Goal: Task Accomplishment & Management: Use online tool/utility

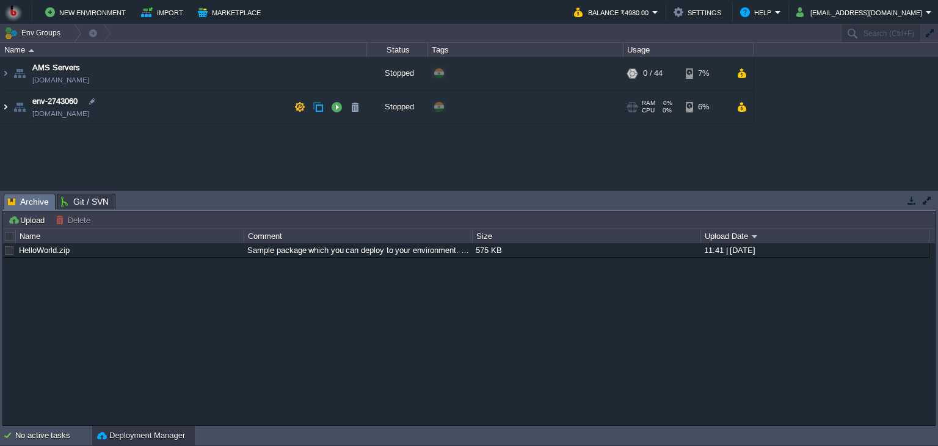
click at [5, 106] on img at bounding box center [6, 106] width 10 height 33
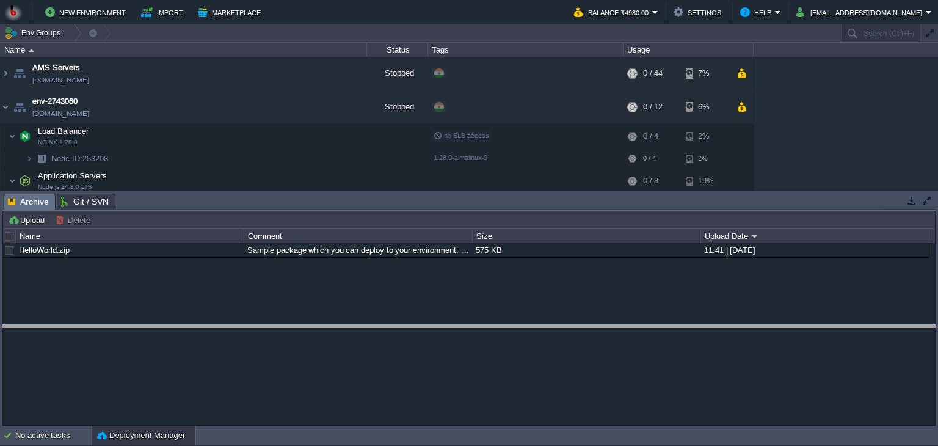
drag, startPoint x: 765, startPoint y: 205, endPoint x: 798, endPoint y: 337, distance: 136.0
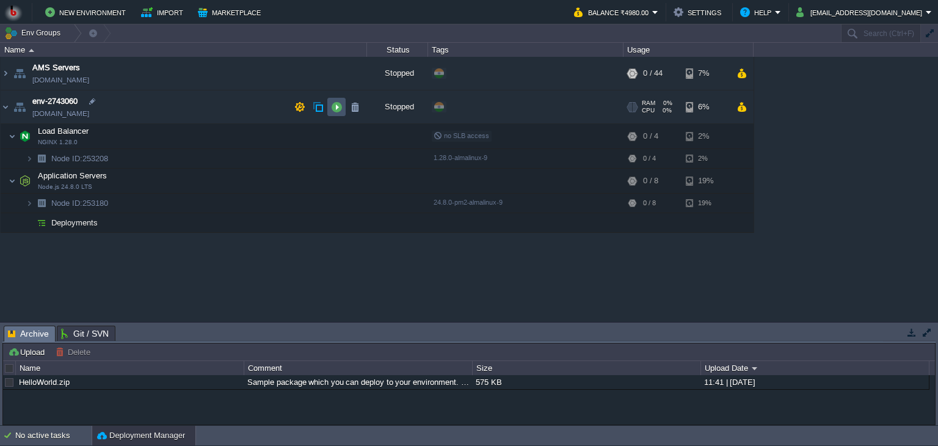
click at [337, 107] on button "button" at bounding box center [336, 106] width 11 height 11
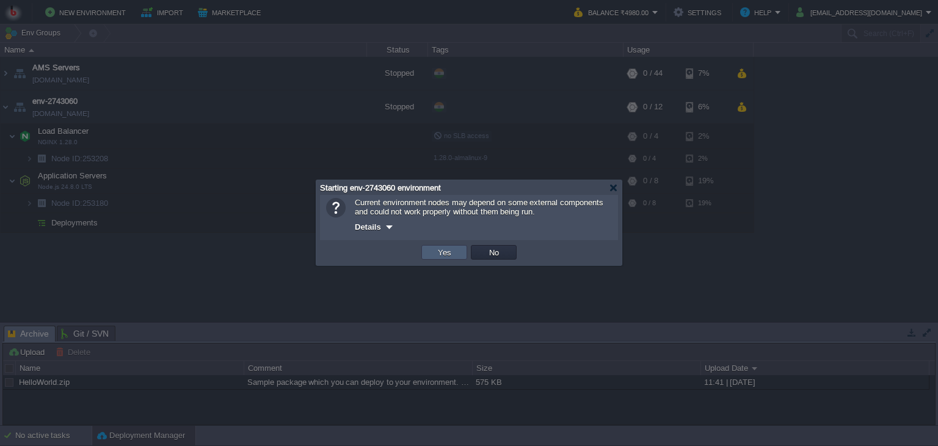
click at [453, 260] on td "Yes" at bounding box center [445, 252] width 46 height 15
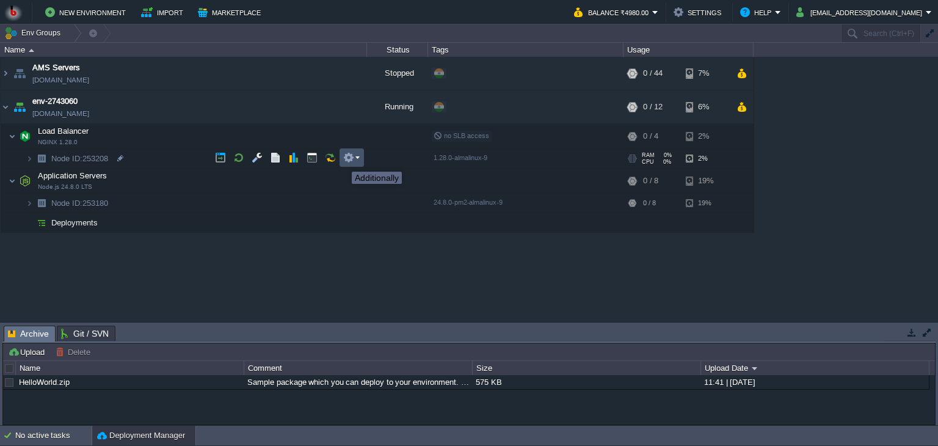
click at [348, 161] on button "button" at bounding box center [348, 157] width 11 height 11
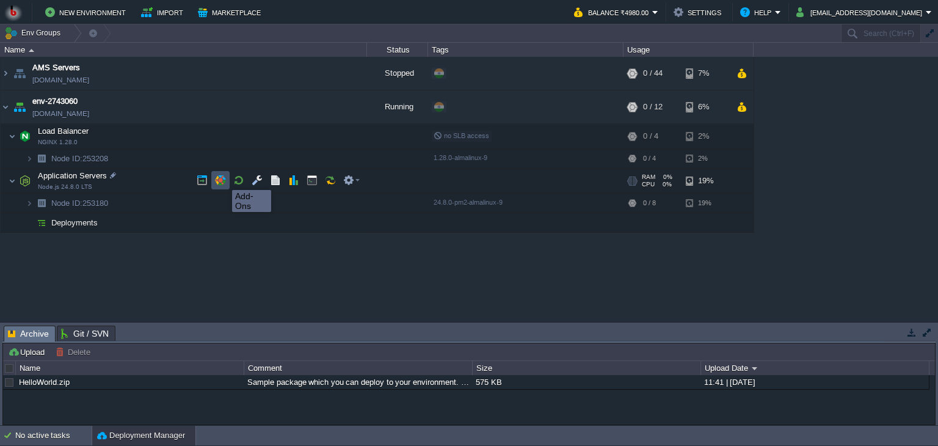
click at [223, 179] on button "button" at bounding box center [220, 180] width 11 height 11
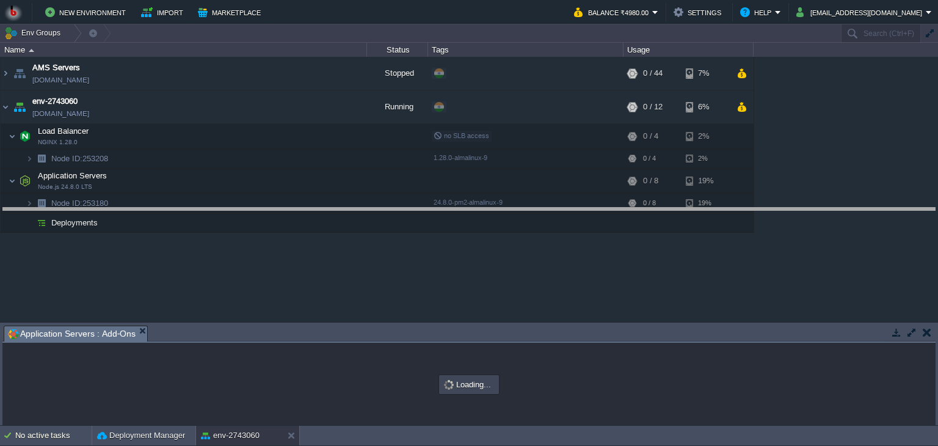
drag, startPoint x: 285, startPoint y: 329, endPoint x: 293, endPoint y: 211, distance: 118.2
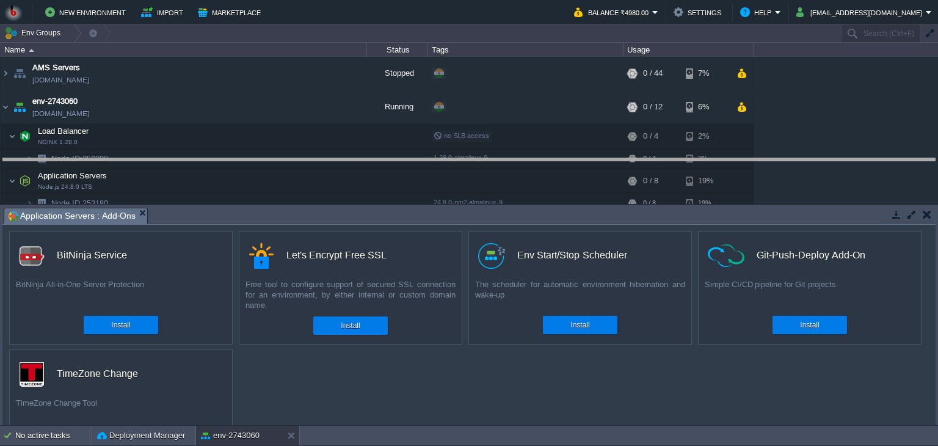
drag, startPoint x: 496, startPoint y: 216, endPoint x: 489, endPoint y: 166, distance: 50.6
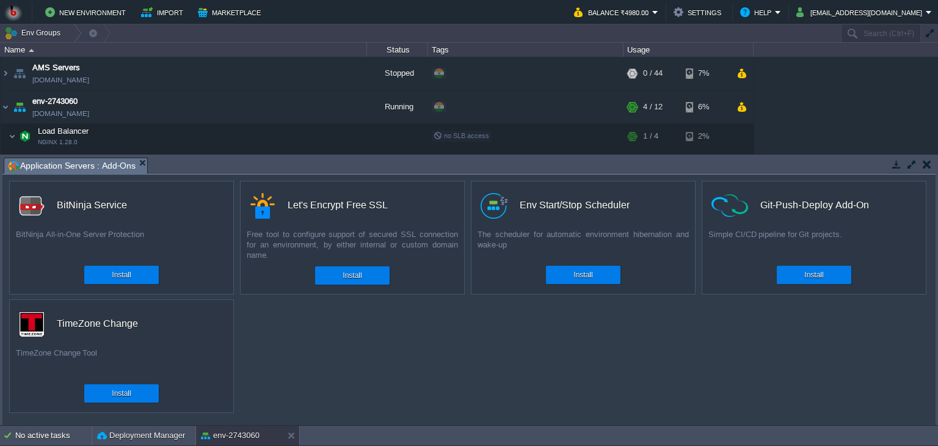
click at [358, 356] on div "custom BitNinja Service BitNinja All-in-One Server Protection Install custom Le…" at bounding box center [469, 300] width 934 height 250
click at [359, 279] on button "Install" at bounding box center [352, 275] width 19 height 12
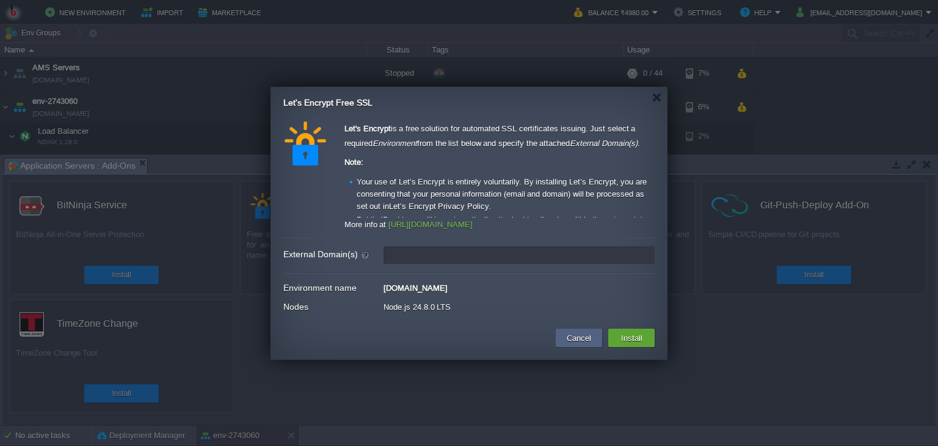
click at [480, 255] on input "External Domain(s)" at bounding box center [519, 255] width 271 height 18
type input "i"
paste input "Wahan ye records wapis add karo exactly jaisa upar likha hai."
type input "Wahan ye records wapis add karo exactly jaisa upar likha hai."
type input "leave blank to get a test certificate for this environment domain"
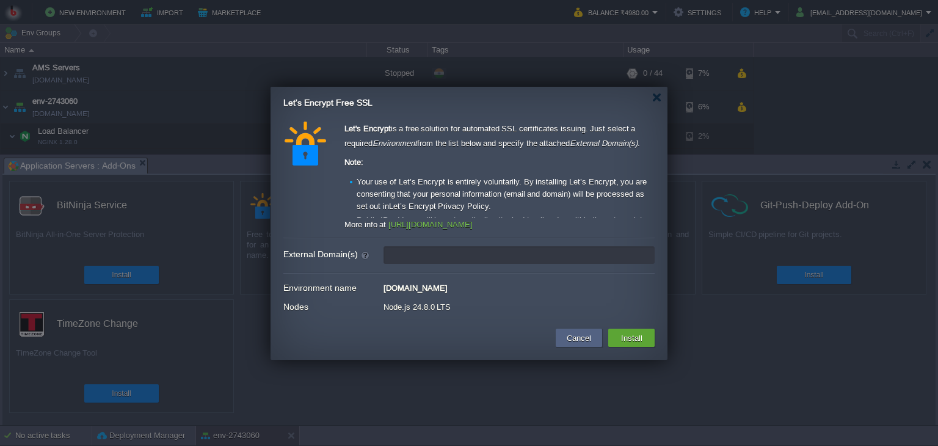
paste input "[DOMAIN_NAME]"
type input "[DOMAIN_NAME]"
click at [501, 242] on div "Let's Encrypt is a free solution for automated SSL certificates issuing. Just s…" at bounding box center [468, 220] width 371 height 196
click at [627, 332] on button "Install" at bounding box center [632, 338] width 29 height 15
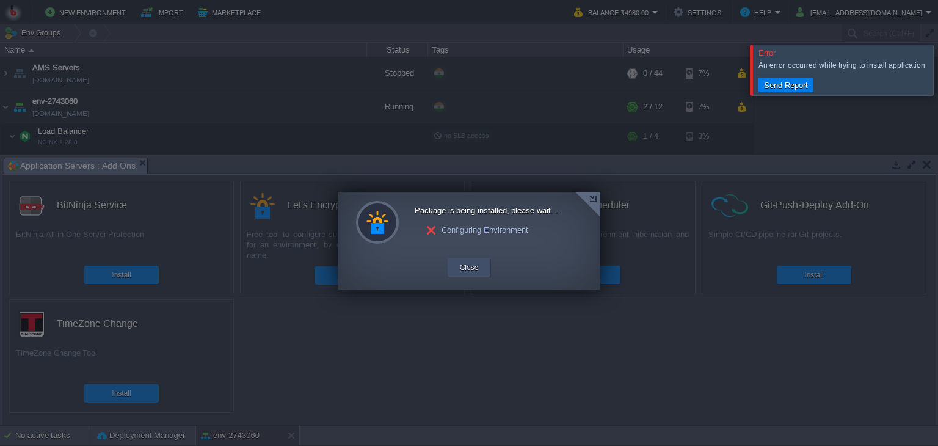
click at [474, 265] on button "Close" at bounding box center [469, 267] width 19 height 12
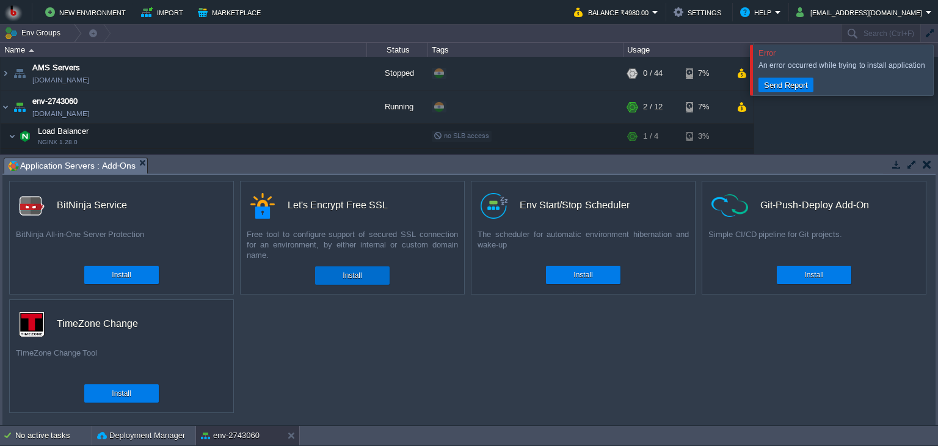
click at [351, 271] on button "Install" at bounding box center [352, 275] width 19 height 12
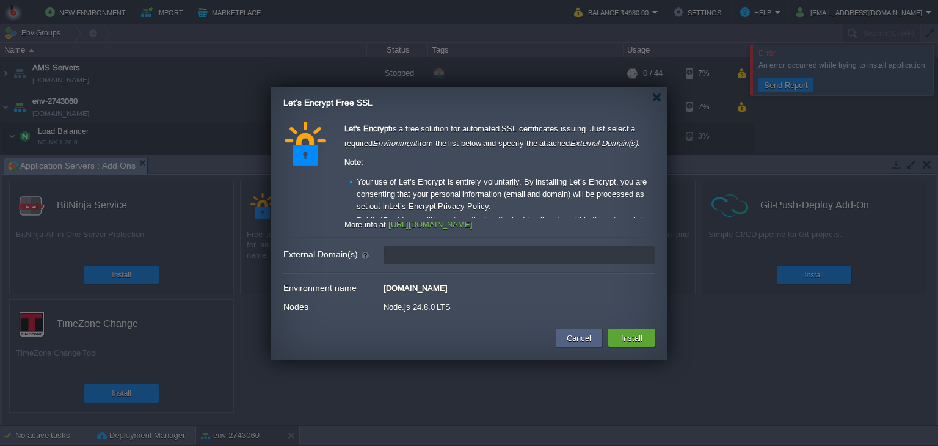
click at [412, 251] on input "External Domain(s)" at bounding box center [519, 255] width 271 height 18
paste input "i"
type input "i"
click at [412, 251] on input "External Domain(s)" at bounding box center [519, 255] width 271 height 18
type input "leave blank to get a test certificate for this environment domain"
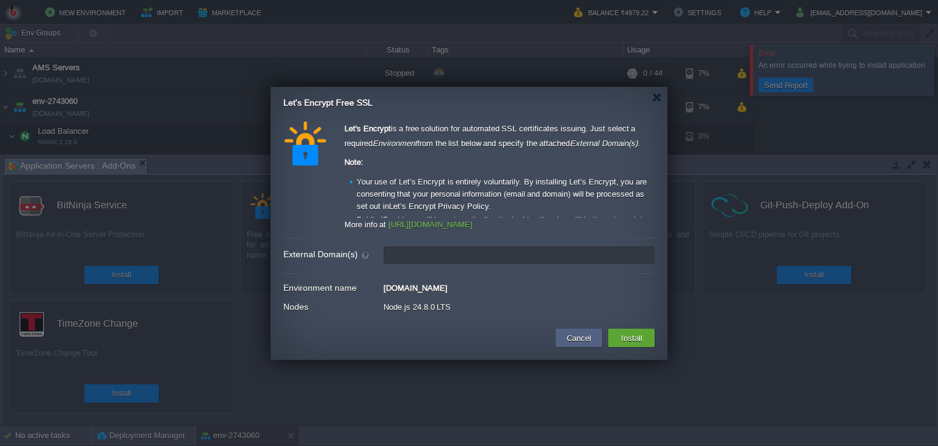
type input "leave blank to get a test certificate for this environment domain"
paste input "[DOMAIN_NAME]"
type input "[DOMAIN_NAME]"
click at [527, 280] on div "[DOMAIN_NAME]" at bounding box center [519, 286] width 271 height 13
click at [528, 259] on input "[DOMAIN_NAME]" at bounding box center [519, 255] width 271 height 18
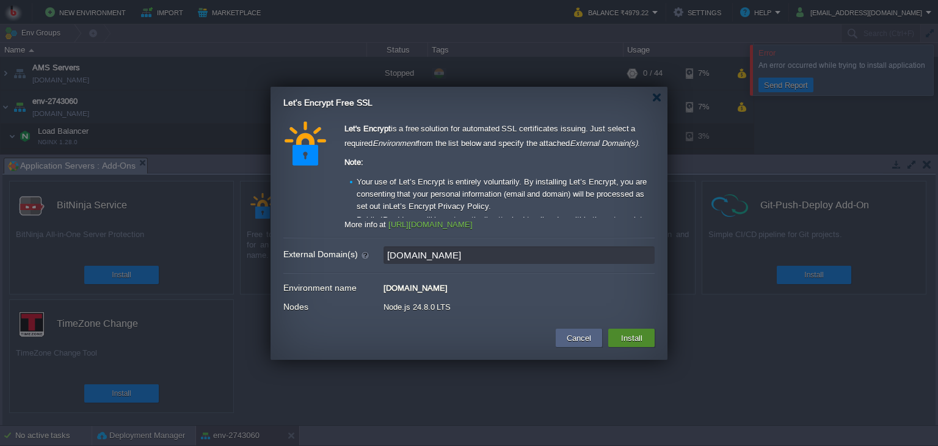
click at [629, 338] on button "Install" at bounding box center [632, 338] width 29 height 15
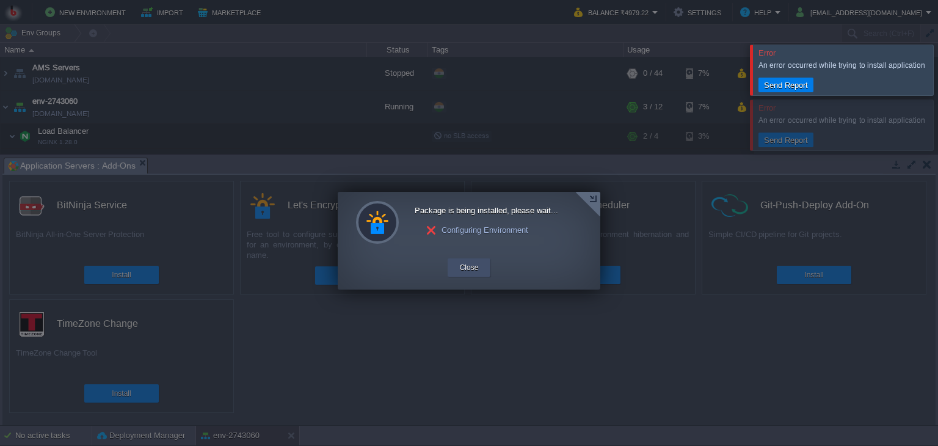
click at [461, 269] on button "Close" at bounding box center [469, 267] width 19 height 12
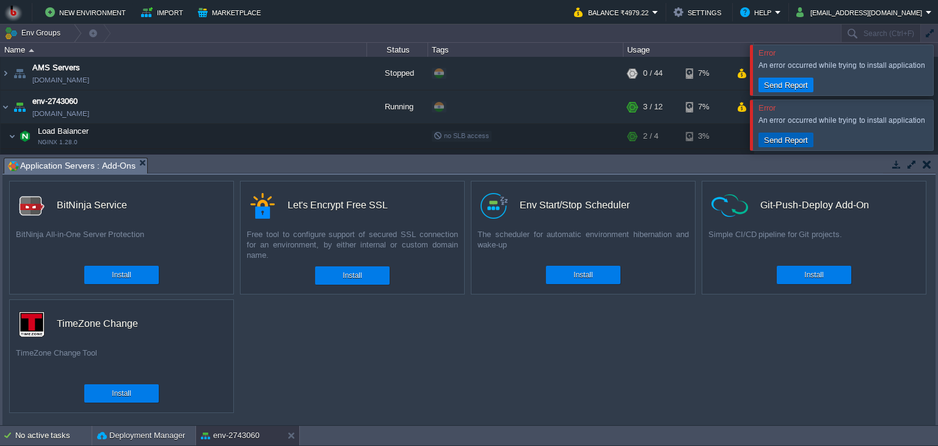
click at [782, 137] on button "Send Report" at bounding box center [786, 139] width 51 height 11
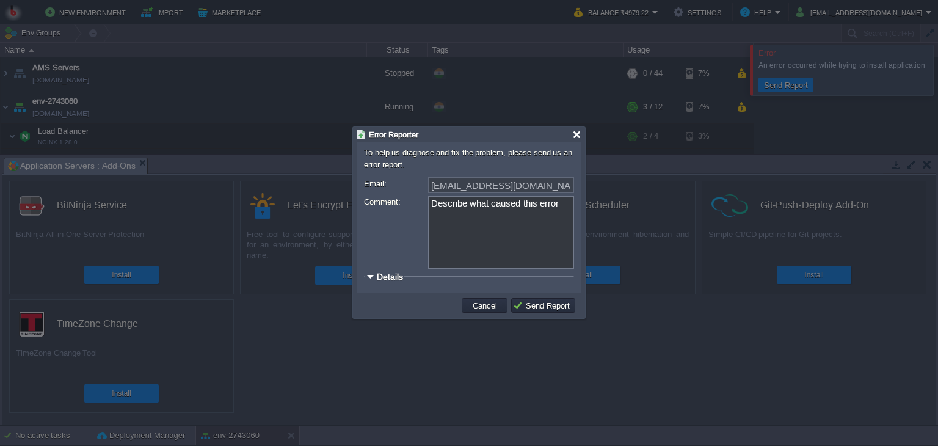
click at [577, 133] on div at bounding box center [576, 134] width 9 height 9
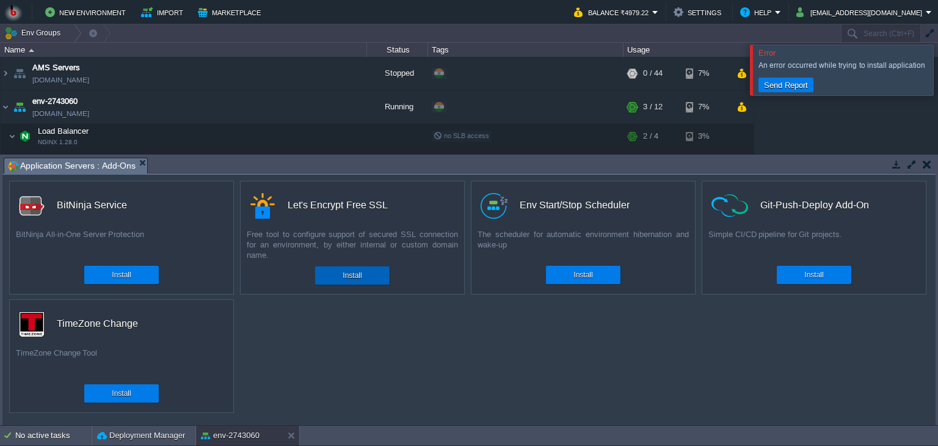
click at [354, 277] on button "Install" at bounding box center [352, 275] width 19 height 12
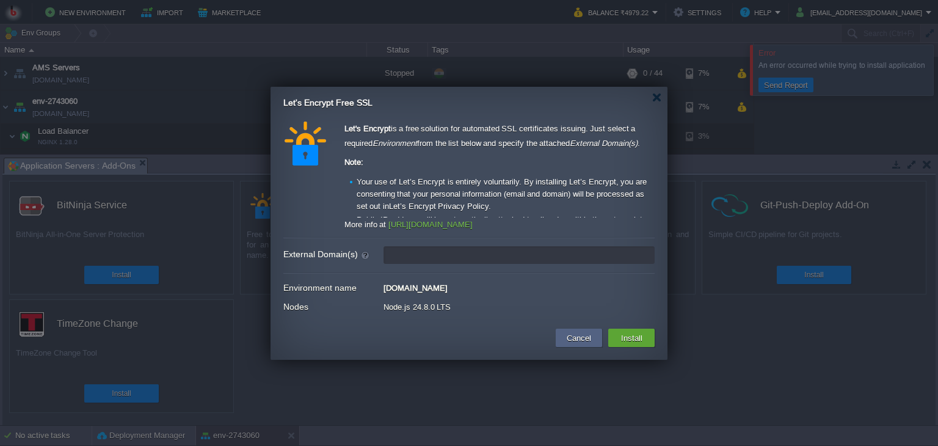
click at [425, 257] on input "External Domain(s)" at bounding box center [519, 255] width 271 height 18
click at [404, 257] on input "External Domain(s)" at bounding box center [519, 255] width 271 height 18
type input "leave blank to get a test certificate for this environment domain"
click at [358, 268] on div "Let's Encrypt is a free solution for automated SSL certificates issuing. Just s…" at bounding box center [468, 220] width 371 height 196
click at [404, 259] on input "External Domain(s)" at bounding box center [519, 255] width 271 height 18
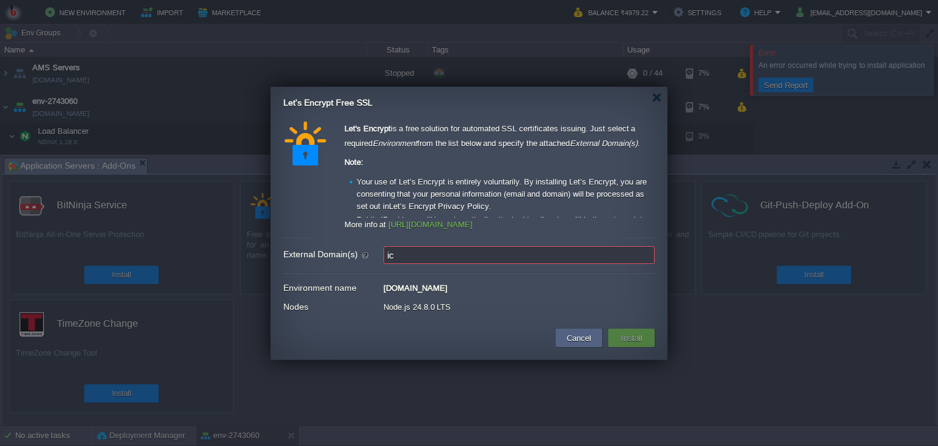
type input "i"
paste input "[DOMAIN_NAME]"
click at [418, 257] on input "[DOMAIN_NAME]" at bounding box center [519, 255] width 271 height 18
click at [524, 248] on input "[DOMAIN_NAME]" at bounding box center [519, 255] width 271 height 18
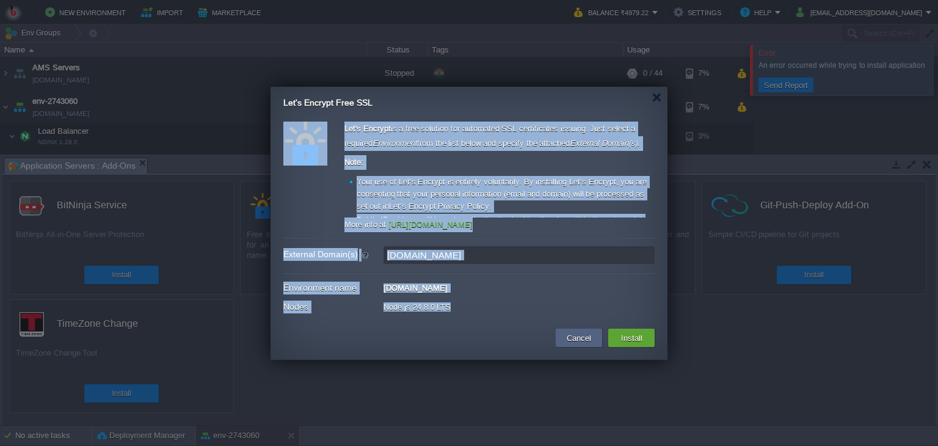
drag, startPoint x: 473, startPoint y: 311, endPoint x: 296, endPoint y: 104, distance: 272.6
click at [296, 104] on div "Let's Encrypt Free SSL Let's Encrypt is a free solution for automated SSL certi…" at bounding box center [469, 223] width 397 height 273
copy div "Lor'i Dolorsi am c adip elitsedd eiu temporinc UTL etdoloremagn aliquae. Admi v…"
click at [480, 257] on input "[DOMAIN_NAME]" at bounding box center [519, 255] width 271 height 18
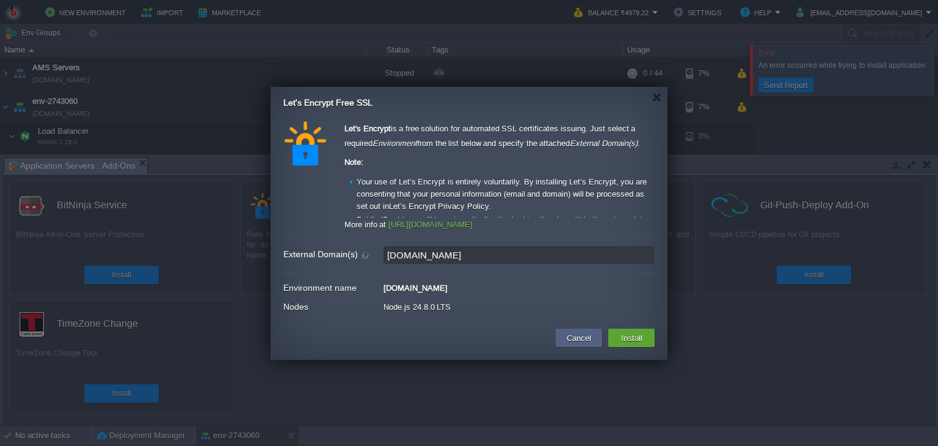
click at [480, 257] on input "[DOMAIN_NAME]" at bounding box center [519, 255] width 271 height 18
paste input ", [DOMAIN_NAME]"
type input "[DOMAIN_NAME], [DOMAIN_NAME]"
click at [650, 101] on div "Let's Encrypt Free SSL" at bounding box center [475, 99] width 384 height 25
click at [656, 96] on div at bounding box center [656, 97] width 9 height 9
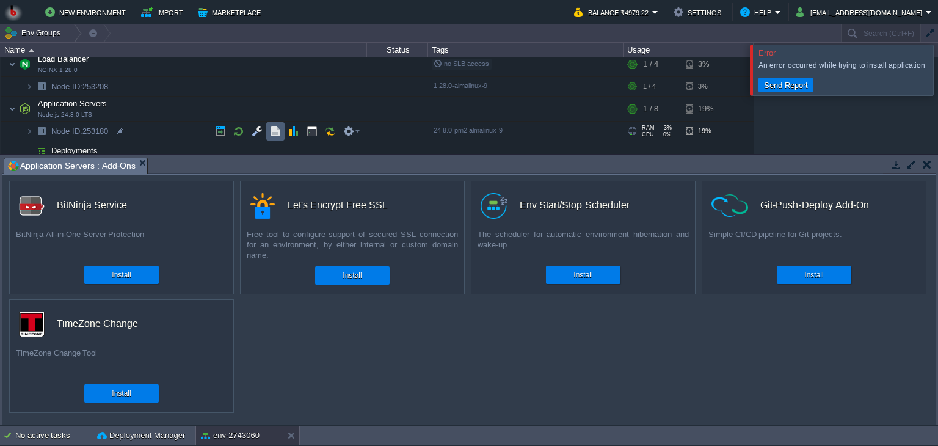
scroll to position [78, 0]
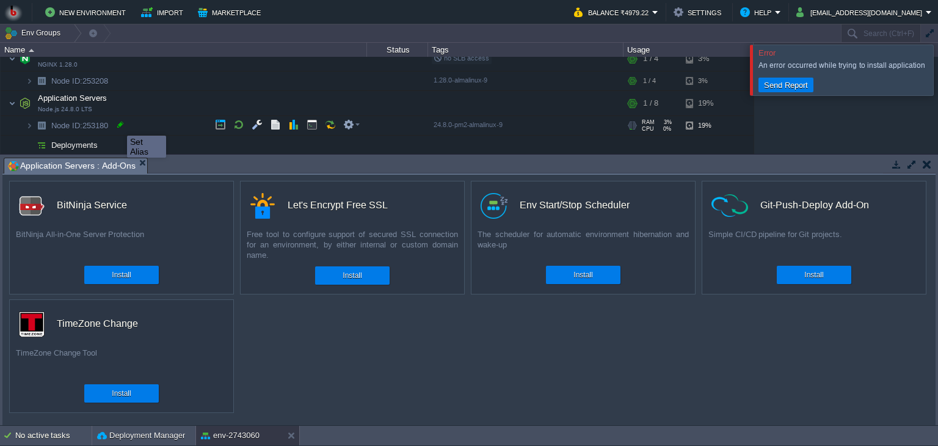
click at [118, 125] on div at bounding box center [120, 124] width 11 height 11
click at [9, 116] on img at bounding box center [17, 121] width 17 height 11
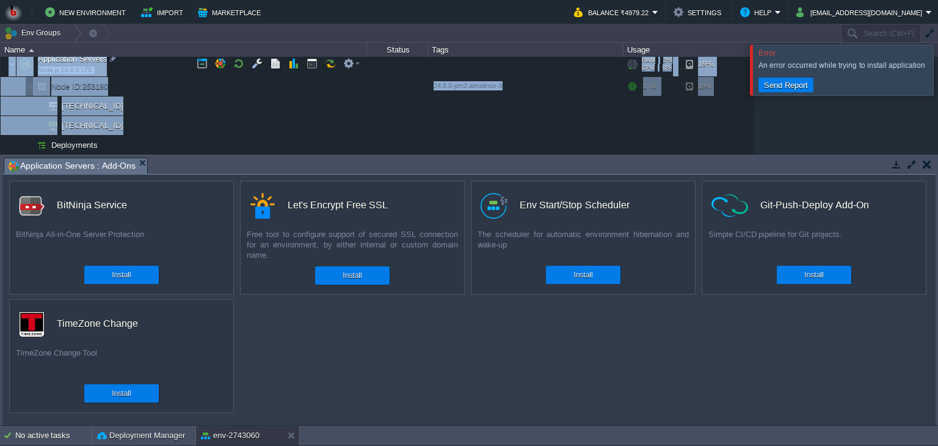
drag, startPoint x: 197, startPoint y: 118, endPoint x: 16, endPoint y: 68, distance: 186.9
click at [16, 68] on tbody "Application Servers Node.js 24.8.0 LTS RAM 3% CPU 0% 1 / 8 19% Node ID: 253180 …" at bounding box center [377, 103] width 753 height 103
copy tbody "Application Servers Node.js 24.8.0 LTS RAM 3% CPU 0% 1 / 8 19% Node ID: 253180 …"
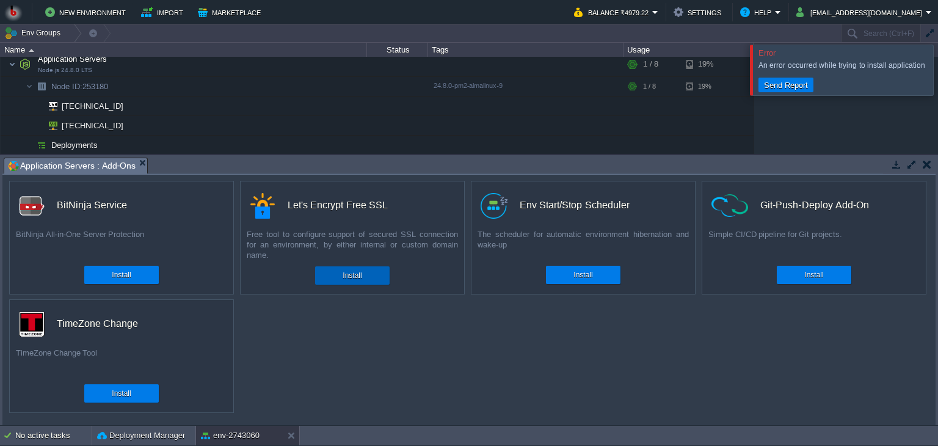
click at [333, 268] on div "Install" at bounding box center [352, 275] width 56 height 18
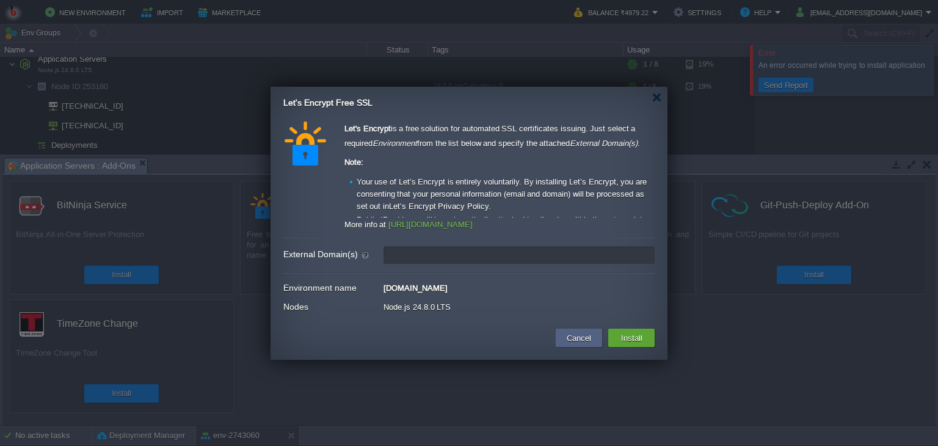
click at [452, 250] on input "External Domain(s)" at bounding box center [519, 255] width 271 height 18
paste input "Type Name Data TTL Delete Edit a @ [TECHNICAL_ID] 600 seconds a @ [TECHNICAL_ID…"
type input "Type Name Data TTL Delete Edit a @ [TECHNICAL_ID] 600 seconds a @ [TECHNICAL_ID…"
type input "leave blank to get a test certificate for this environment domain"
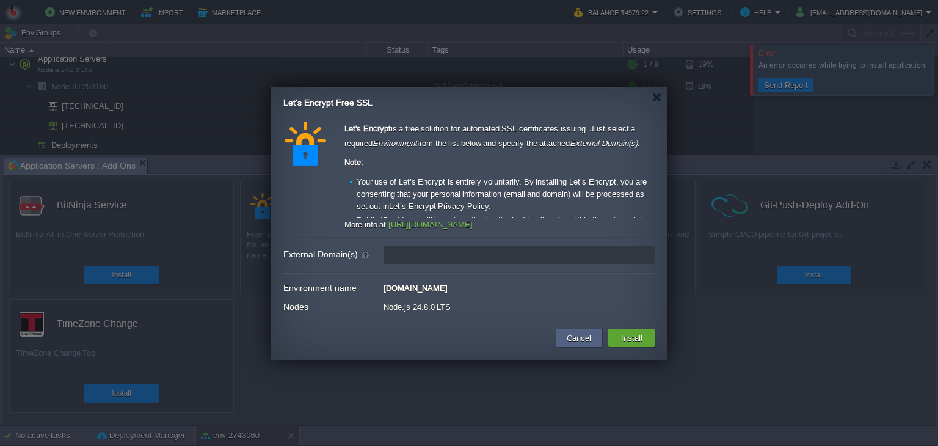
type input "leave blank to get a test certificate for this environment domain"
paste input "[DOMAIN_NAME], [DOMAIN_NAME]"
type input "[DOMAIN_NAME], [DOMAIN_NAME]"
click at [640, 342] on button "Install" at bounding box center [632, 338] width 29 height 15
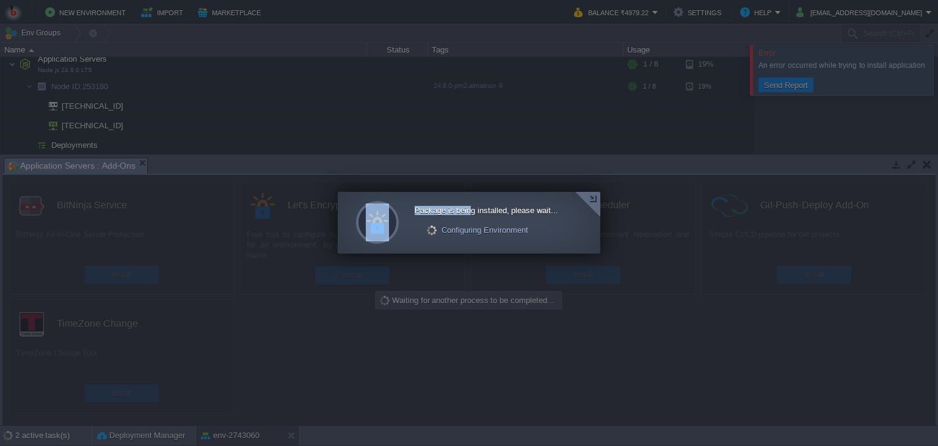
drag, startPoint x: 525, startPoint y: 200, endPoint x: 467, endPoint y: 208, distance: 59.2
click at [467, 208] on div "Package is being installed, please wait... Configuring Environment" at bounding box center [469, 223] width 263 height 62
click at [490, 227] on div "Configuring Environment" at bounding box center [492, 230] width 131 height 18
click at [592, 197] on div at bounding box center [588, 204] width 25 height 25
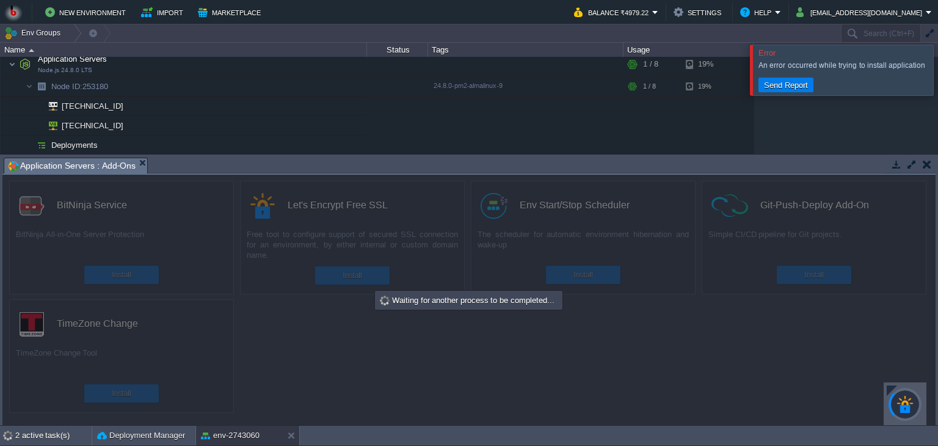
click at [455, 306] on div "Waiting for another process to be completed..." at bounding box center [468, 300] width 185 height 16
click at [938, 70] on div at bounding box center [953, 70] width 0 height 50
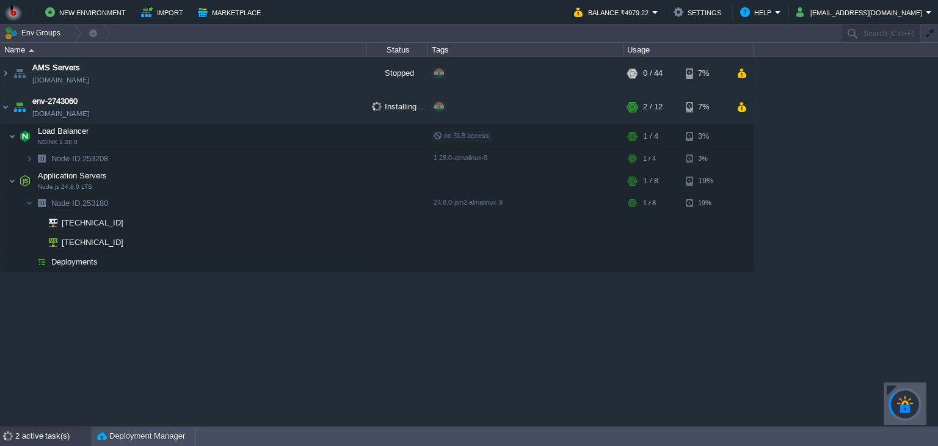
click at [24, 429] on div "2 active task(s)" at bounding box center [53, 436] width 76 height 20
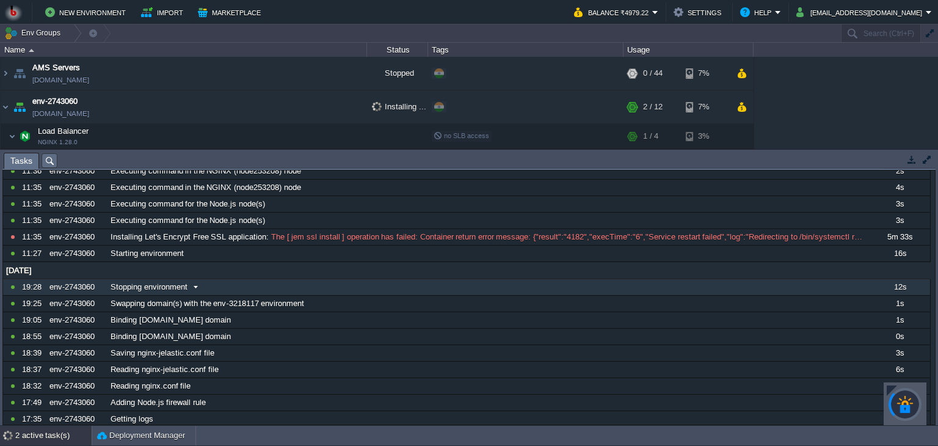
scroll to position [898, 0]
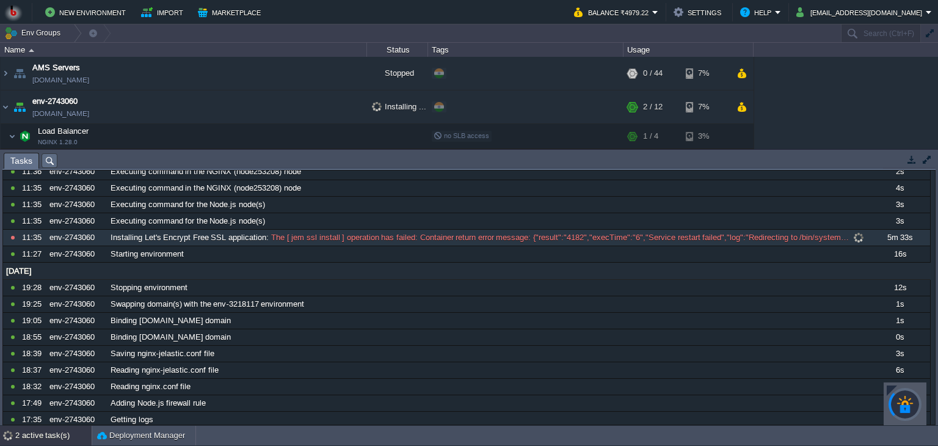
click at [850, 232] on span at bounding box center [858, 237] width 16 height 11
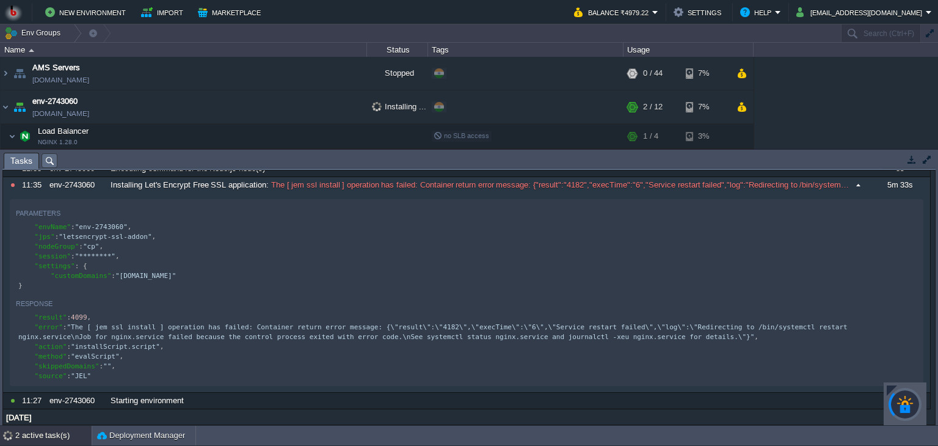
scroll to position [936, 0]
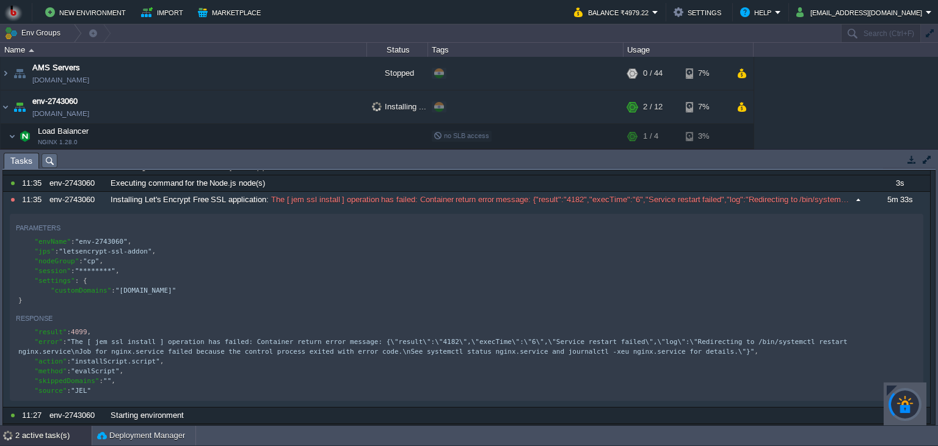
click at [70, 222] on button "button" at bounding box center [72, 227] width 11 height 11
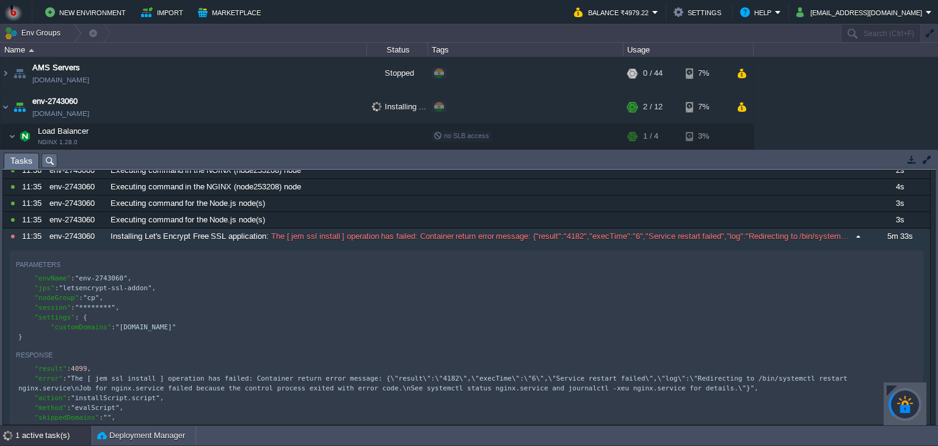
scroll to position [1163, 0]
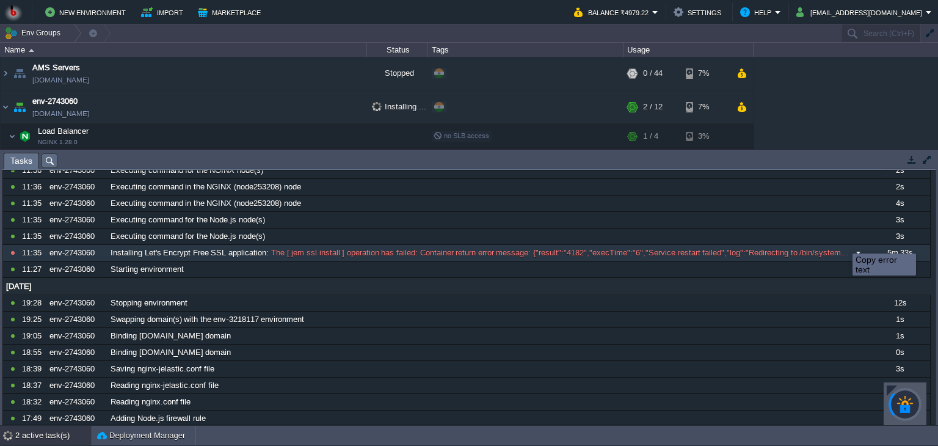
click at [0, 0] on button at bounding box center [0, 0] width 0 height 0
type textarea "The [ jem ssl install ] operation has failed: Container return error message: {…"
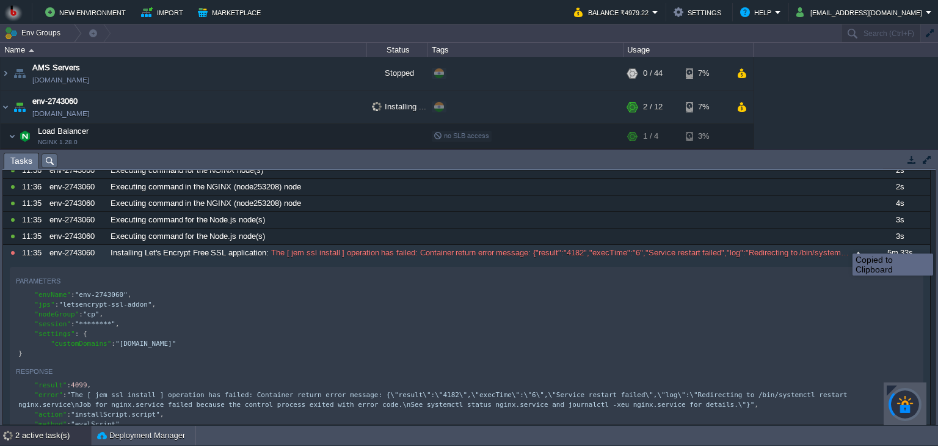
click at [0, 0] on button at bounding box center [0, 0] width 0 height 0
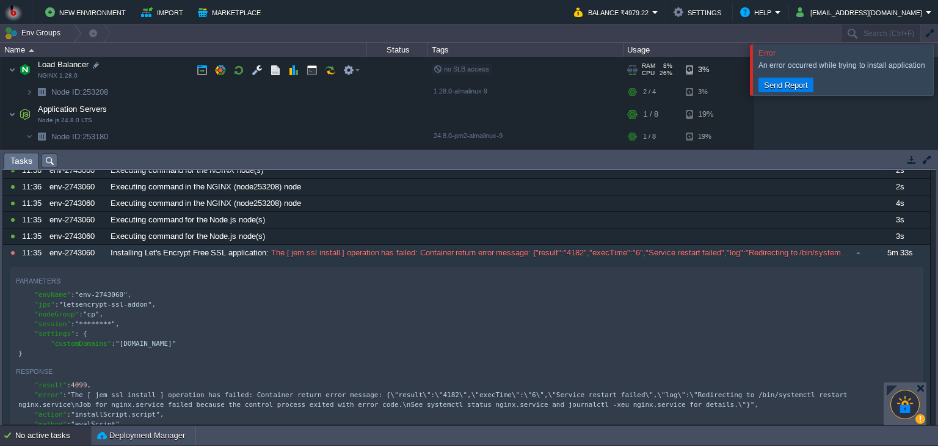
scroll to position [66, 0]
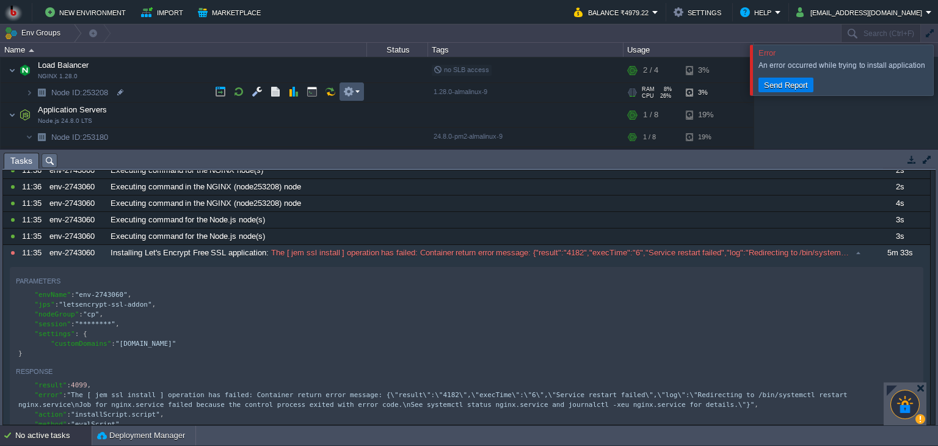
click at [352, 89] on button "button" at bounding box center [348, 91] width 11 height 11
click at [373, 115] on link "SFTP / Direct SSH Access" at bounding box center [404, 109] width 125 height 13
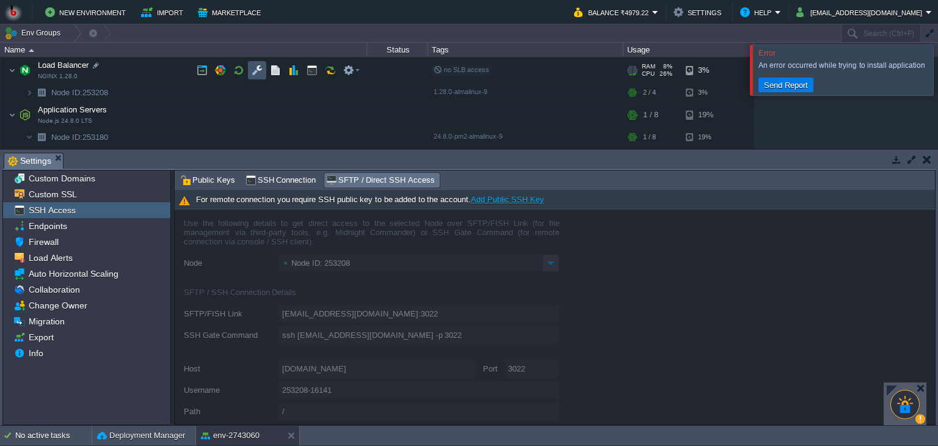
click at [259, 71] on button "button" at bounding box center [257, 70] width 11 height 11
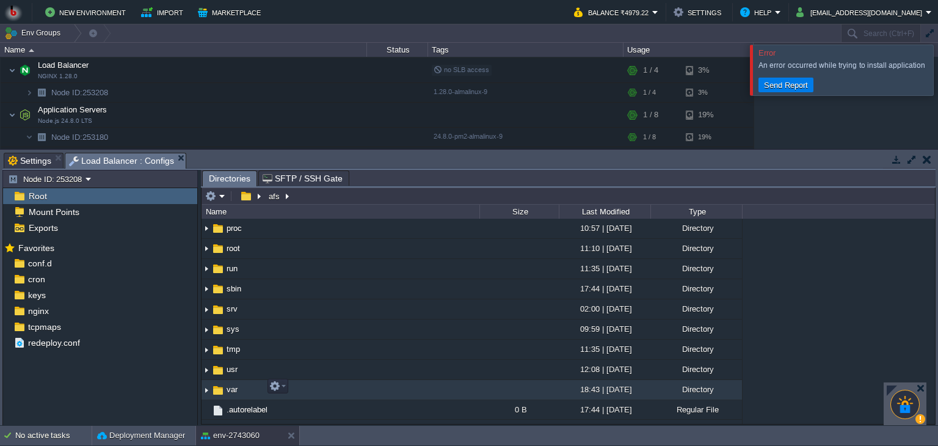
scroll to position [369, 0]
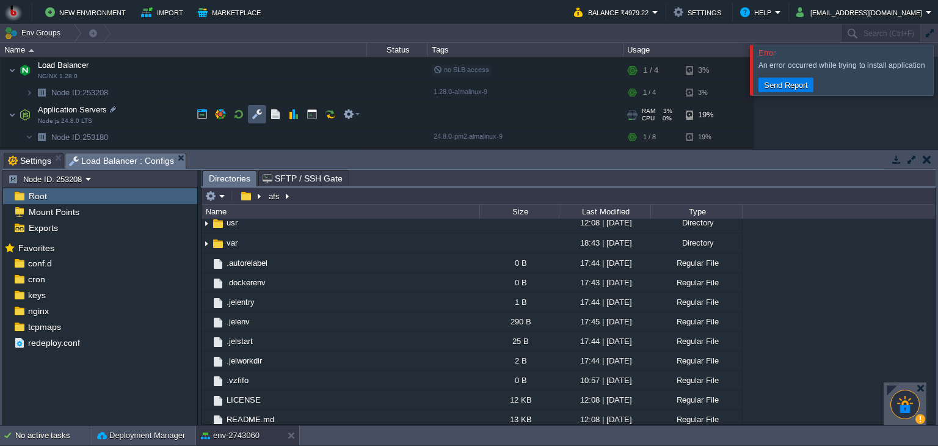
click at [259, 111] on button "button" at bounding box center [257, 114] width 11 height 11
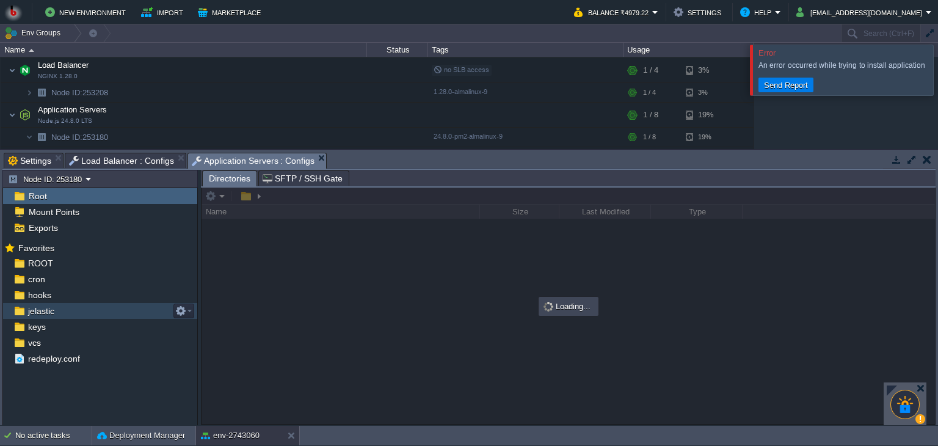
click at [77, 315] on div "jelastic" at bounding box center [100, 311] width 194 height 16
click at [403, 152] on div "Tasks Activity Log Archive Git / SVN Settings Load Balancer : Configs Applicati…" at bounding box center [469, 288] width 938 height 276
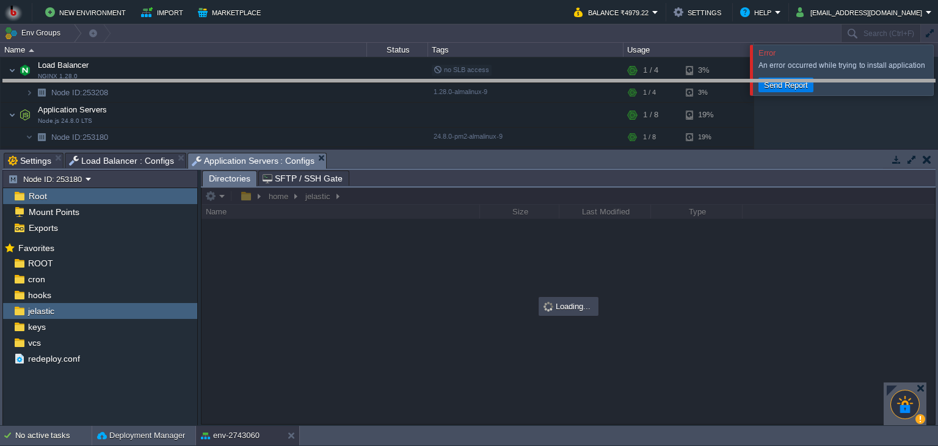
drag, startPoint x: 403, startPoint y: 152, endPoint x: 403, endPoint y: 71, distance: 80.6
click at [403, 71] on body "New Environment Import Marketplace Bonus ₹0.00 Upgrade Account Balance ₹4979.22…" at bounding box center [469, 223] width 938 height 446
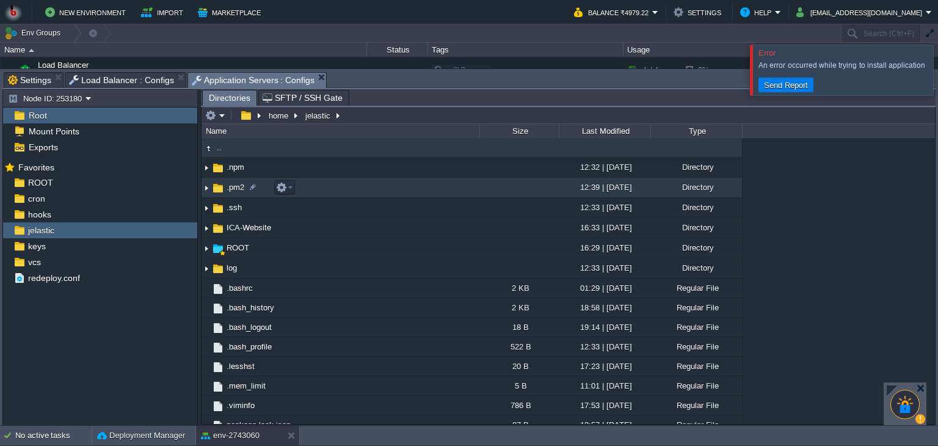
scroll to position [9, 0]
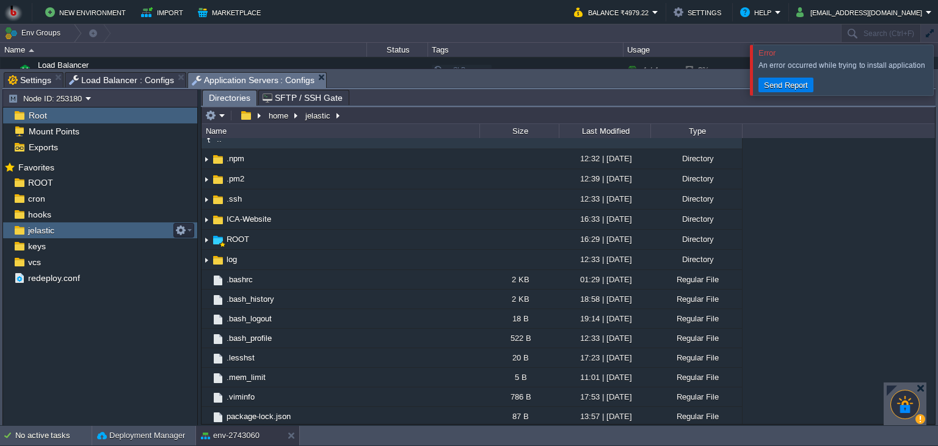
click at [79, 226] on div "jelastic" at bounding box center [100, 230] width 194 height 16
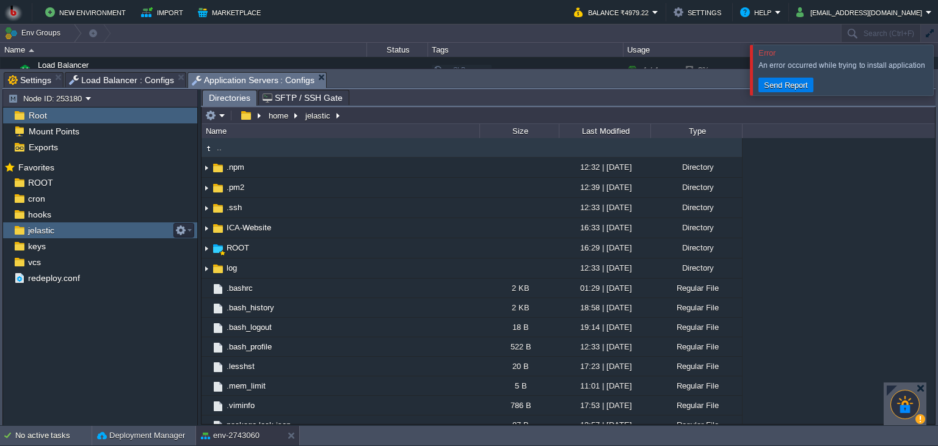
click at [79, 226] on div "jelastic" at bounding box center [100, 230] width 194 height 16
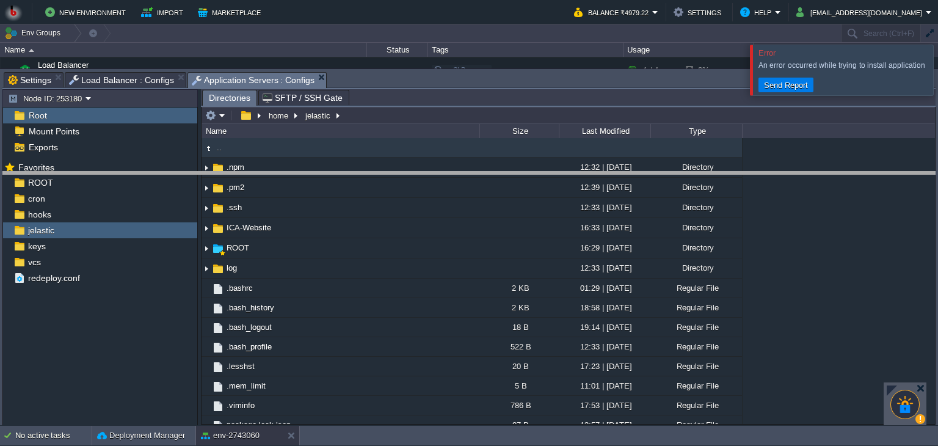
drag, startPoint x: 376, startPoint y: 79, endPoint x: 379, endPoint y: 190, distance: 110.6
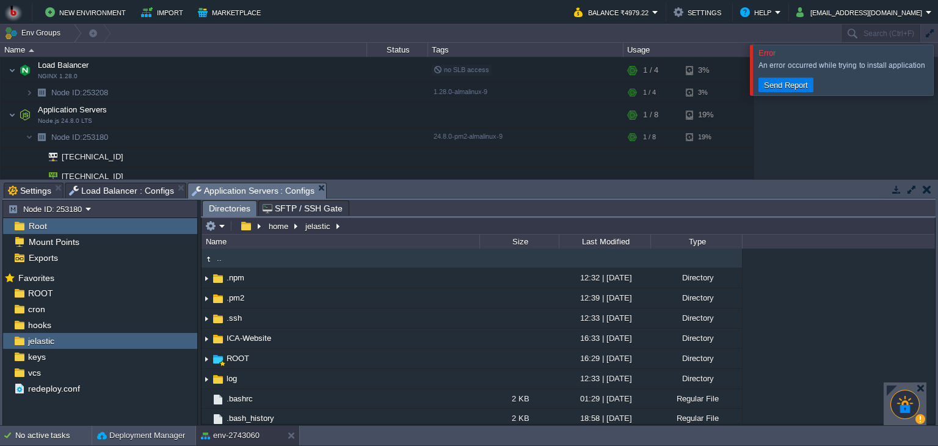
click at [119, 181] on div "Tasks Activity Log Archive Git / SVN Settings Load Balancer : Configs Applicati…" at bounding box center [469, 303] width 938 height 246
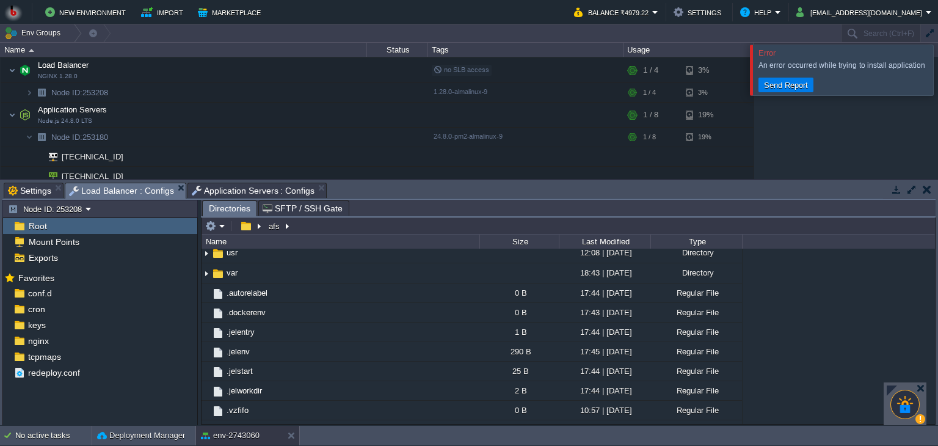
click at [116, 191] on span "Load Balancer : Configs" at bounding box center [121, 190] width 105 height 15
click at [78, 337] on div "nginx" at bounding box center [100, 341] width 194 height 16
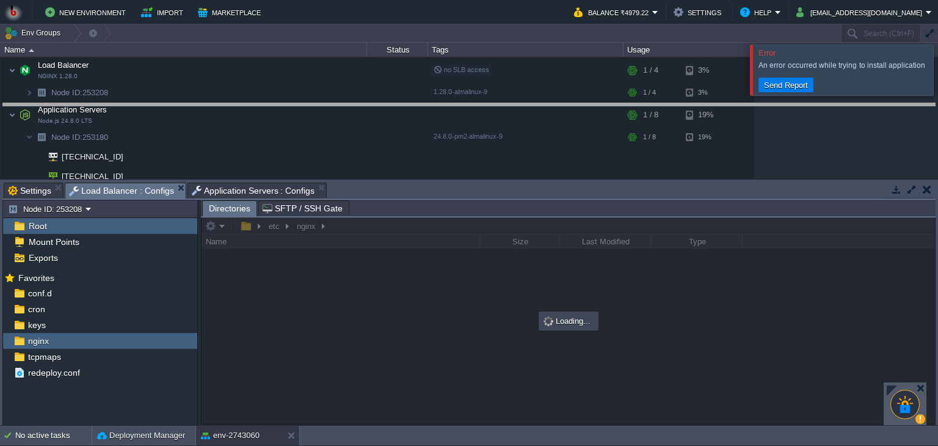
drag, startPoint x: 387, startPoint y: 190, endPoint x: 386, endPoint y: 102, distance: 88.0
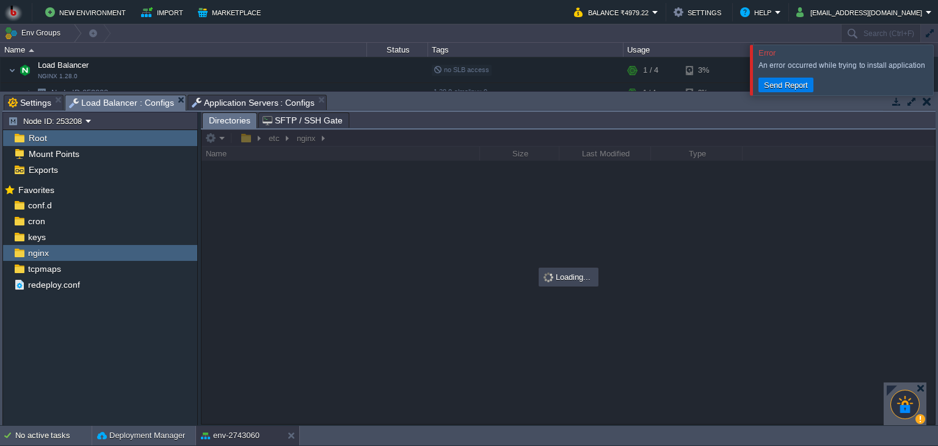
click at [365, 222] on div at bounding box center [569, 277] width 734 height 294
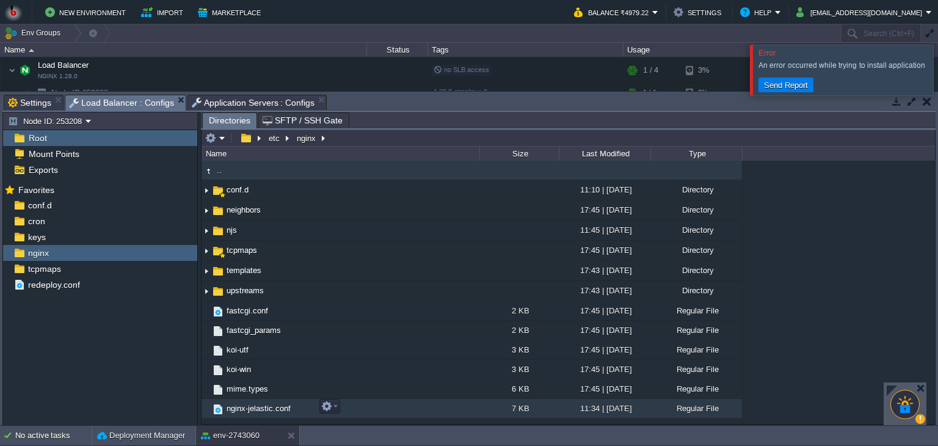
scroll to position [128, 0]
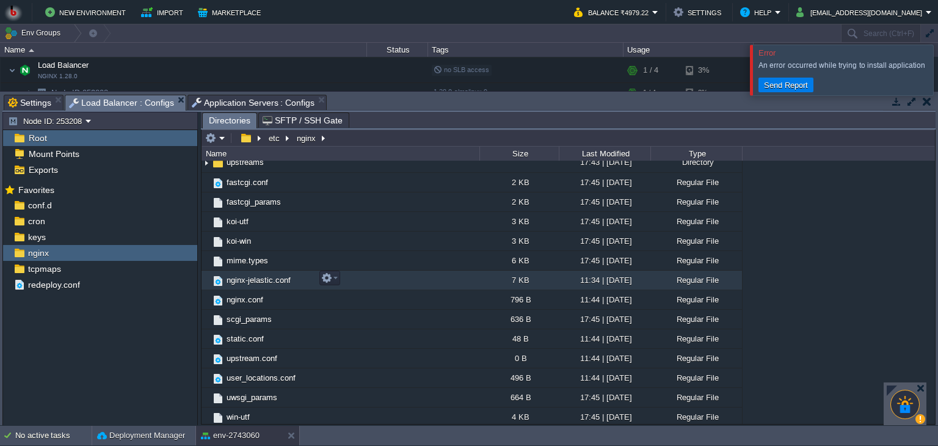
click at [276, 281] on span "nginx-jelastic.conf" at bounding box center [259, 280] width 68 height 10
drag, startPoint x: 276, startPoint y: 281, endPoint x: 251, endPoint y: 280, distance: 25.1
click at [251, 280] on span "nginx-jelastic.conf" at bounding box center [259, 280] width 68 height 10
click at [331, 277] on button "button" at bounding box center [326, 277] width 11 height 11
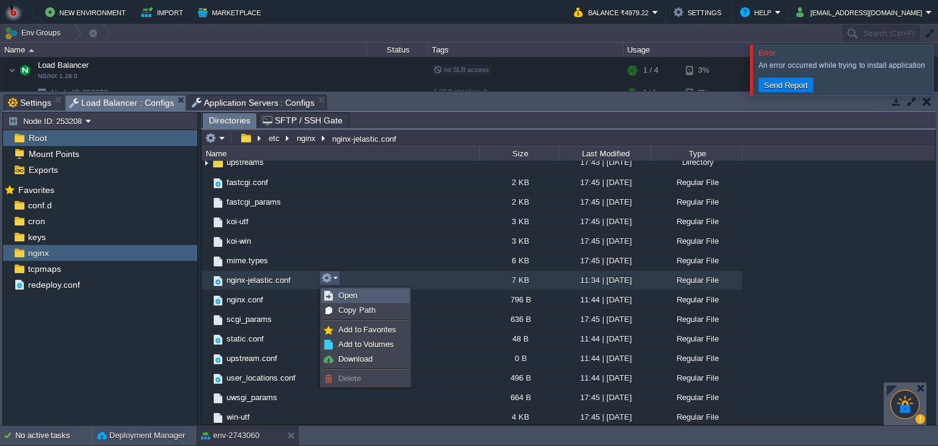
click at [348, 300] on link "Open" at bounding box center [365, 295] width 87 height 13
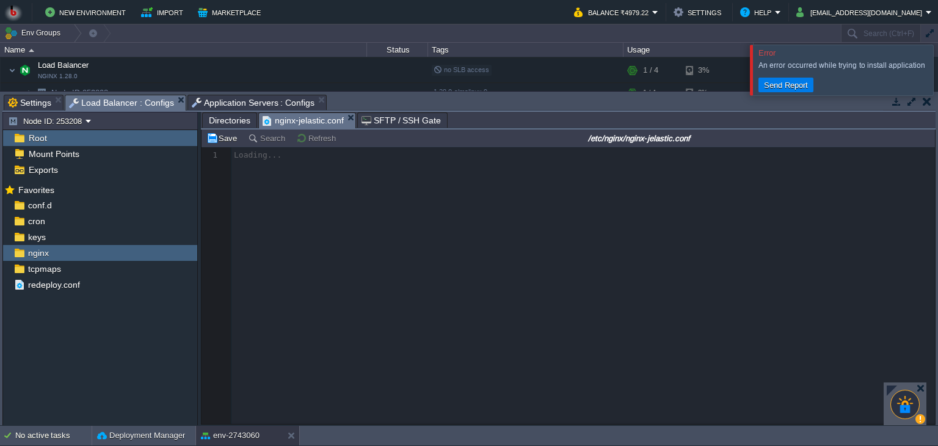
click at [348, 300] on div at bounding box center [569, 285] width 734 height 277
click at [897, 392] on div at bounding box center [892, 391] width 10 height 10
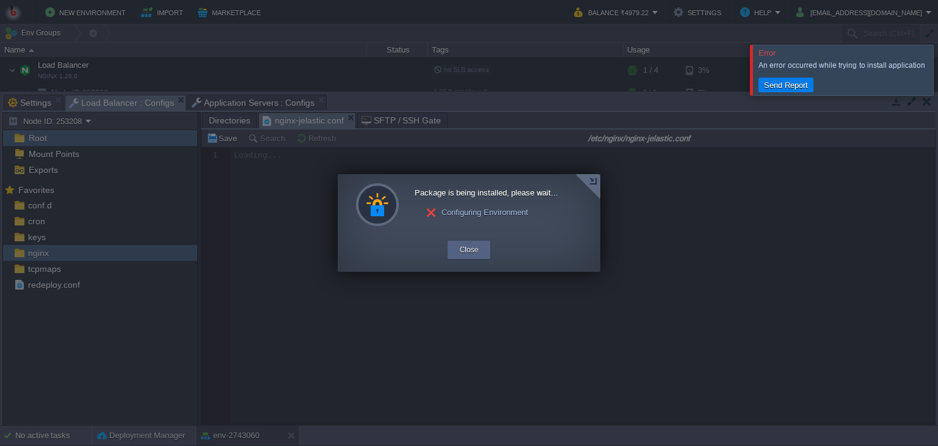
scroll to position [4, 0]
click at [464, 253] on button "Close" at bounding box center [469, 250] width 19 height 12
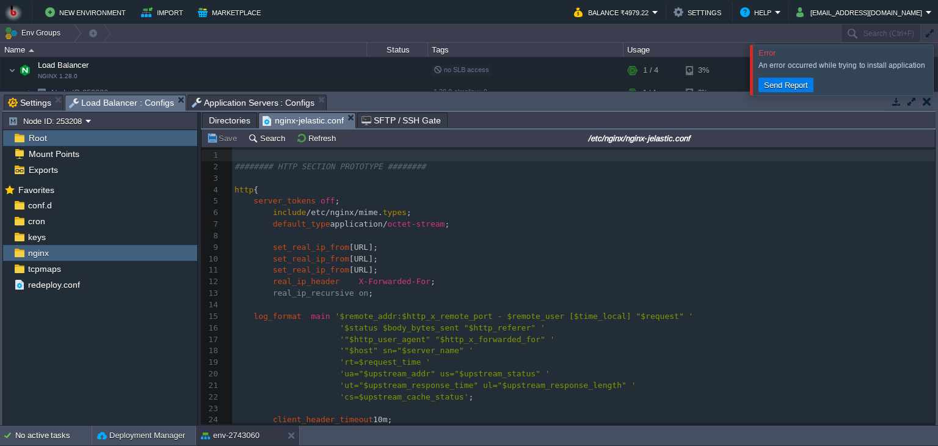
click at [420, 302] on pre "​" at bounding box center [583, 305] width 703 height 12
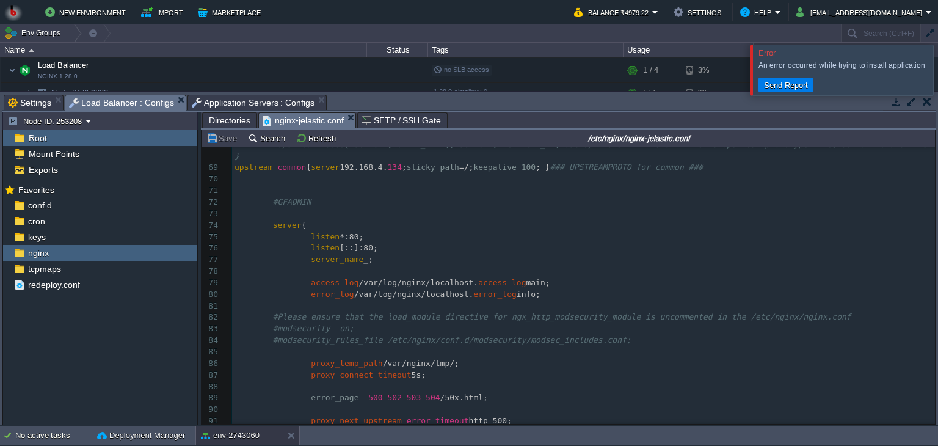
scroll to position [0, 0]
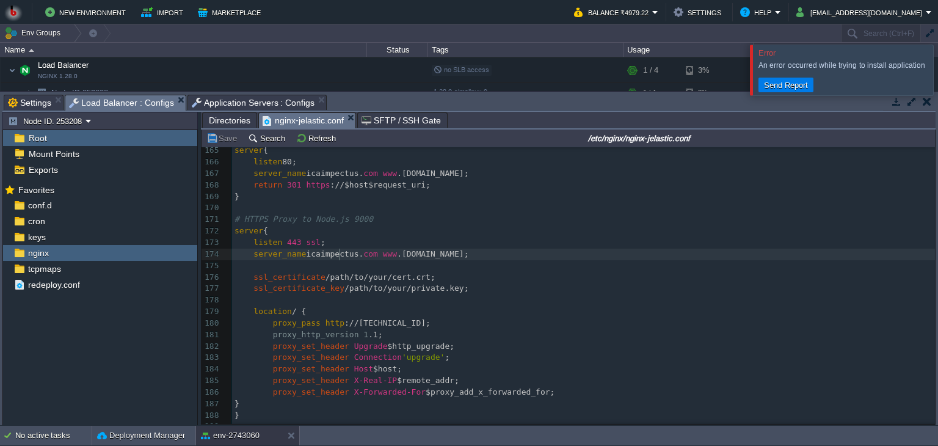
click at [340, 257] on div "193 ​ 137 # location / { 138 # proxy_pass [URL]; 139 # add_header Set-Cookie "S…" at bounding box center [583, 151] width 703 height 656
click at [354, 290] on div "193 ​ 137 # location / { 138 # proxy_pass [URL]; 139 # add_header Set-Cookie "S…" at bounding box center [583, 151] width 703 height 656
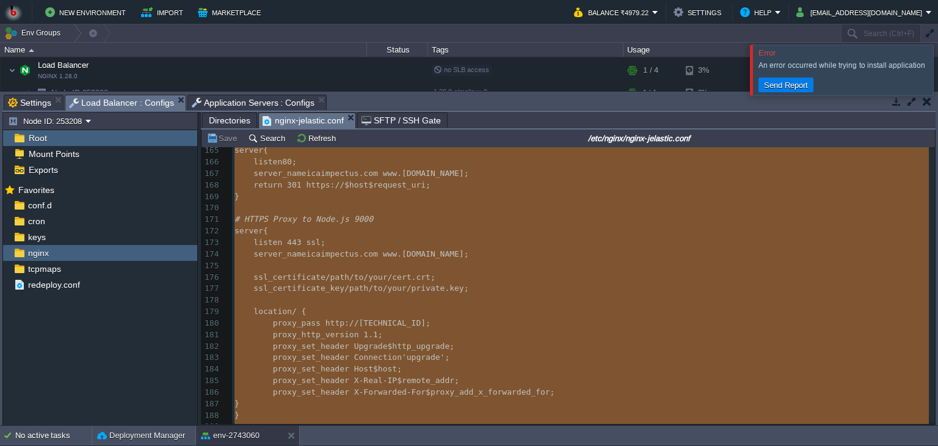
type textarea "-"
click at [326, 282] on span "/path/to/your/cert.crt;" at bounding box center [381, 276] width 110 height 9
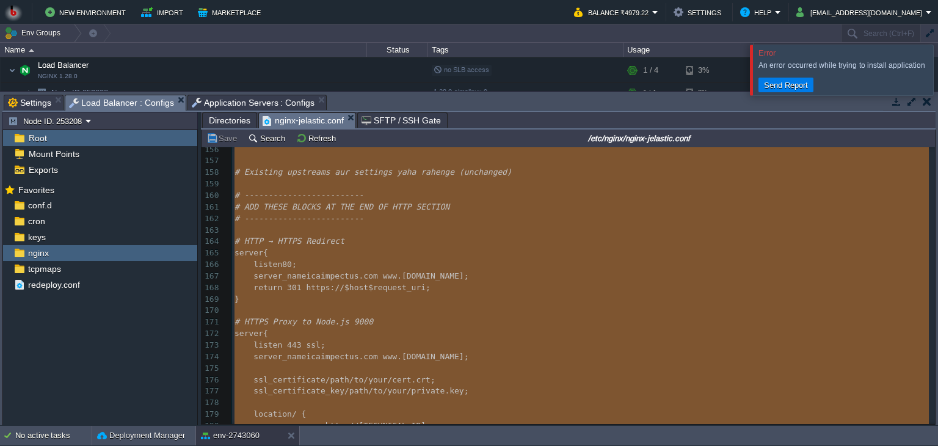
click at [283, 235] on pre "​" at bounding box center [583, 231] width 703 height 12
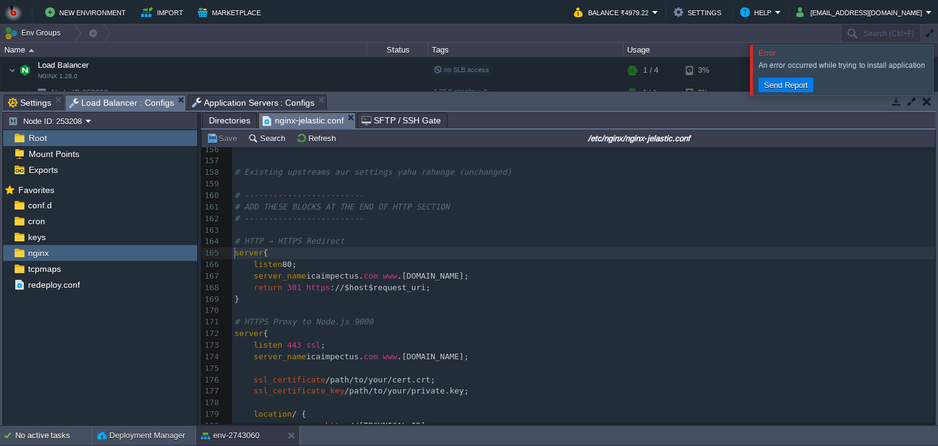
click at [235, 256] on div "x ​ 137 # location / { 138 # proxy_pass [URL]; 139 # add_header Set-Cookie "SRV…" at bounding box center [583, 253] width 703 height 656
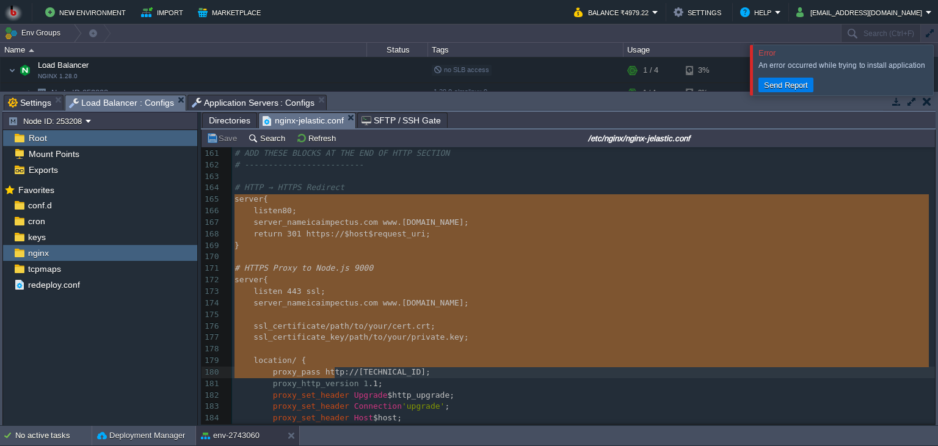
scroll to position [1950, 0]
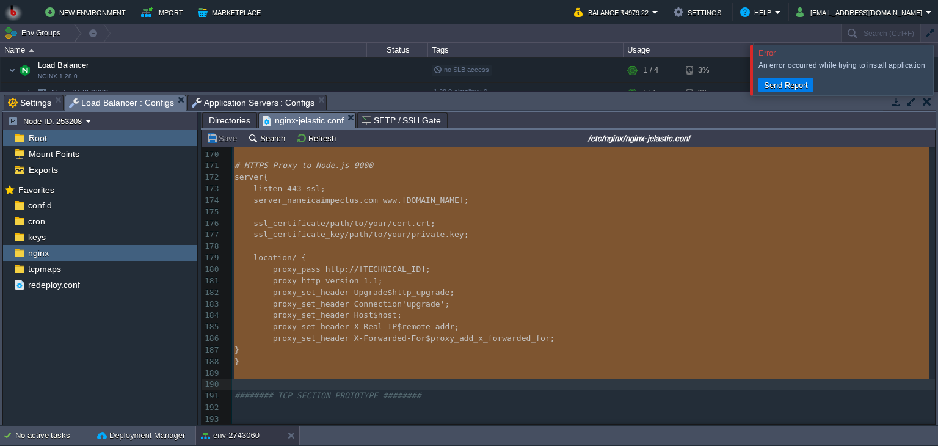
type textarea "server { listen 80; server_name [DOMAIN_NAME] [DOMAIN_NAME]; return 301 https:/…"
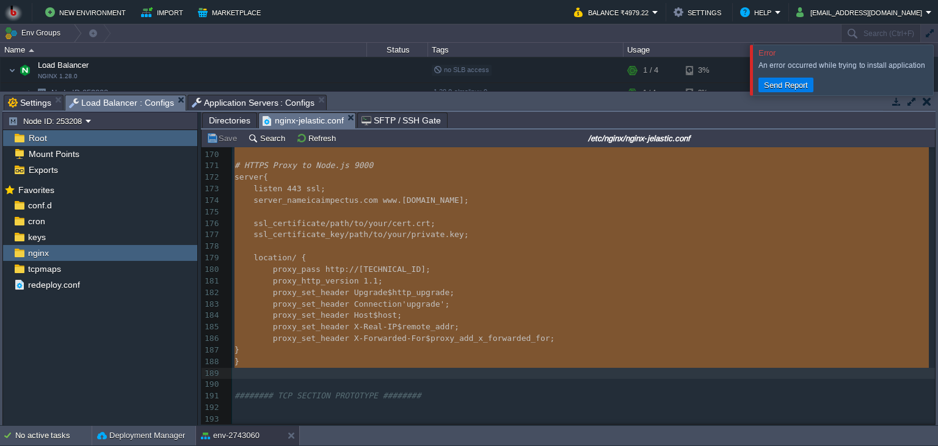
drag, startPoint x: 235, startPoint y: 256, endPoint x: 338, endPoint y: 373, distance: 155.8
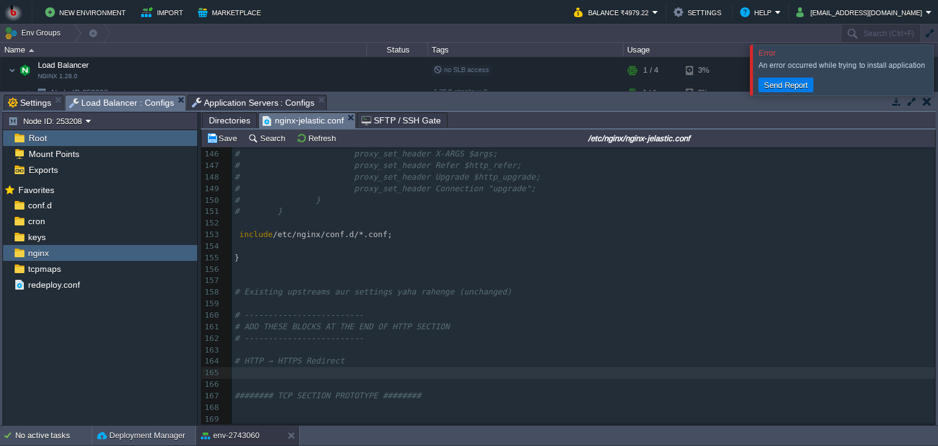
scroll to position [1914, 0]
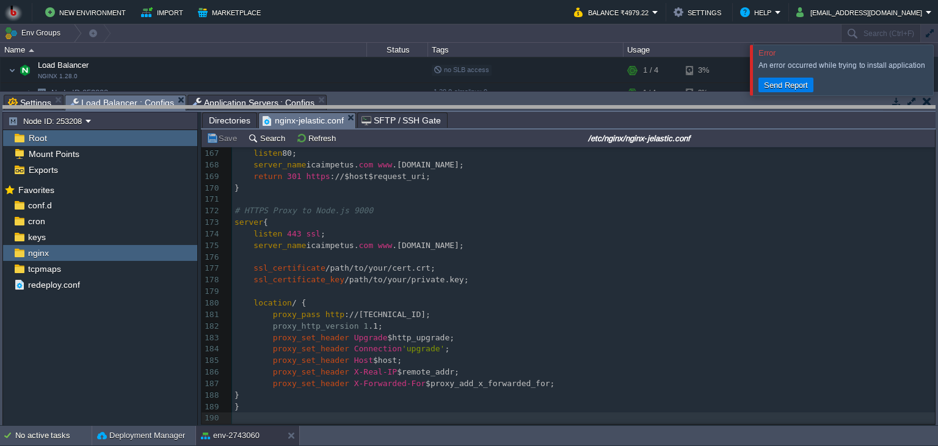
drag, startPoint x: 356, startPoint y: 99, endPoint x: 349, endPoint y: 189, distance: 90.0
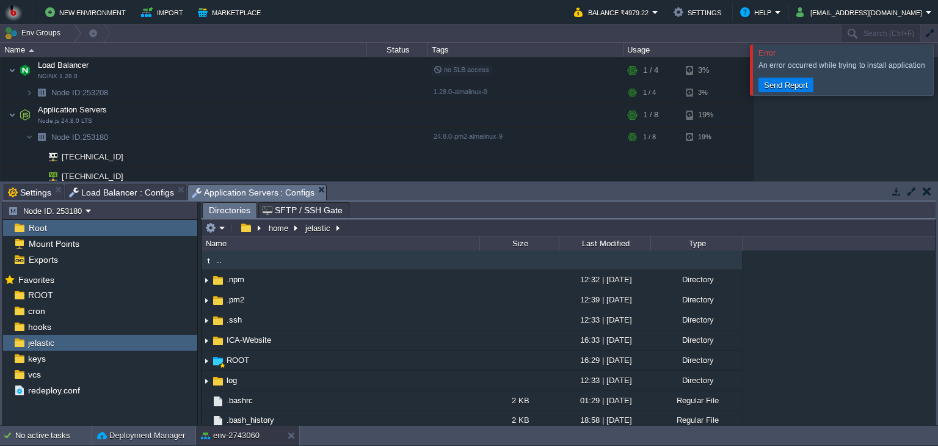
click at [224, 189] on span "Application Servers : Configs" at bounding box center [253, 192] width 123 height 15
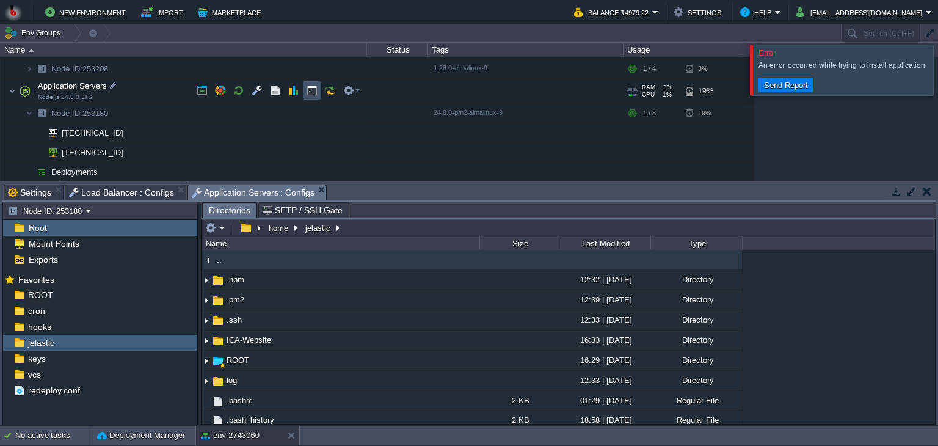
click at [317, 91] on button "button" at bounding box center [312, 90] width 11 height 11
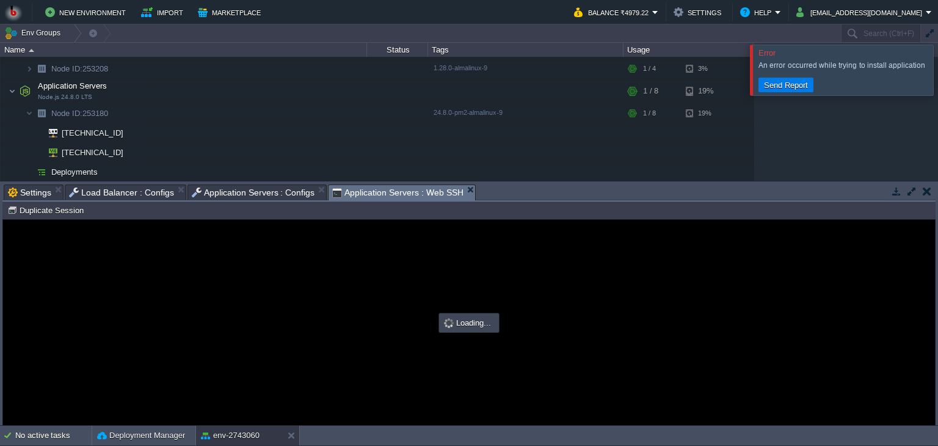
scroll to position [0, 0]
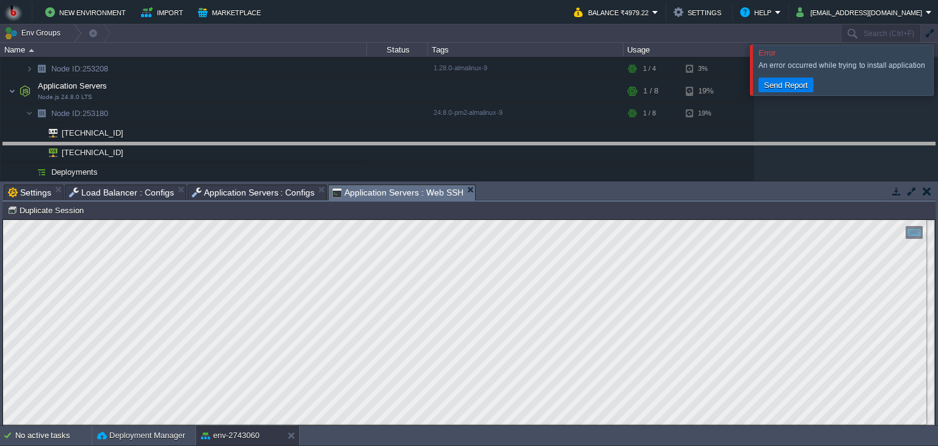
drag, startPoint x: 520, startPoint y: 191, endPoint x: 517, endPoint y: 148, distance: 42.8
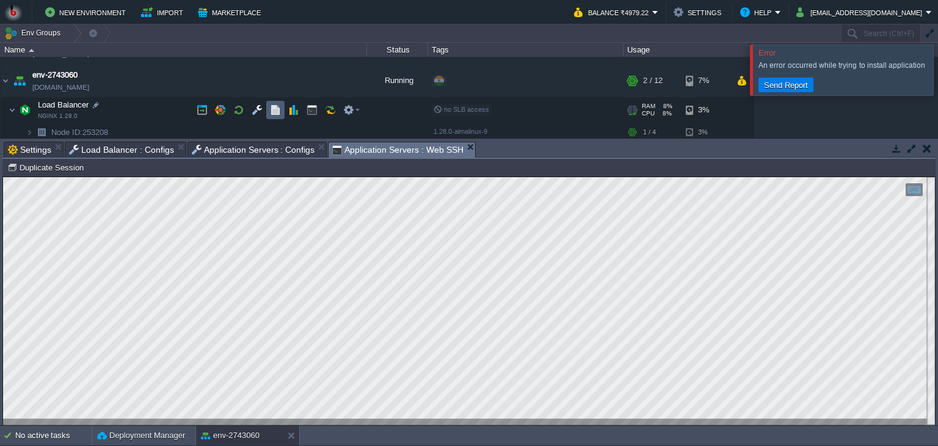
scroll to position [22, 0]
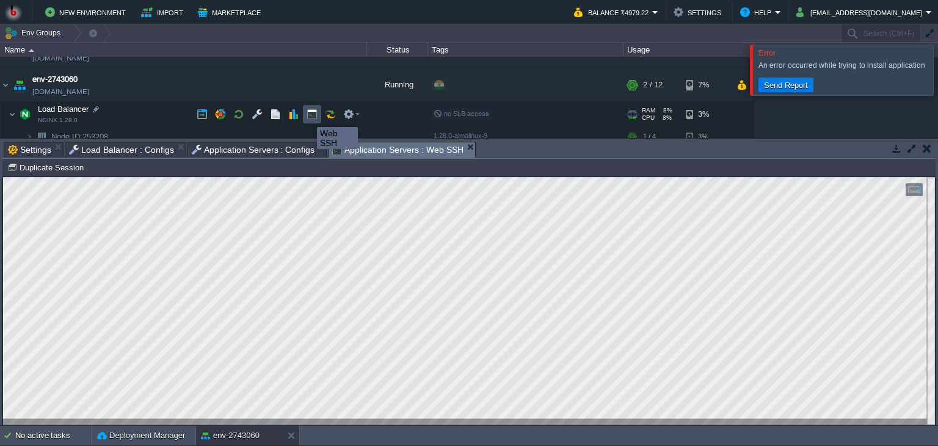
click at [312, 117] on button "button" at bounding box center [312, 114] width 11 height 11
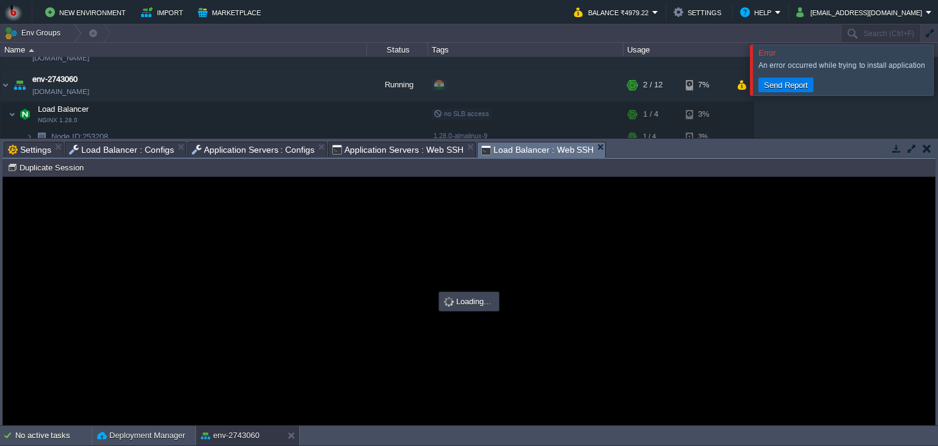
scroll to position [0, 0]
type input "#000000"
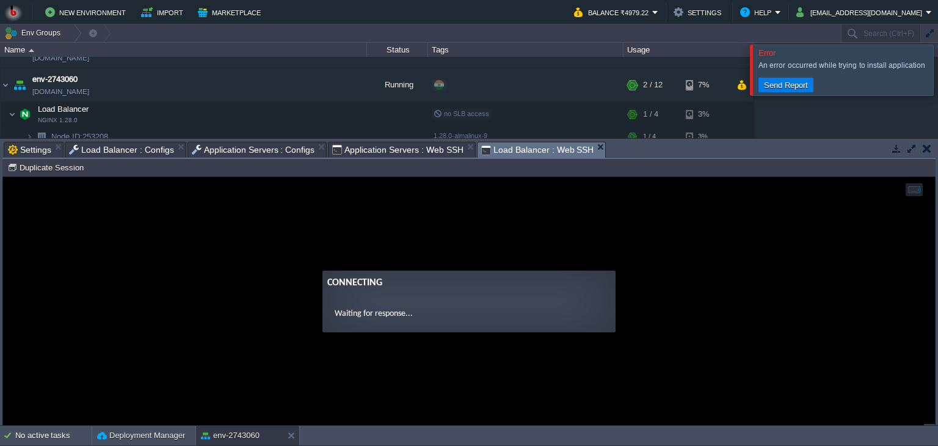
click at [257, 291] on ng-transclude "Connecting Waiting for response..." at bounding box center [469, 302] width 932 height 62
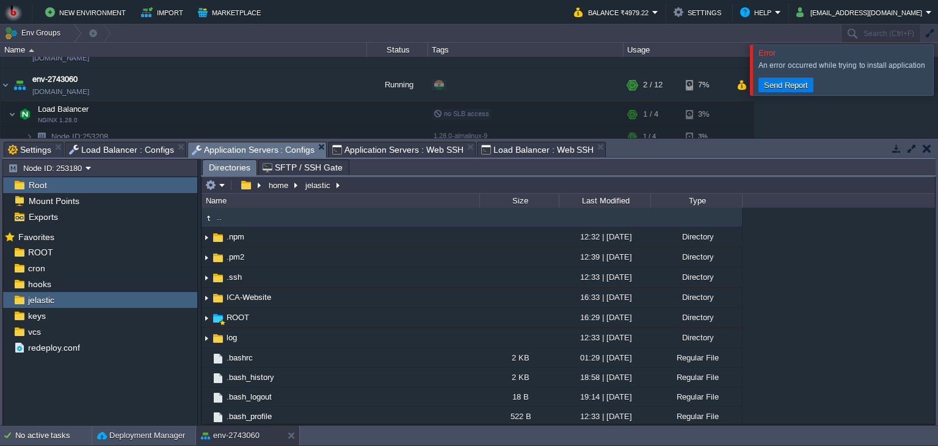
click at [258, 147] on span "Application Servers : Configs" at bounding box center [253, 149] width 123 height 15
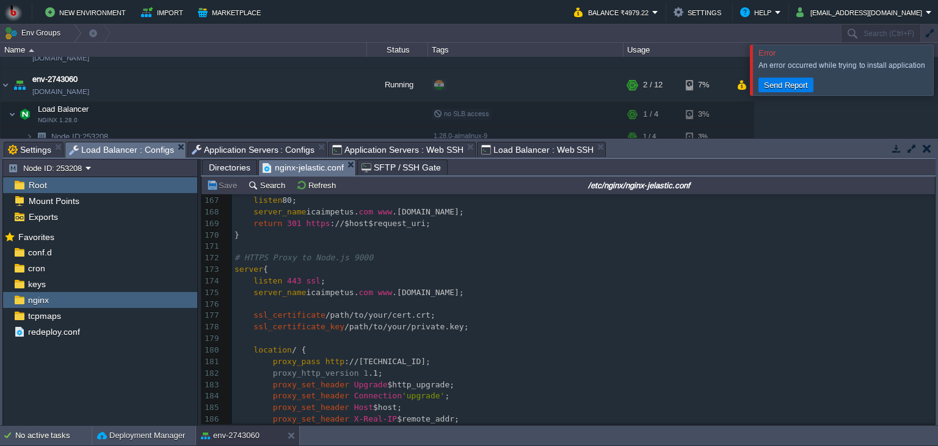
click at [122, 150] on span "Load Balancer : Configs" at bounding box center [121, 149] width 105 height 15
click at [267, 284] on div "xxxxxxxxxx 156 ​ 157 ​ 158 # Existing upstreams aur settings yaha rahenge (unch…" at bounding box center [583, 292] width 703 height 449
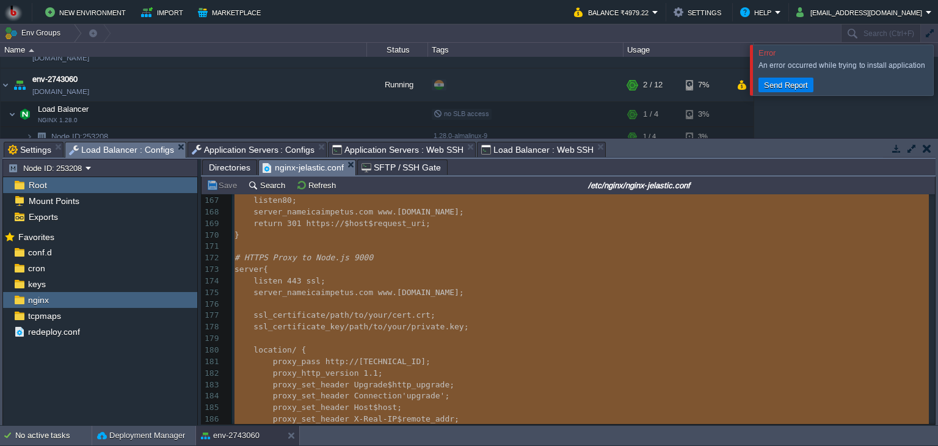
type textarea "-"
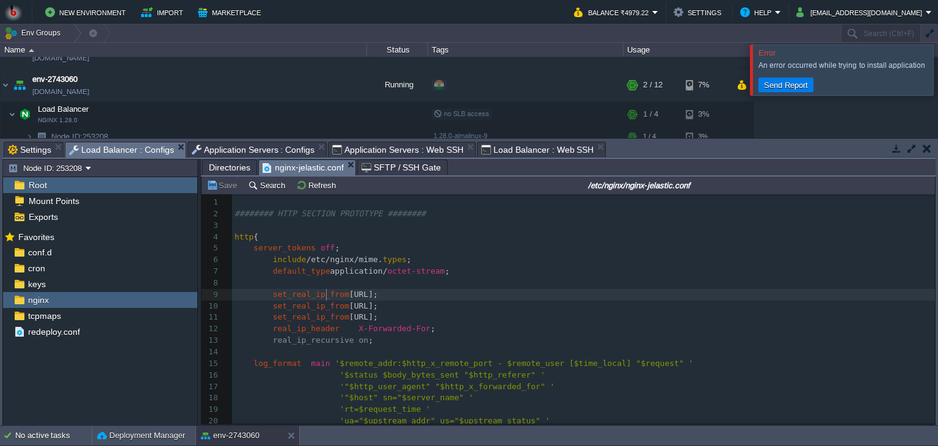
click at [326, 301] on pre "set_real_ip_from [URL];" at bounding box center [583, 307] width 703 height 12
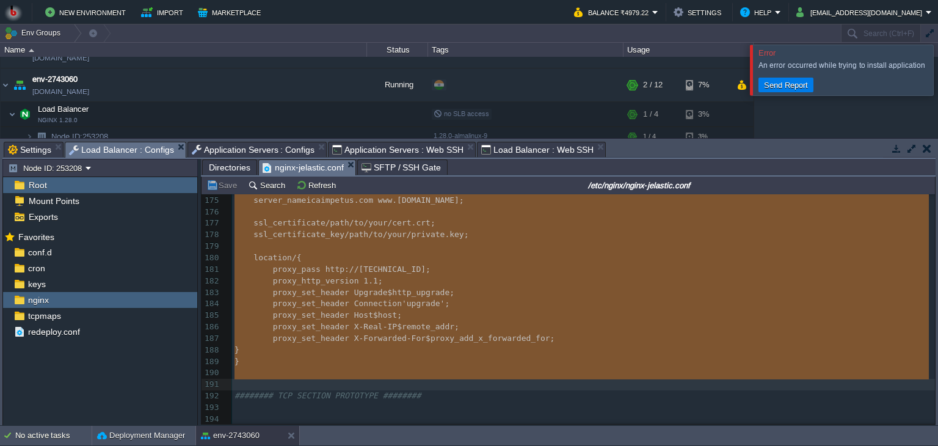
type textarea "server { listen 80; server_name [DOMAIN_NAME] [DOMAIN_NAME]; return 301 https:/…"
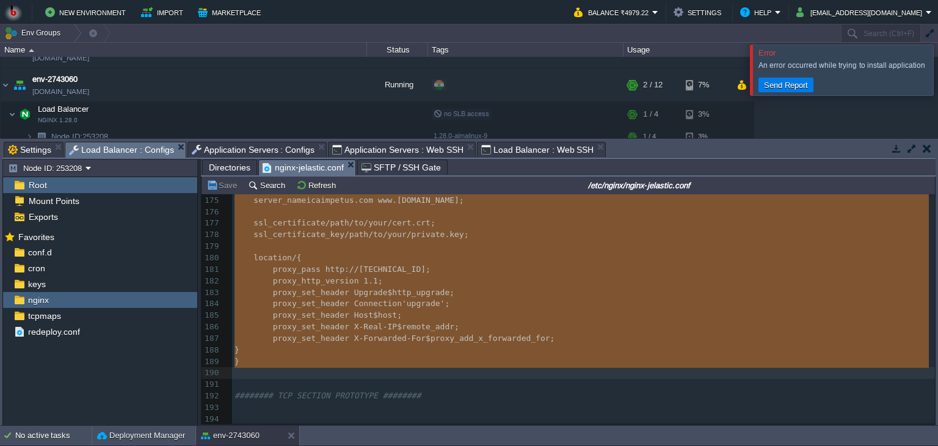
drag, startPoint x: 236, startPoint y: 330, endPoint x: 279, endPoint y: 376, distance: 63.1
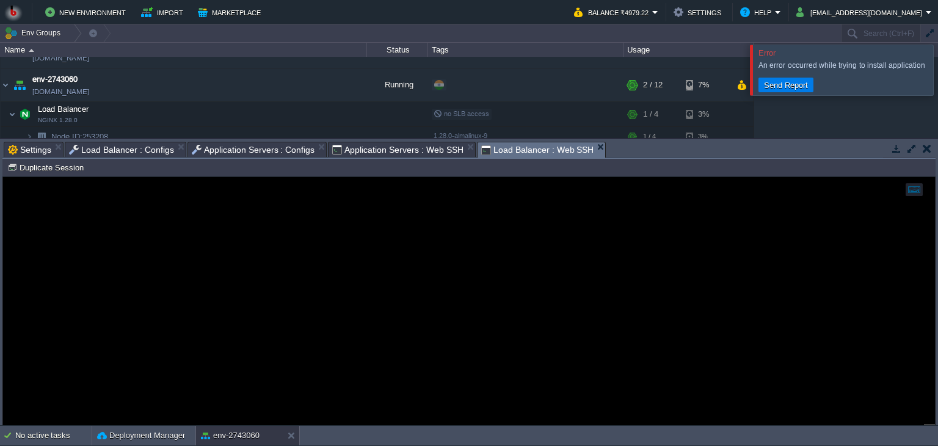
click at [511, 153] on span "Load Balancer : Web SSH" at bounding box center [537, 149] width 113 height 15
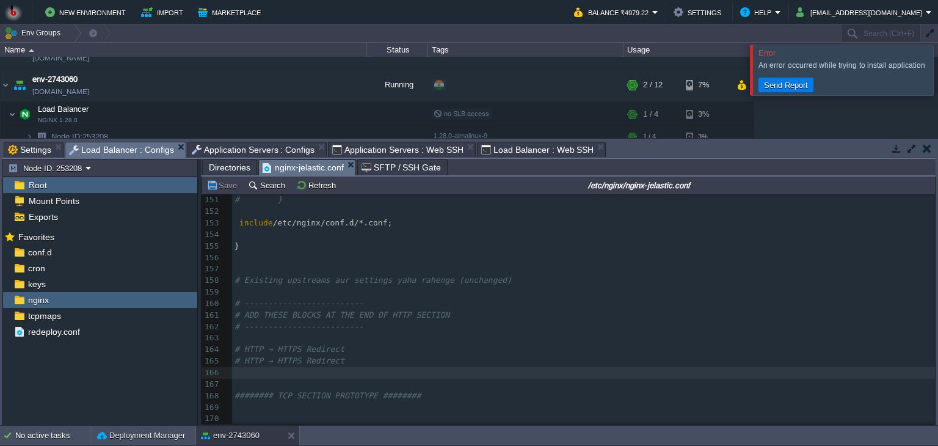
click at [93, 142] on span "Load Balancer : Configs" at bounding box center [121, 149] width 105 height 15
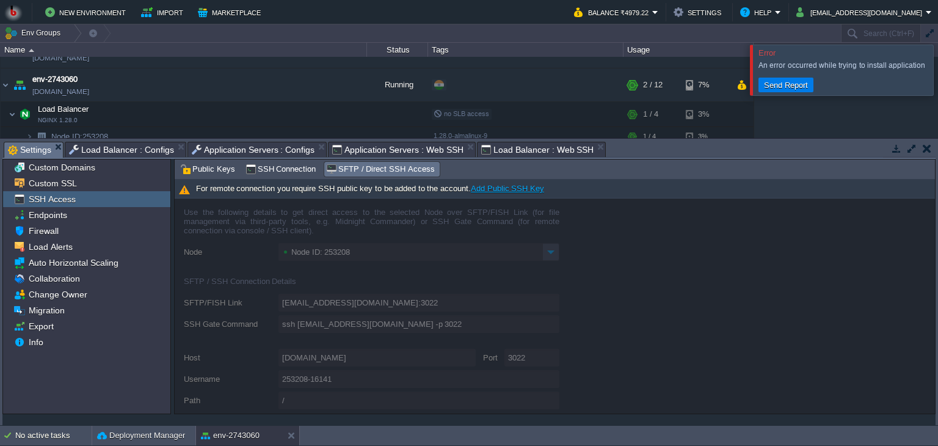
click at [35, 152] on span "Settings" at bounding box center [29, 149] width 43 height 15
click at [375, 150] on span "Application Servers : Web SSH" at bounding box center [397, 149] width 131 height 15
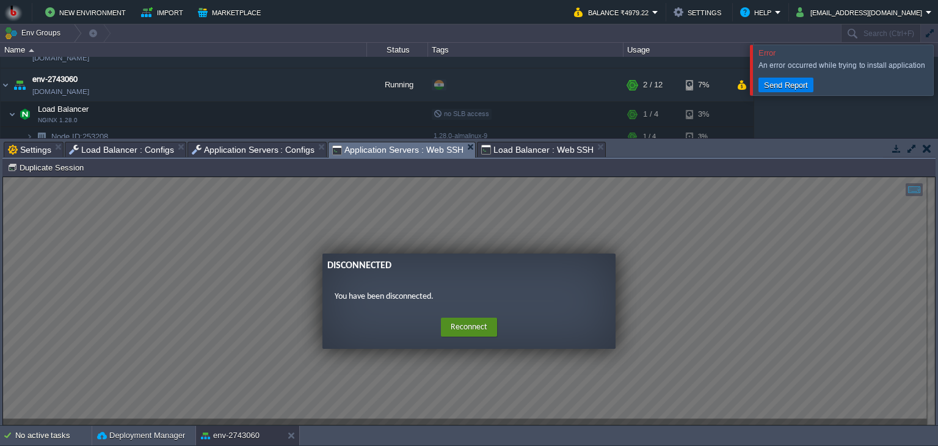
click at [465, 331] on button "Reconnect" at bounding box center [469, 328] width 56 height 20
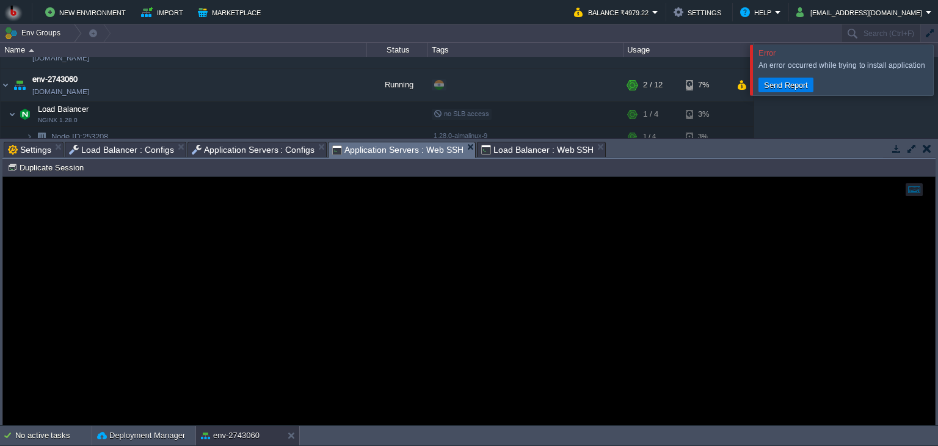
click at [925, 150] on button "button" at bounding box center [927, 148] width 9 height 11
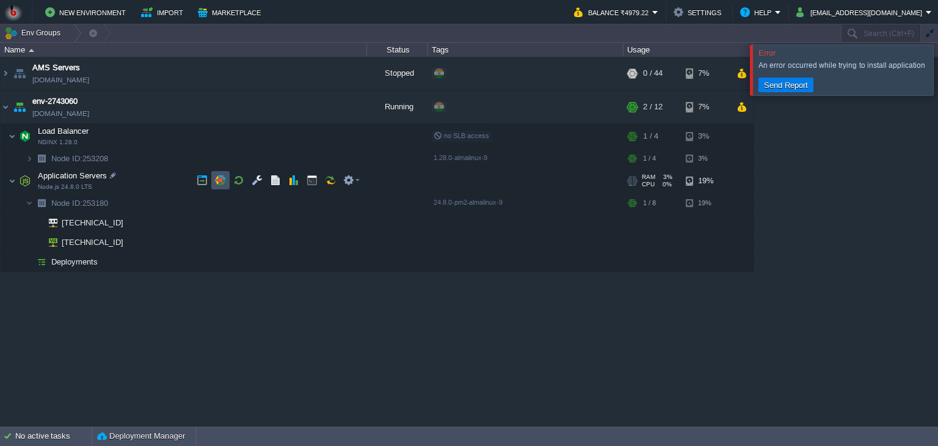
click at [219, 179] on button "button" at bounding box center [220, 180] width 11 height 11
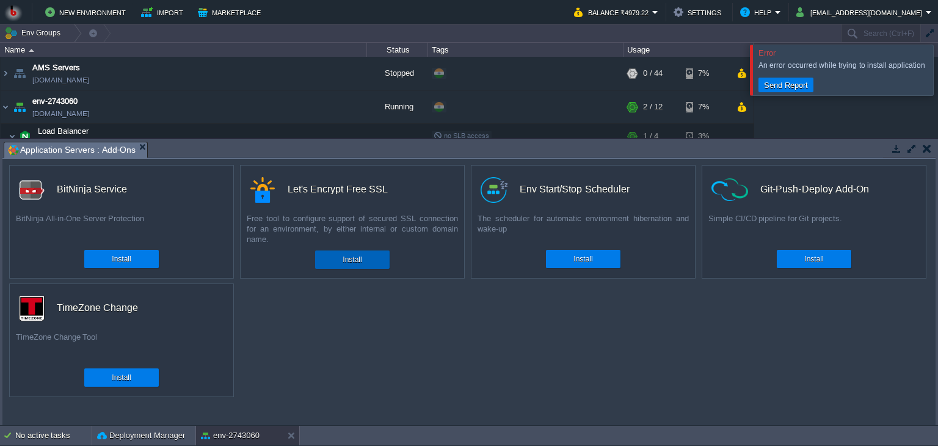
click at [325, 266] on div "Install" at bounding box center [352, 259] width 56 height 18
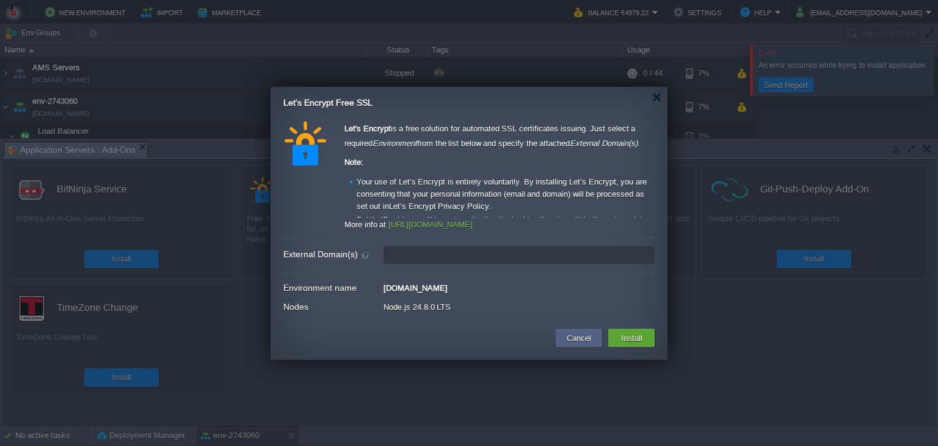
click at [448, 260] on input "External Domain(s)" at bounding box center [519, 255] width 271 height 18
type input "I"
type input "leave blank to get a test certificate for this environment domain"
paste input "[DOMAIN_NAME], [DOMAIN_NAME]"
type input "[DOMAIN_NAME], [DOMAIN_NAME]"
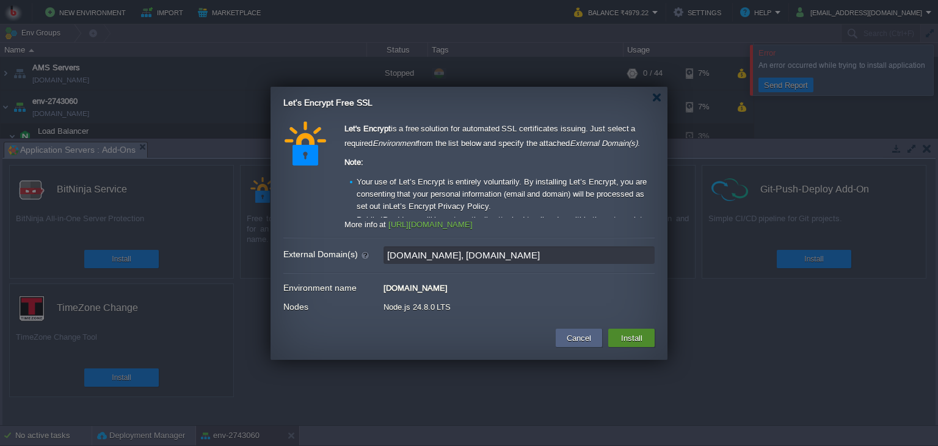
click at [631, 344] on button "Install" at bounding box center [632, 338] width 29 height 15
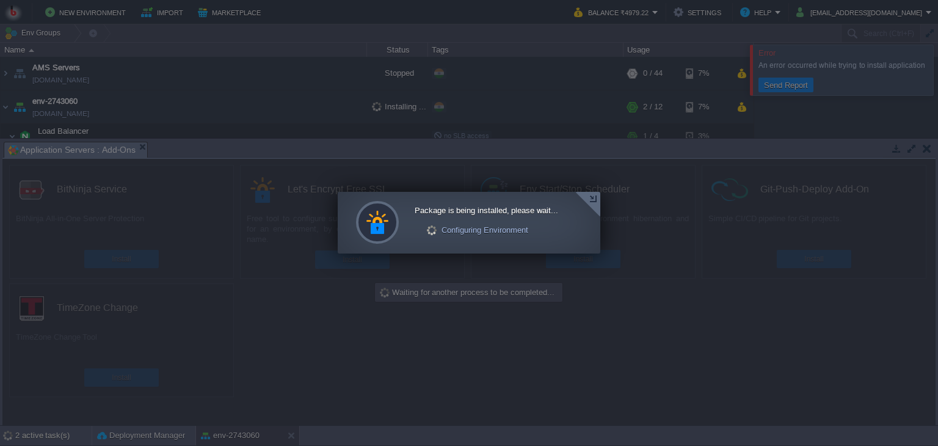
click at [588, 205] on div at bounding box center [588, 204] width 25 height 25
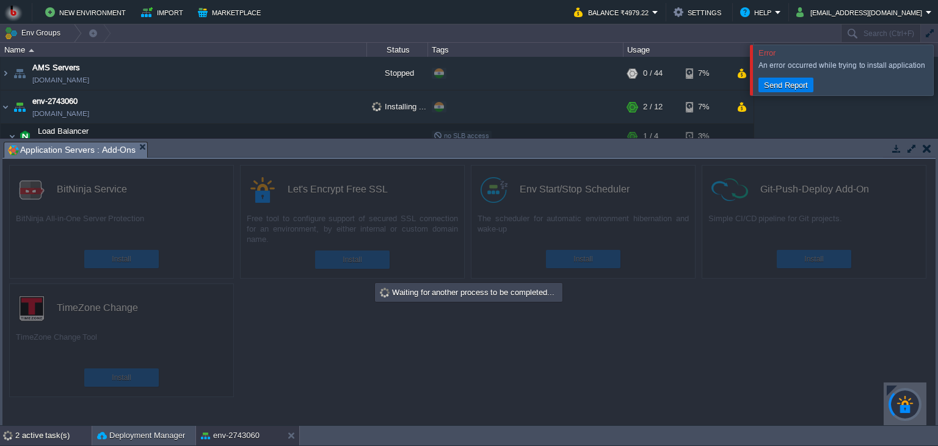
click at [37, 433] on div "2 active task(s)" at bounding box center [53, 436] width 76 height 20
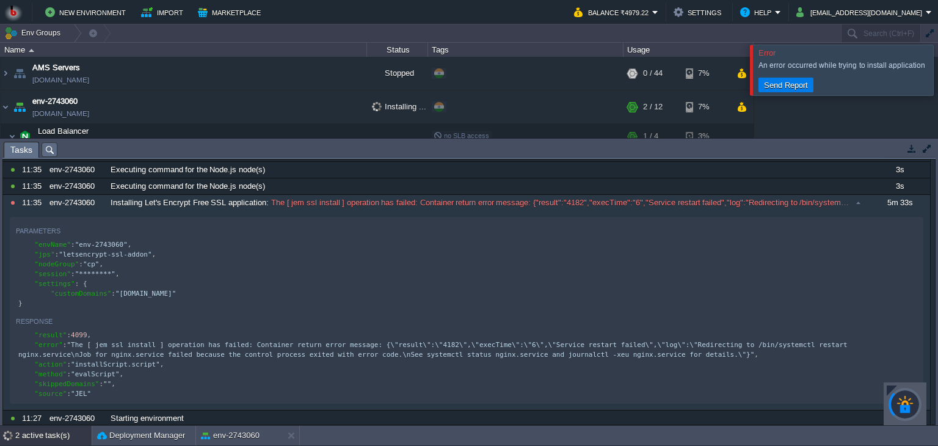
scroll to position [1842, 0]
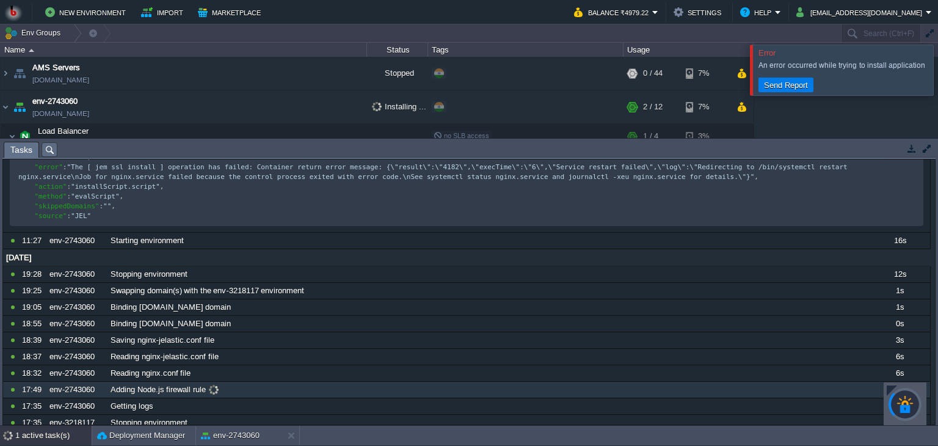
click at [131, 384] on span "Adding Node.js firewall rule" at bounding box center [158, 389] width 95 height 11
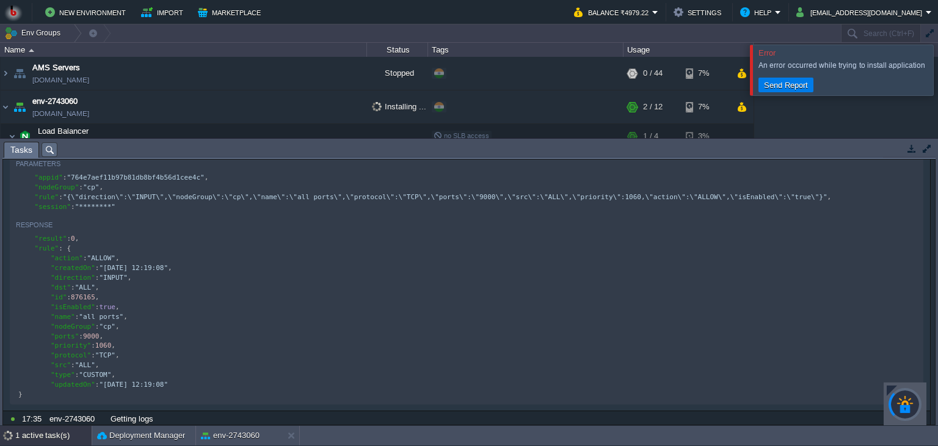
scroll to position [2116, 0]
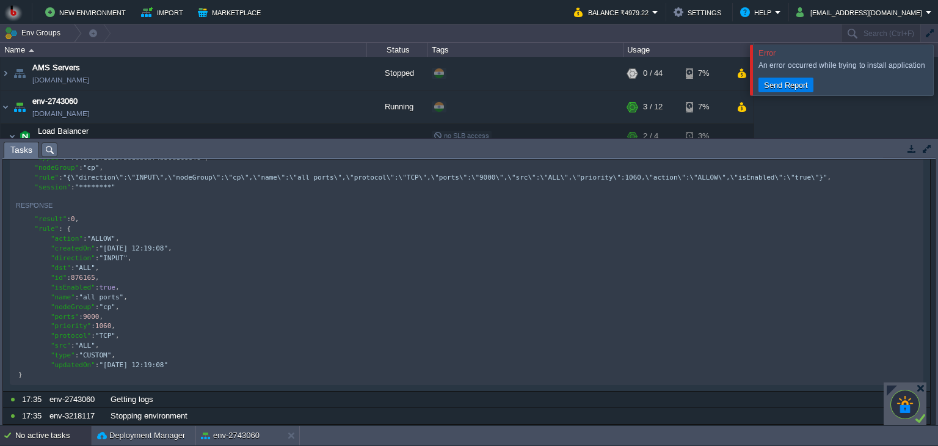
click at [909, 411] on div at bounding box center [905, 404] width 40 height 40
click at [889, 389] on div at bounding box center [892, 391] width 10 height 10
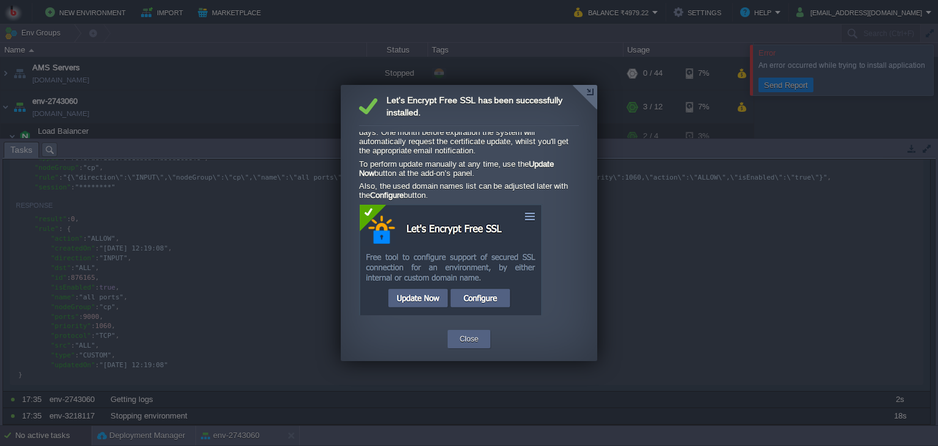
scroll to position [0, 0]
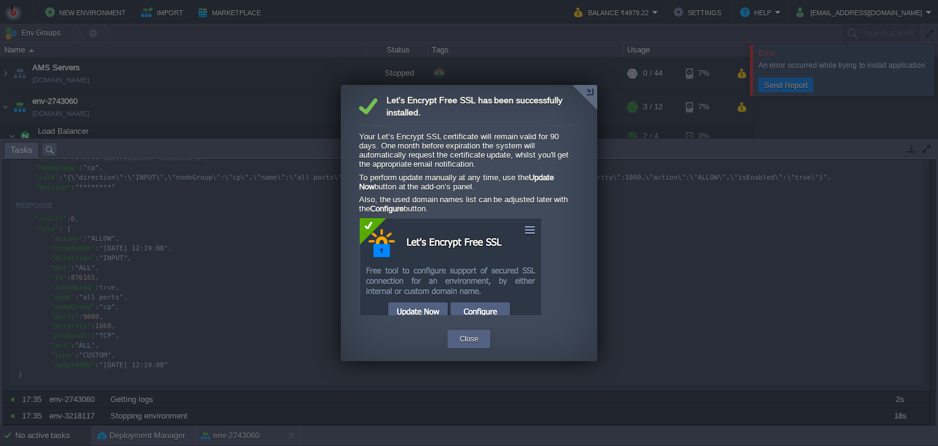
click at [434, 161] on p "Your Let’s Encrypt SSL certificate will remain valid for 90 days. One month bef…" at bounding box center [465, 150] width 212 height 37
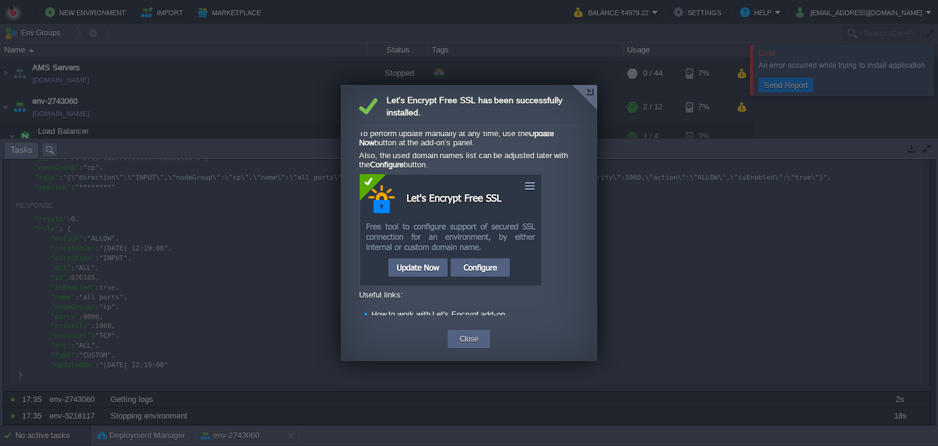
scroll to position [81, 0]
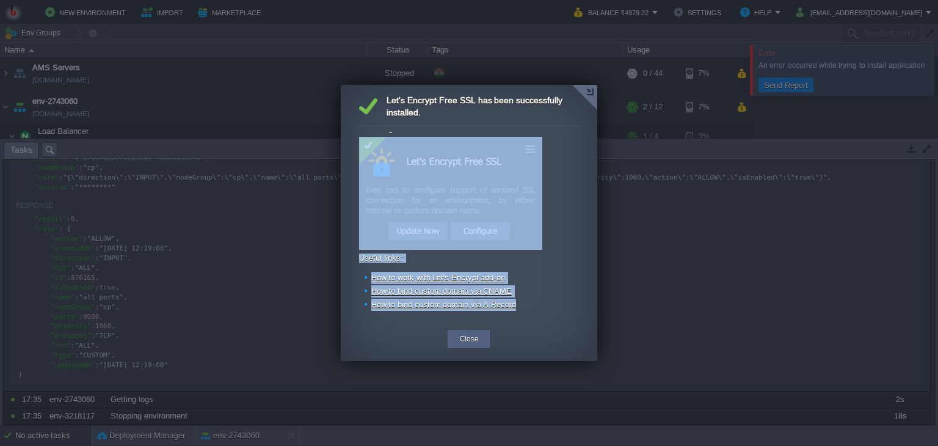
drag, startPoint x: 523, startPoint y: 305, endPoint x: 377, endPoint y: 134, distance: 224.9
click at [377, 134] on div "Your Let’s Encrypt SSL certificate will remain valid for 90 days. One month bef…" at bounding box center [469, 223] width 220 height 183
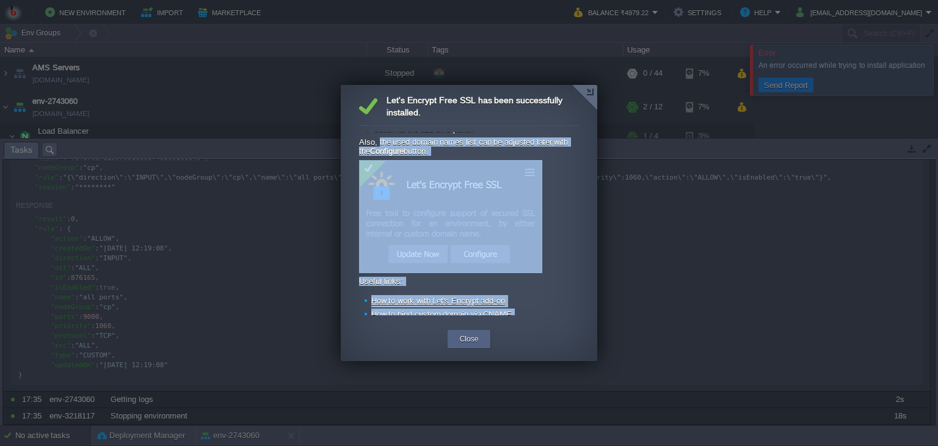
scroll to position [0, 0]
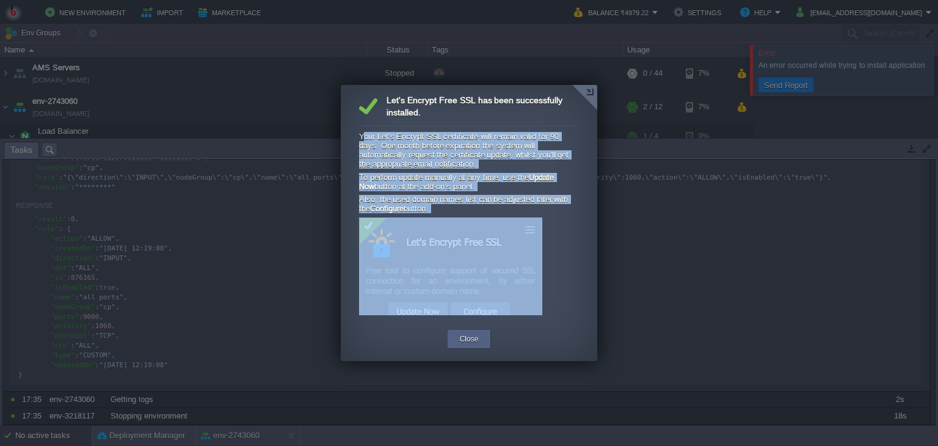
click at [362, 130] on div "Let's Encrypt Free SSL has been successfully installed. Your Let’s Encrypt SSL …" at bounding box center [469, 204] width 220 height 221
copy div "our Let’s Encrypt SSL certificate will remain valid for 90 days. One month befo…"
click at [463, 338] on button "Close" at bounding box center [469, 339] width 19 height 12
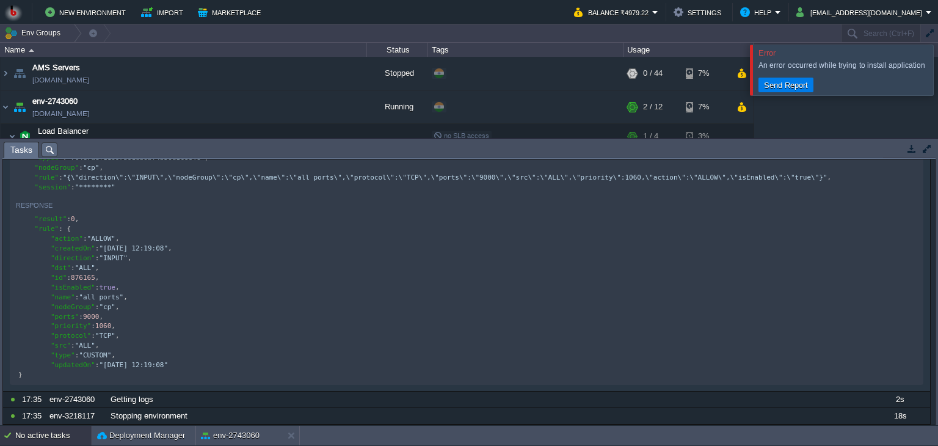
click at [930, 142] on td at bounding box center [926, 148] width 15 height 15
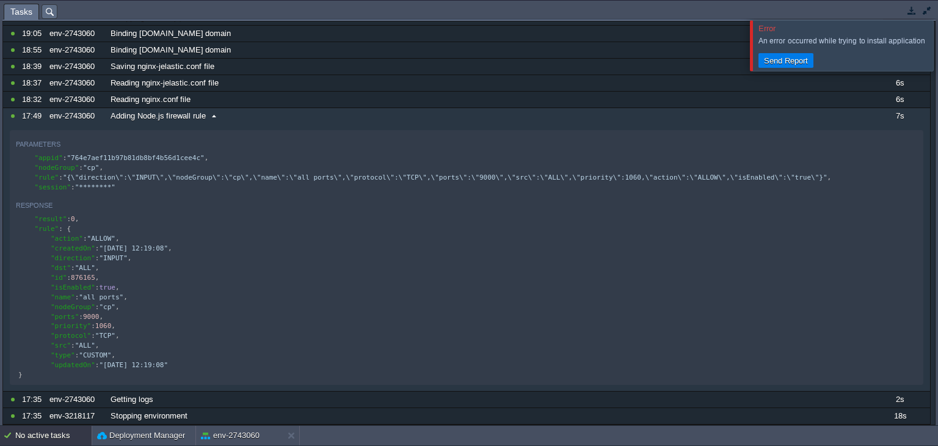
scroll to position [1979, 0]
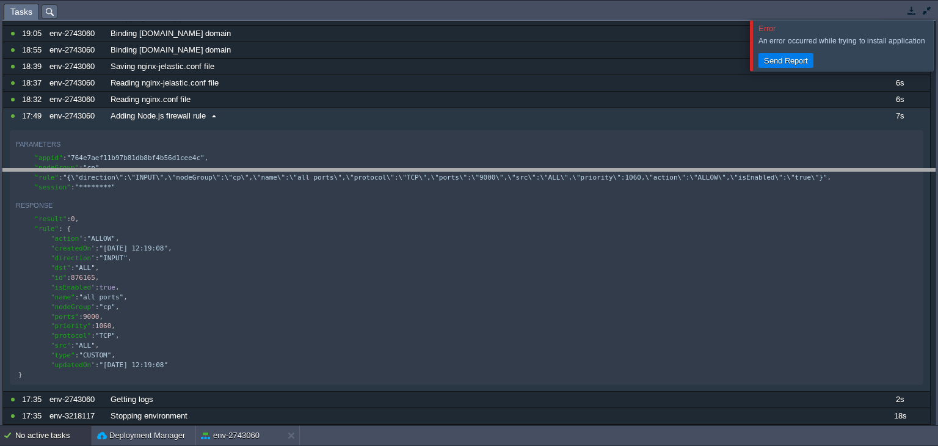
drag, startPoint x: 352, startPoint y: 7, endPoint x: 398, endPoint y: 215, distance: 213.4
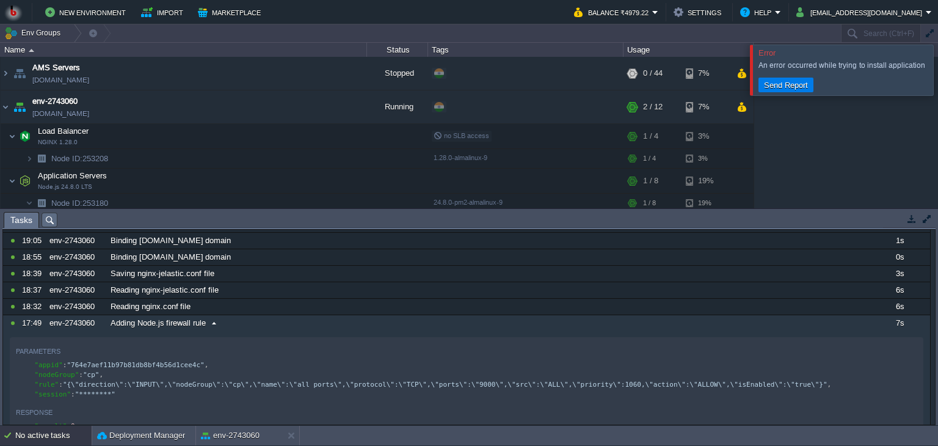
scroll to position [62, 0]
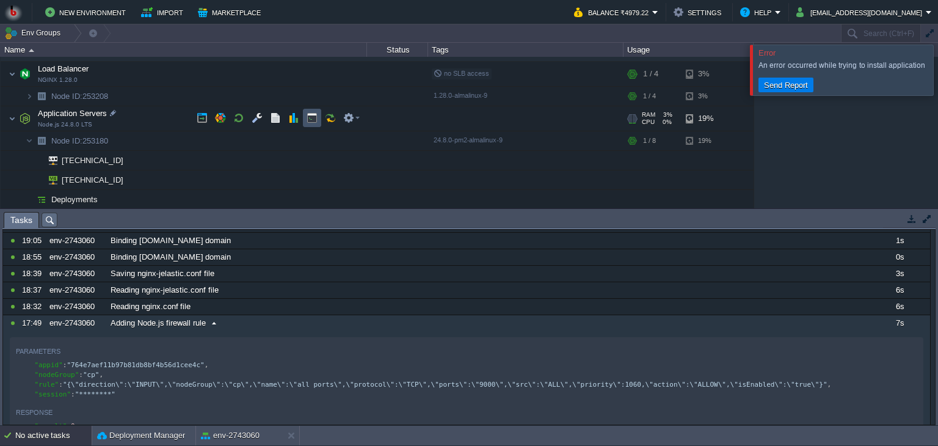
click at [311, 123] on button "button" at bounding box center [312, 117] width 11 height 11
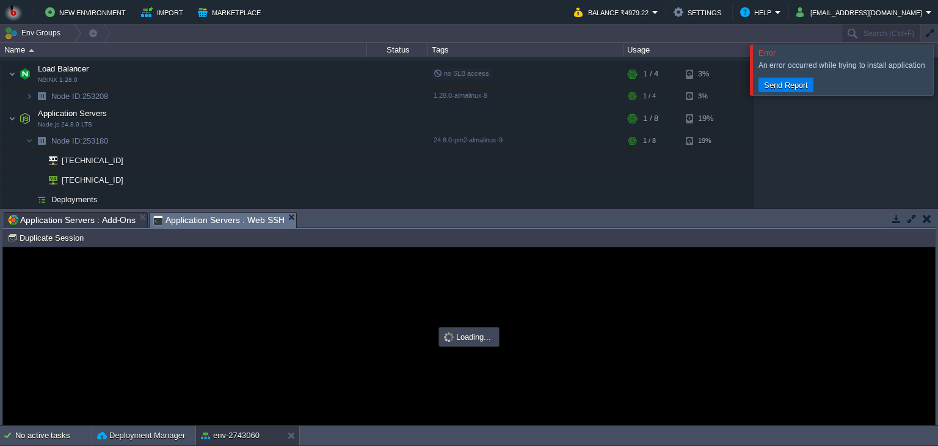
click at [258, 318] on div at bounding box center [469, 336] width 932 height 178
type input "#000000"
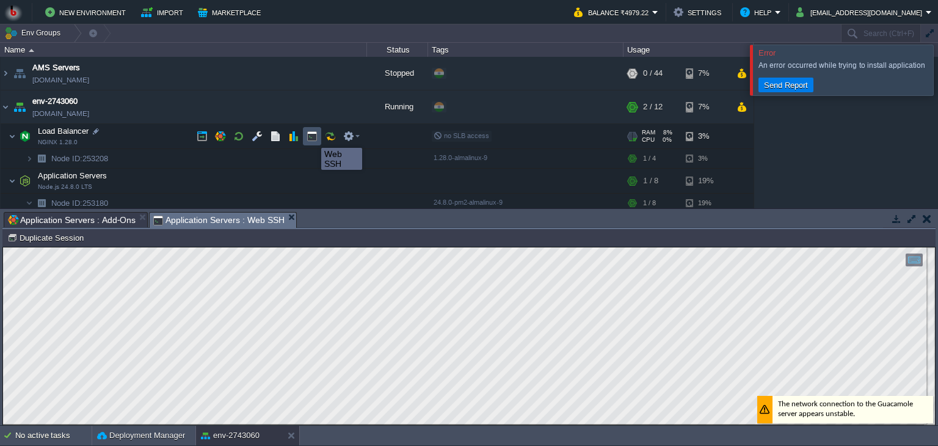
click at [312, 137] on button "button" at bounding box center [312, 136] width 11 height 11
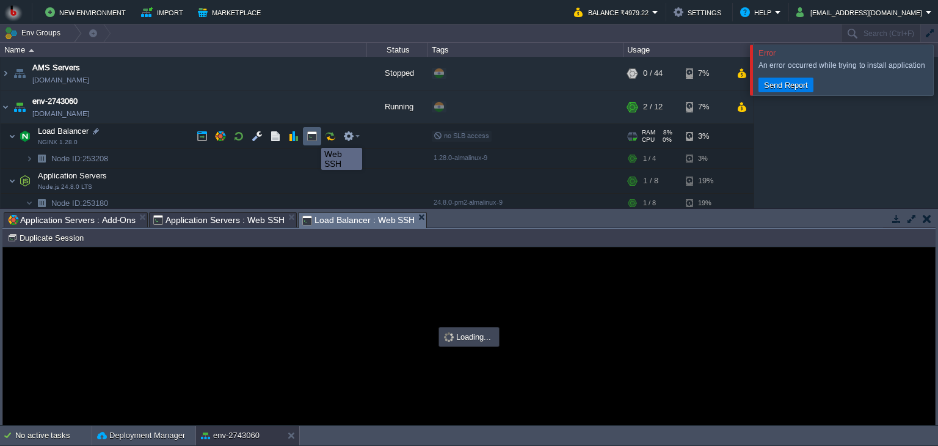
type input "#000000"
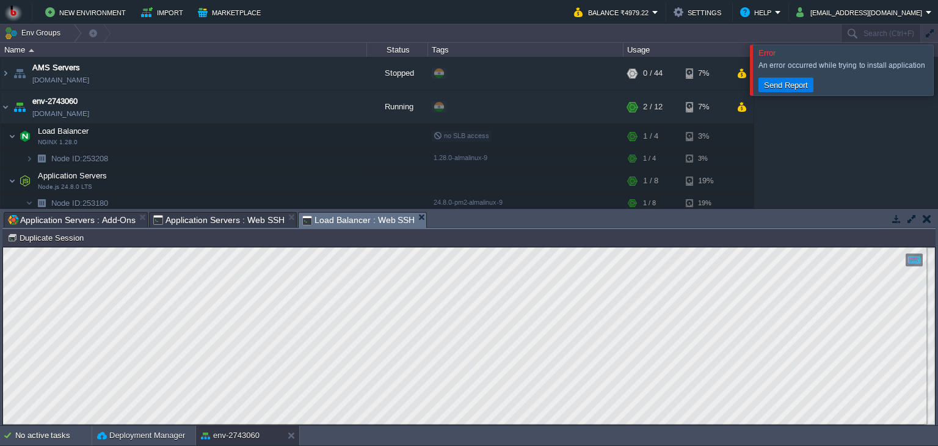
drag, startPoint x: 439, startPoint y: 213, endPoint x: 440, endPoint y: 191, distance: 22.6
click at [440, 191] on body "New Environment Import Marketplace Bonus ₹0.00 Upgrade Account Balance ₹4979.22…" at bounding box center [469, 223] width 938 height 446
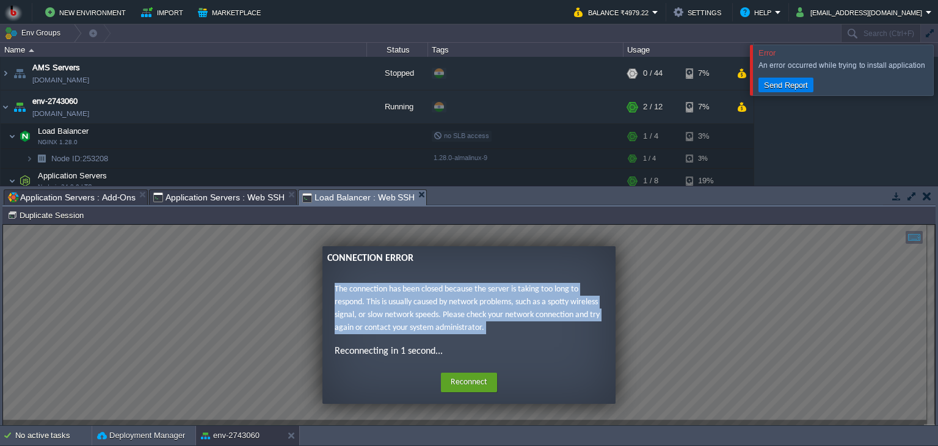
drag, startPoint x: 452, startPoint y: 351, endPoint x: 336, endPoint y: 286, distance: 132.9
click at [336, 286] on div "The connection has been closed because the server is taking too long to respond…" at bounding box center [469, 321] width 269 height 76
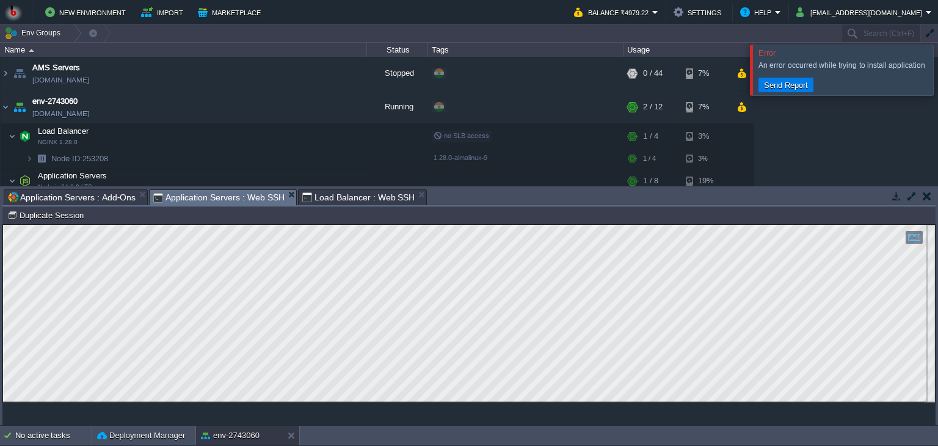
click at [234, 205] on span "Application Servers : Web SSH" at bounding box center [218, 197] width 131 height 15
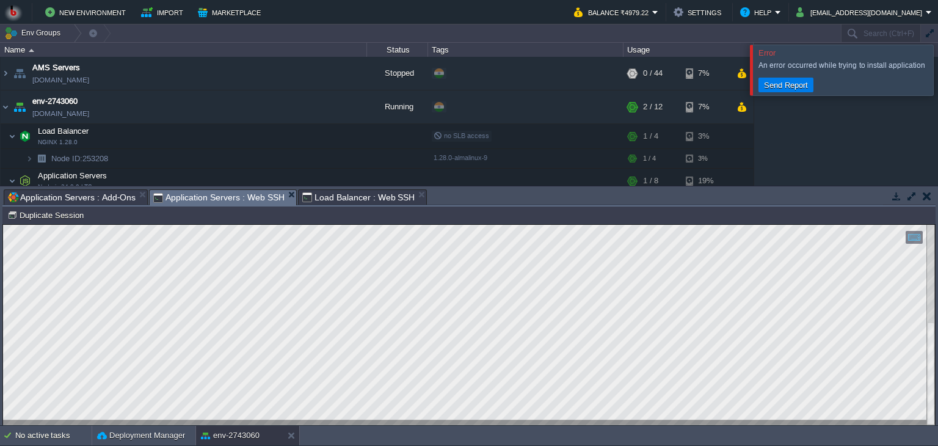
click at [313, 194] on span "Load Balancer : Web SSH" at bounding box center [358, 197] width 113 height 15
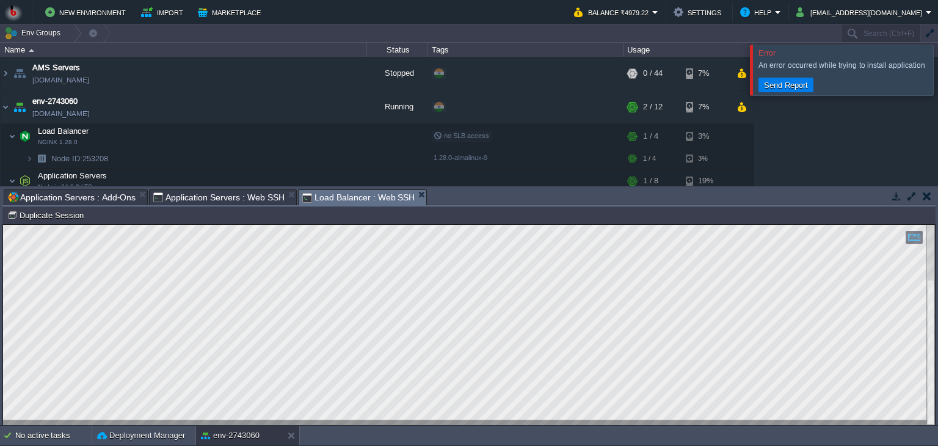
drag, startPoint x: 472, startPoint y: 189, endPoint x: 473, endPoint y: 181, distance: 7.4
click at [472, 70] on body "New Environment Import Marketplace Bonus ₹0.00 Upgrade Account Balance ₹4979.22…" at bounding box center [469, 223] width 938 height 446
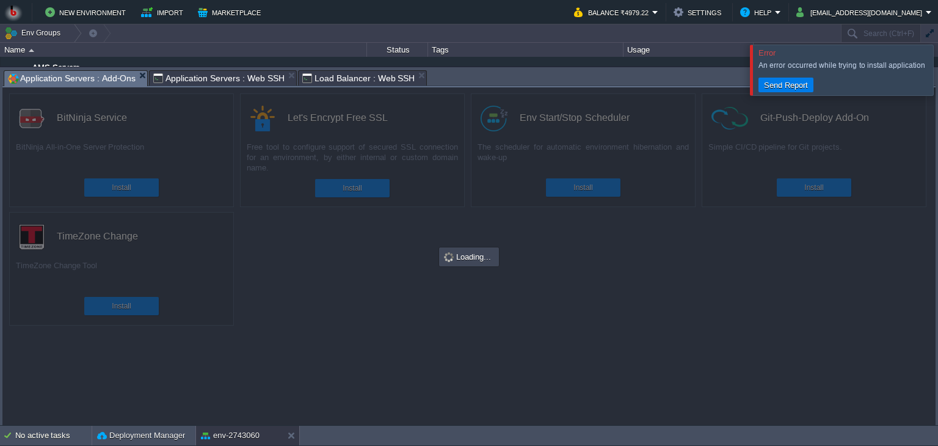
click at [88, 74] on span "Application Servers : Add-Ons" at bounding box center [72, 78] width 128 height 15
click at [323, 244] on div at bounding box center [469, 256] width 934 height 338
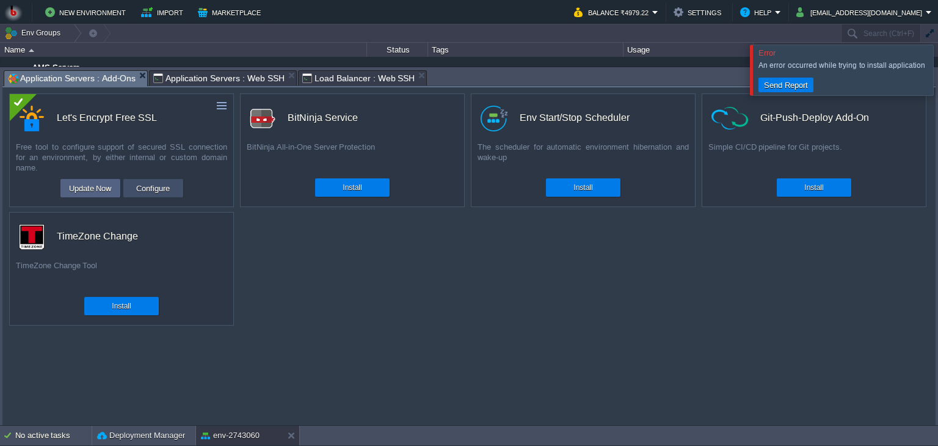
click at [144, 194] on button "Configure" at bounding box center [153, 188] width 41 height 15
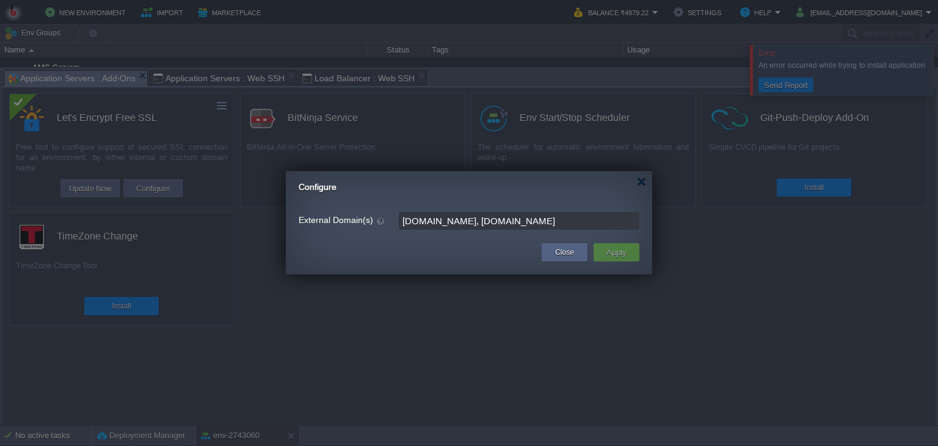
drag, startPoint x: 418, startPoint y: 253, endPoint x: 404, endPoint y: 252, distance: 14.1
click at [404, 252] on td at bounding box center [415, 252] width 247 height 22
click at [498, 217] on input "[DOMAIN_NAME], [DOMAIN_NAME]" at bounding box center [519, 221] width 241 height 18
click at [445, 213] on input "[DOMAIN_NAME], [DOMAIN_NAME]" at bounding box center [519, 221] width 241 height 18
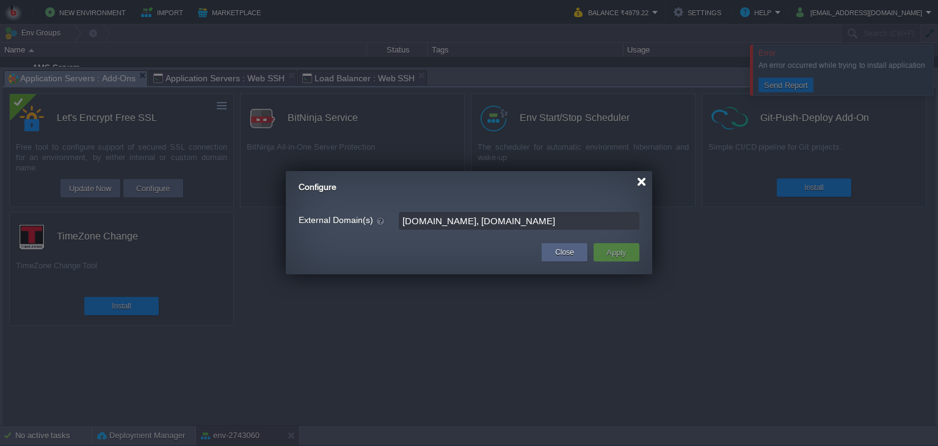
click at [645, 178] on div at bounding box center [641, 181] width 9 height 9
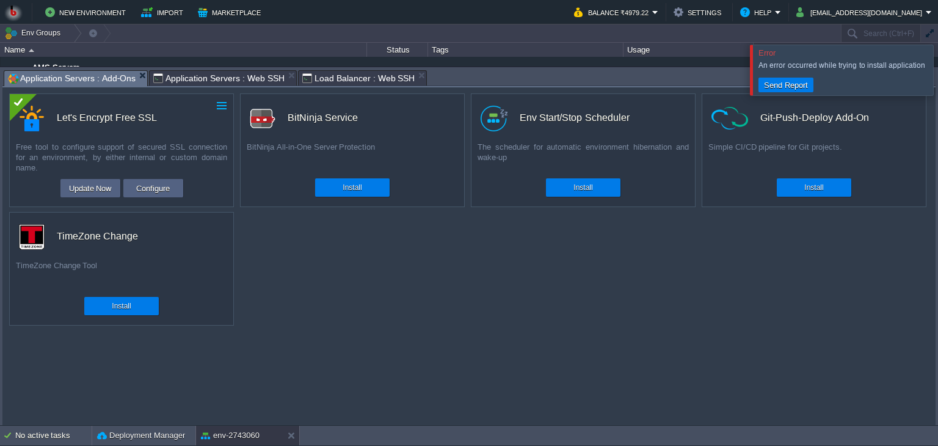
click at [217, 104] on button "button" at bounding box center [221, 105] width 11 height 11
click at [49, 122] on div "Let's Encrypt Free SSL" at bounding box center [126, 118] width 214 height 26
click at [134, 194] on button "Configure" at bounding box center [153, 188] width 41 height 15
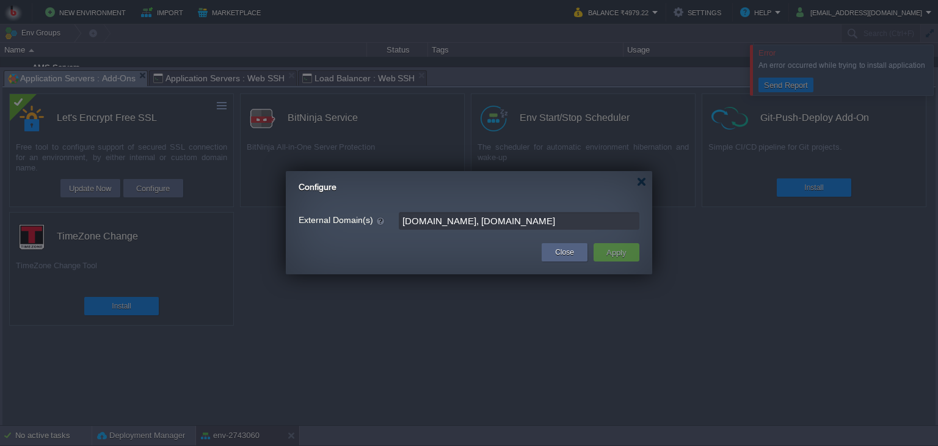
click at [573, 216] on input "[DOMAIN_NAME], [DOMAIN_NAME]" at bounding box center [519, 221] width 241 height 18
drag, startPoint x: 573, startPoint y: 216, endPoint x: 304, endPoint y: 221, distance: 269.5
click at [304, 221] on div "External Domain(s) [DOMAIN_NAME], [DOMAIN_NAME]" at bounding box center [469, 221] width 341 height 18
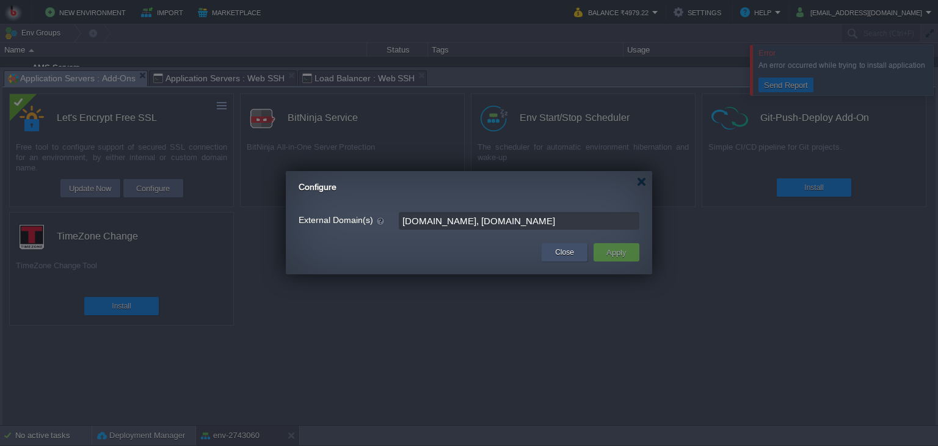
click at [573, 261] on div "Close" at bounding box center [564, 252] width 27 height 18
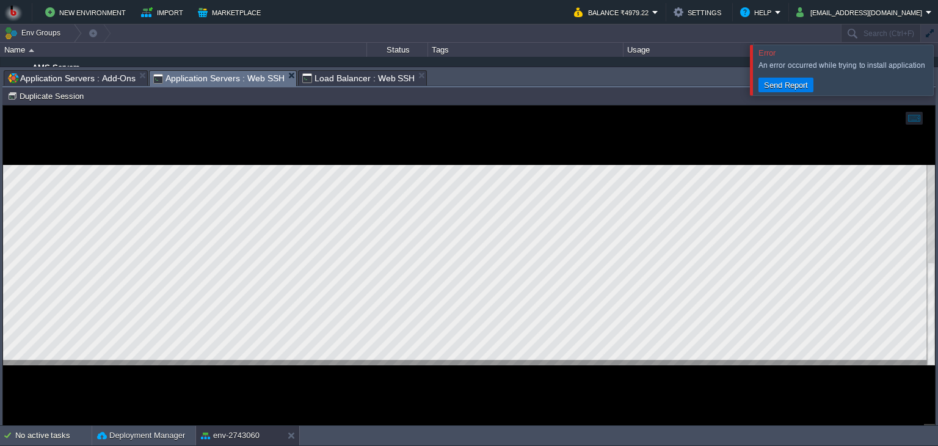
click at [225, 85] on span "Application Servers : Web SSH" at bounding box center [218, 78] width 131 height 15
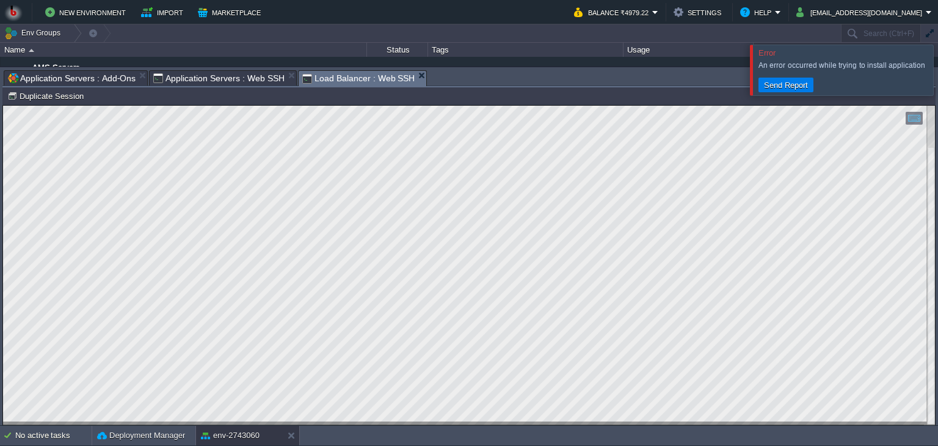
click at [323, 74] on span "Load Balancer : Web SSH" at bounding box center [358, 78] width 113 height 15
click at [904, 10] on button "[EMAIL_ADDRESS][DOMAIN_NAME]" at bounding box center [862, 12] width 130 height 15
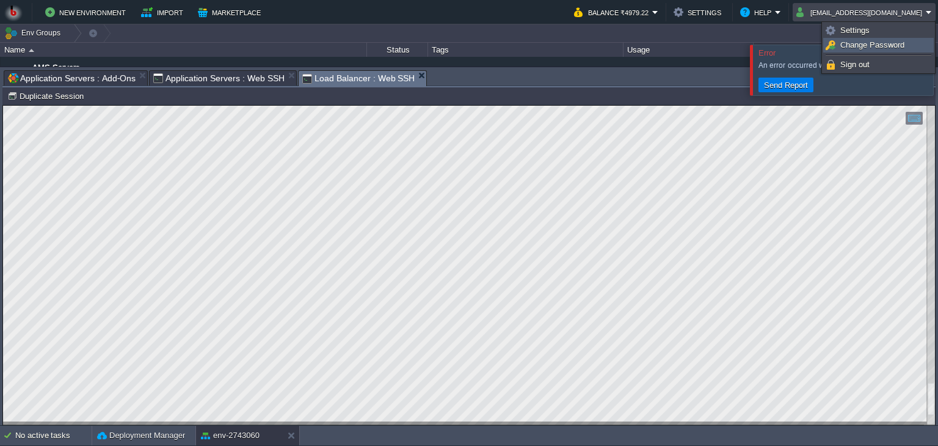
click at [875, 47] on span "Change Password" at bounding box center [873, 44] width 64 height 9
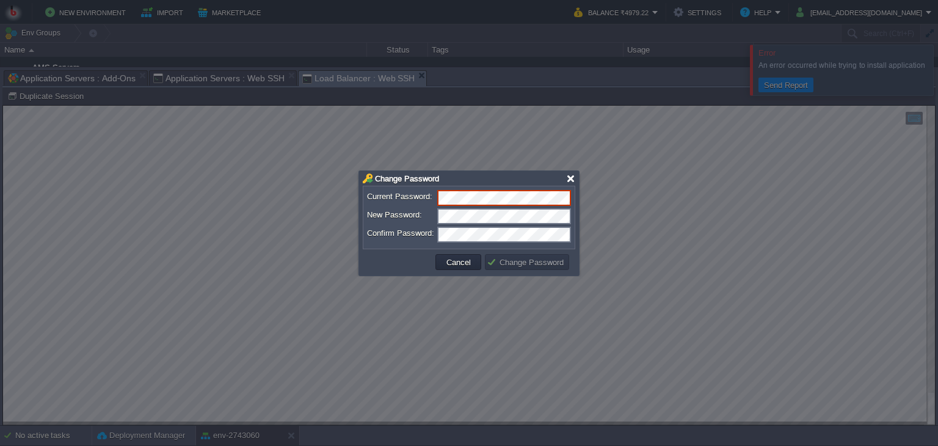
click at [569, 180] on div at bounding box center [570, 178] width 9 height 9
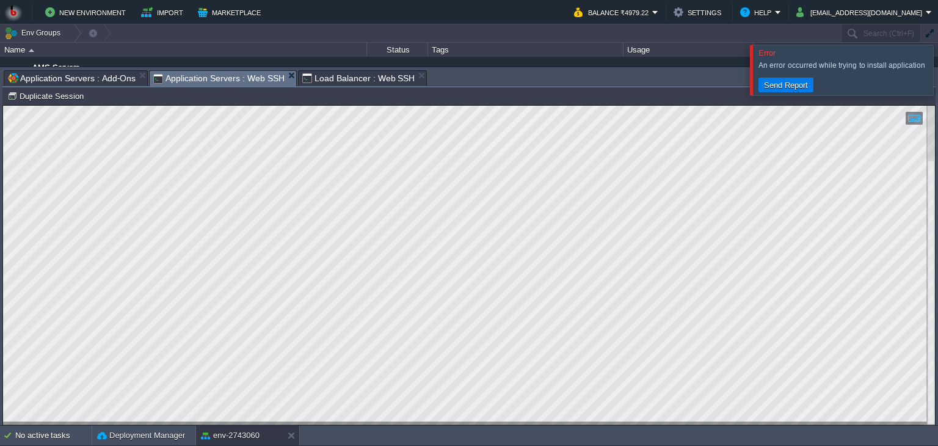
click at [198, 78] on span "Application Servers : Web SSH" at bounding box center [218, 78] width 131 height 15
click at [938, 71] on div at bounding box center [953, 70] width 0 height 50
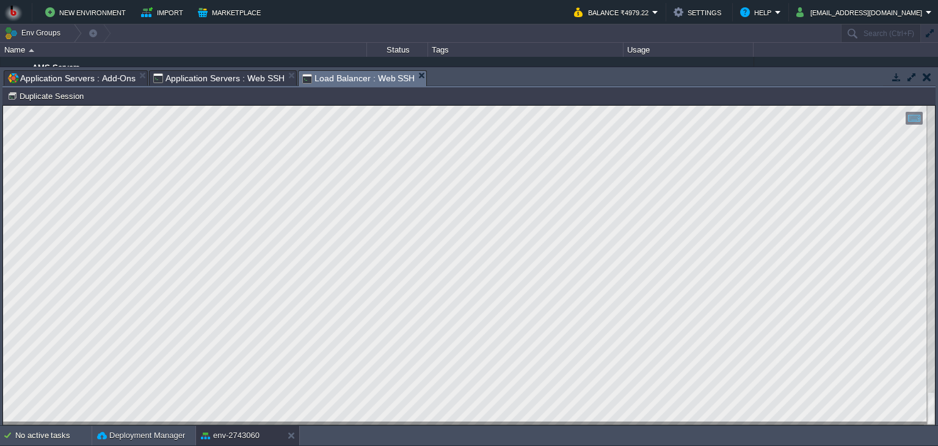
click at [344, 76] on span "Load Balancer : Web SSH" at bounding box center [358, 78] width 113 height 15
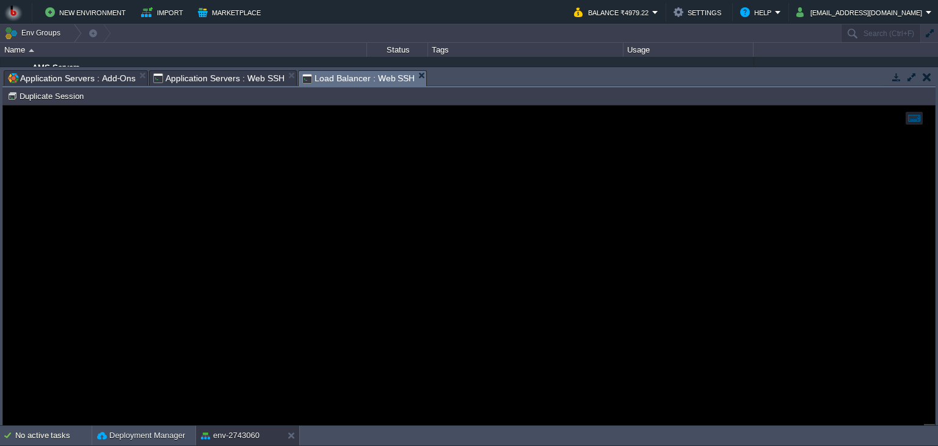
click at [200, 76] on span "Application Servers : Web SSH" at bounding box center [218, 78] width 131 height 15
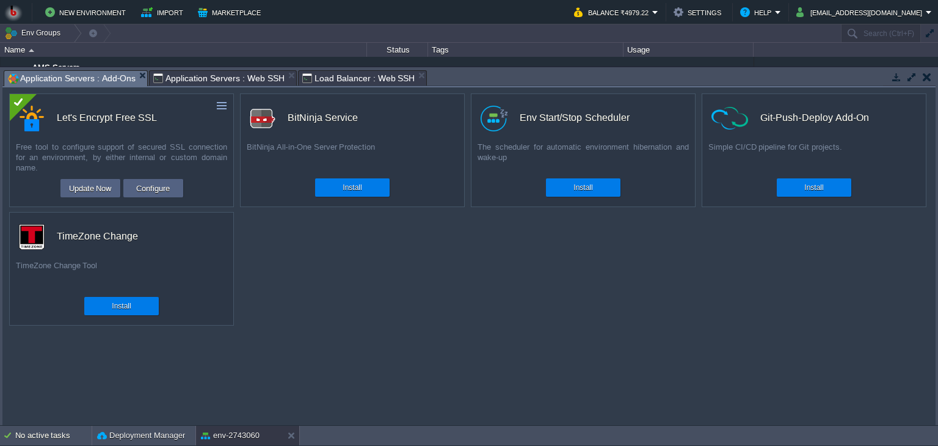
click at [63, 83] on span "Application Servers : Add-Ons" at bounding box center [72, 78] width 128 height 15
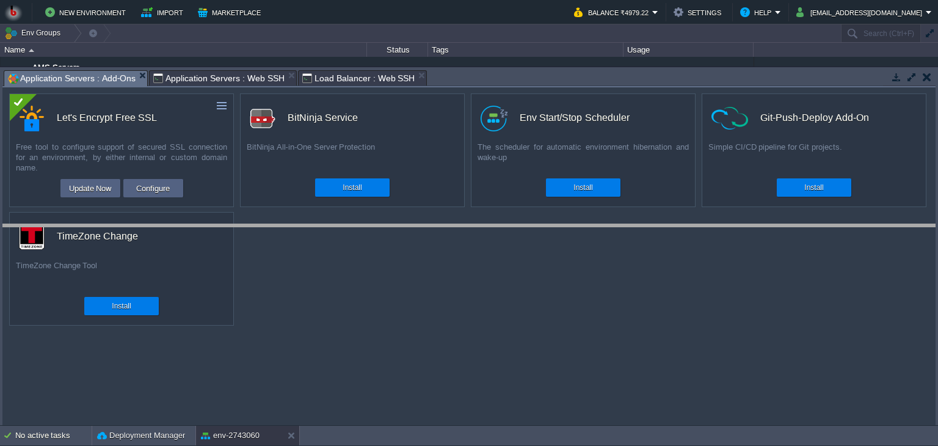
drag, startPoint x: 436, startPoint y: 76, endPoint x: 445, endPoint y: 234, distance: 157.9
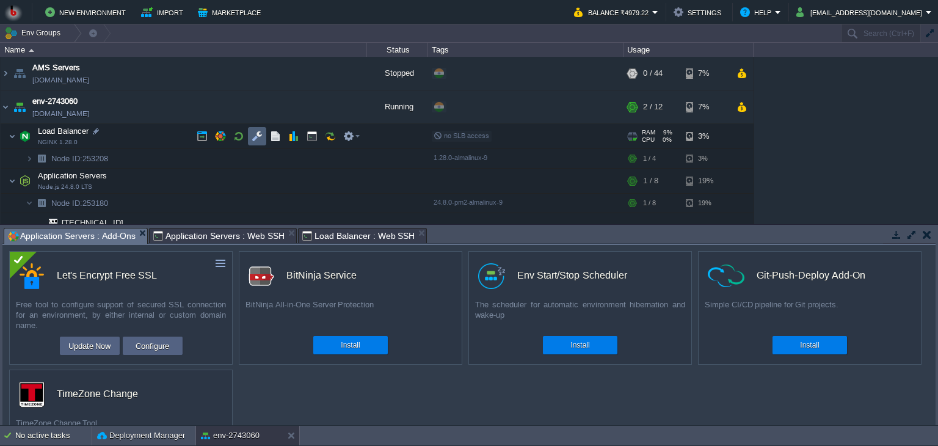
scroll to position [46, 0]
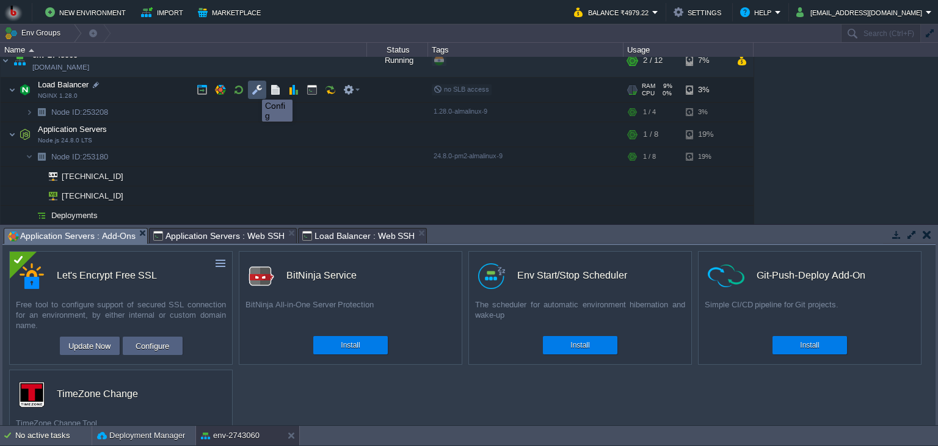
click at [253, 89] on button "button" at bounding box center [257, 89] width 11 height 11
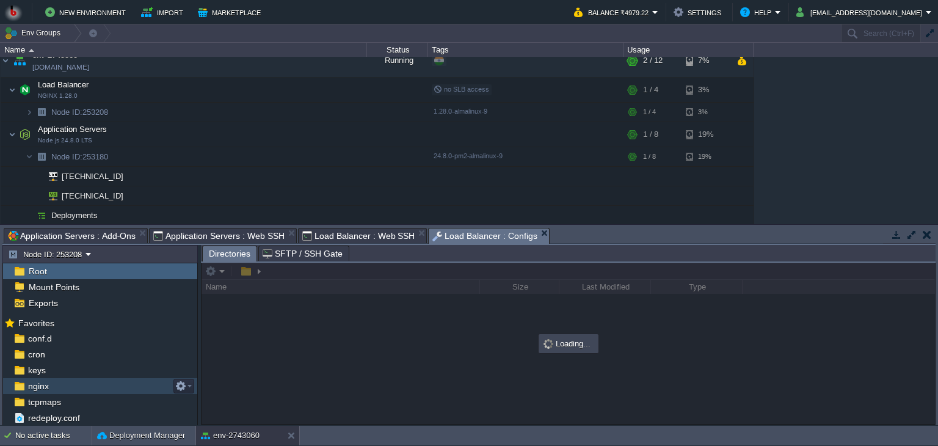
click at [35, 386] on span "nginx" at bounding box center [38, 386] width 25 height 11
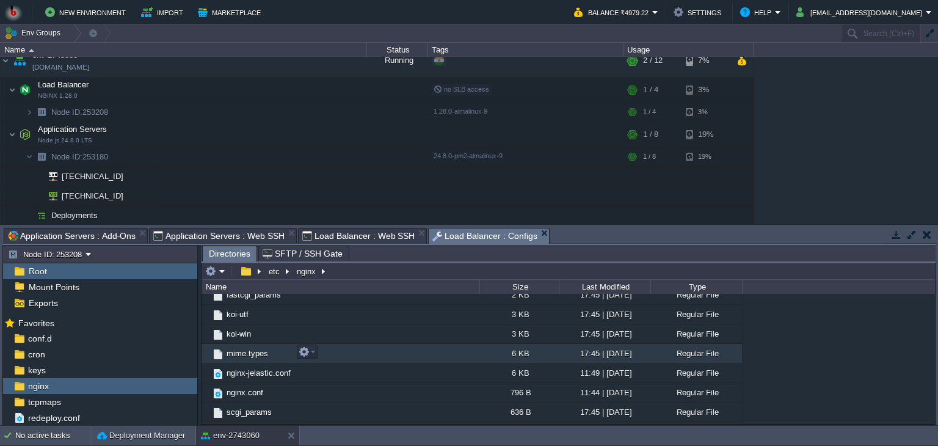
scroll to position [219, 0]
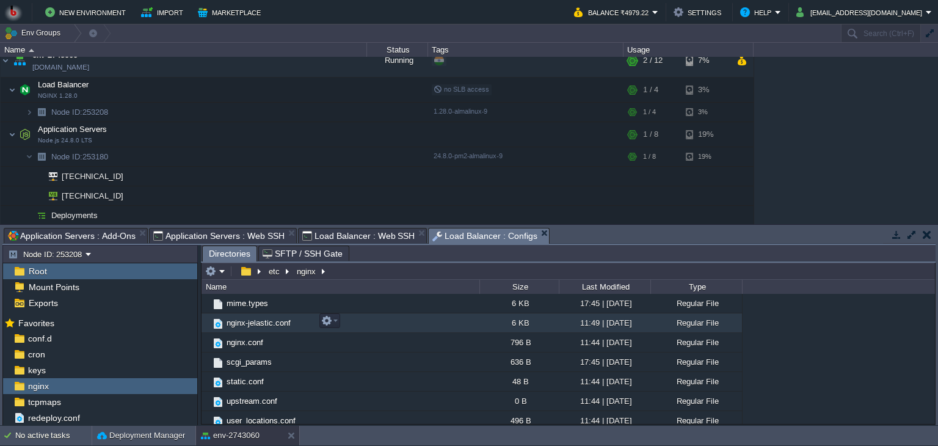
click at [252, 320] on span "nginx-jelastic.conf" at bounding box center [259, 323] width 68 height 10
click at [256, 320] on span "nginx-jelastic.conf" at bounding box center [259, 323] width 68 height 10
click at [261, 320] on span "nginx-jelastic.conf" at bounding box center [259, 323] width 68 height 10
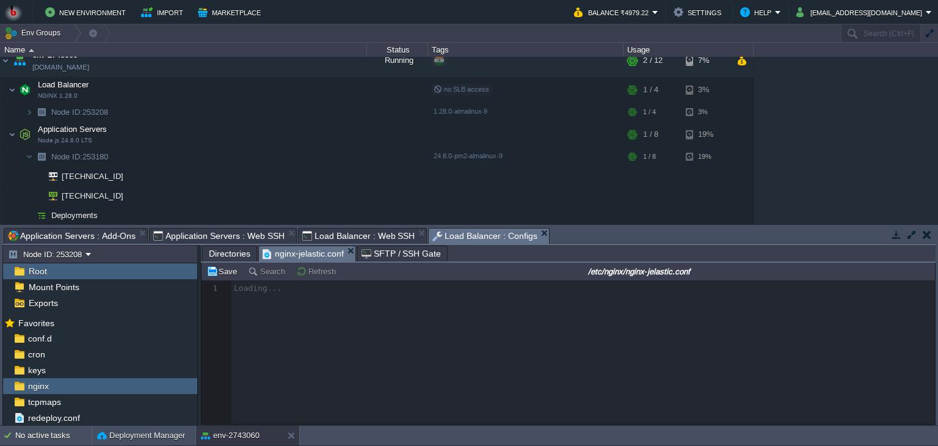
click at [280, 332] on div at bounding box center [569, 352] width 734 height 144
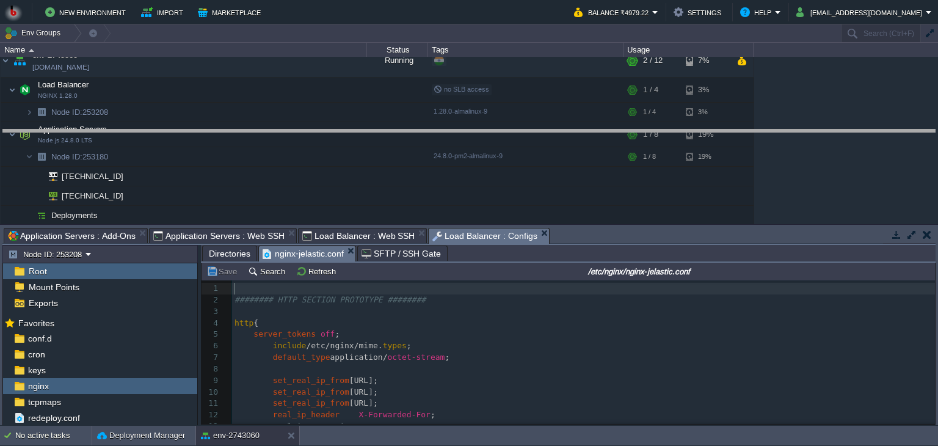
drag, startPoint x: 566, startPoint y: 235, endPoint x: 566, endPoint y: 135, distance: 99.6
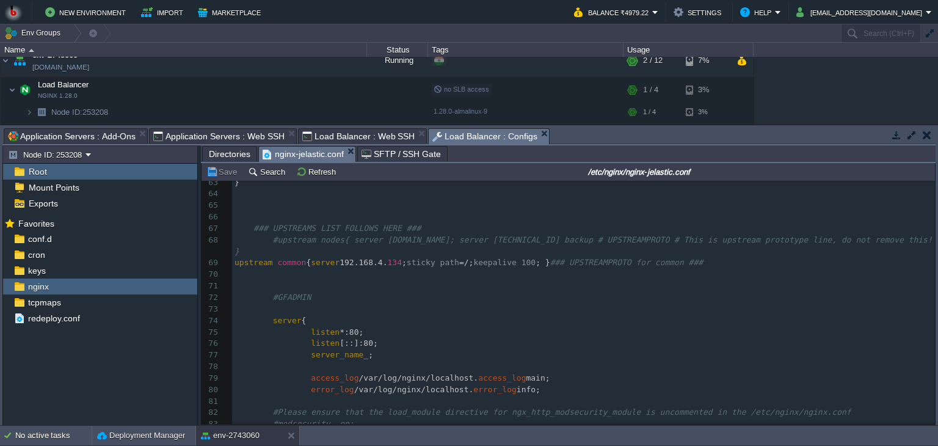
scroll to position [750, 0]
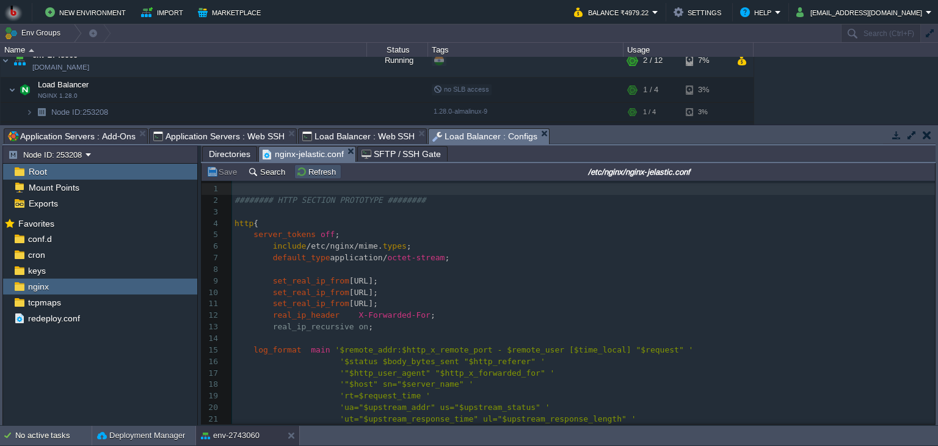
click at [310, 177] on button "Refresh" at bounding box center [317, 171] width 43 height 11
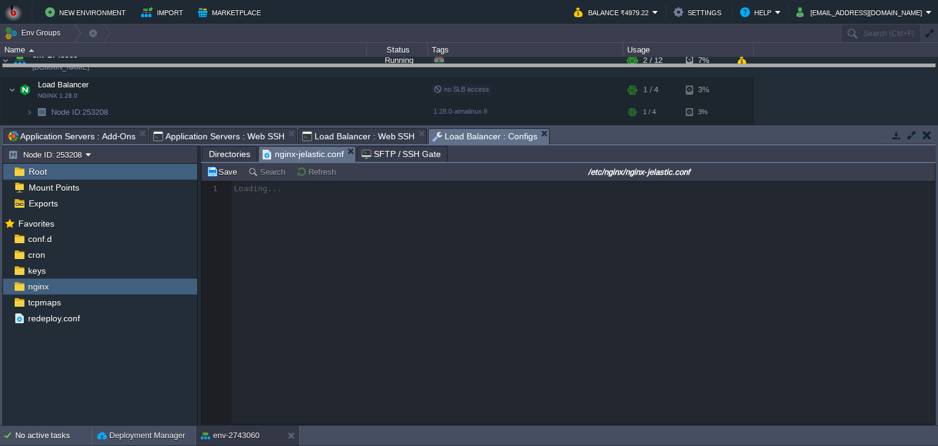
drag, startPoint x: 558, startPoint y: 133, endPoint x: 555, endPoint y: 68, distance: 64.8
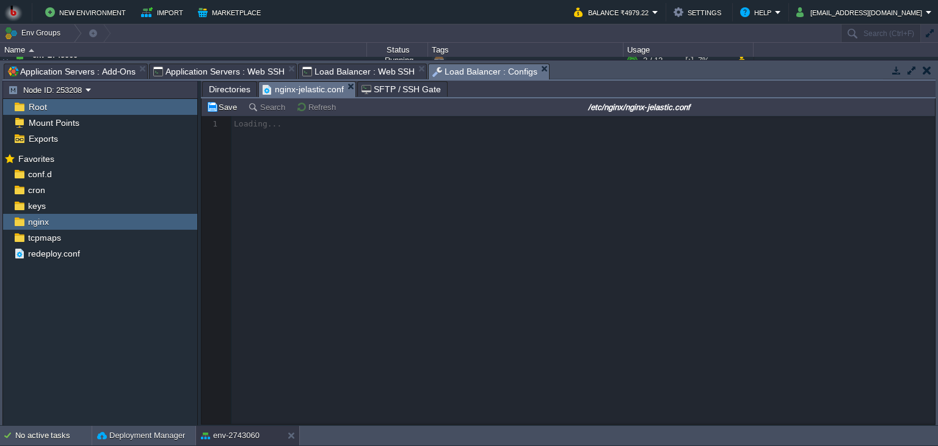
click at [513, 142] on div at bounding box center [569, 270] width 734 height 308
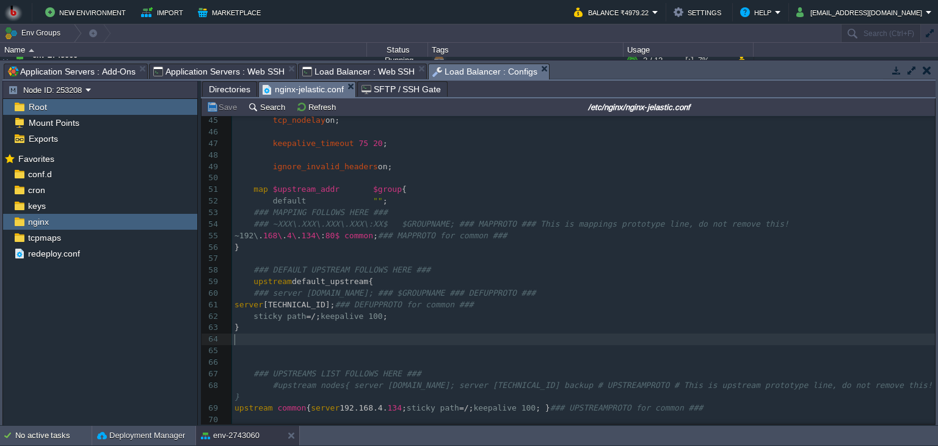
click at [389, 342] on pre "​" at bounding box center [583, 340] width 703 height 12
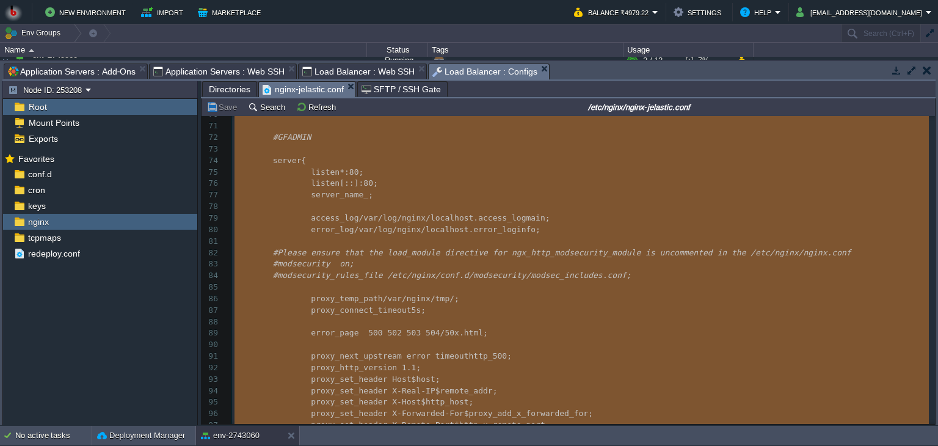
click at [402, 351] on span at bounding box center [404, 355] width 5 height 9
type textarea "-"
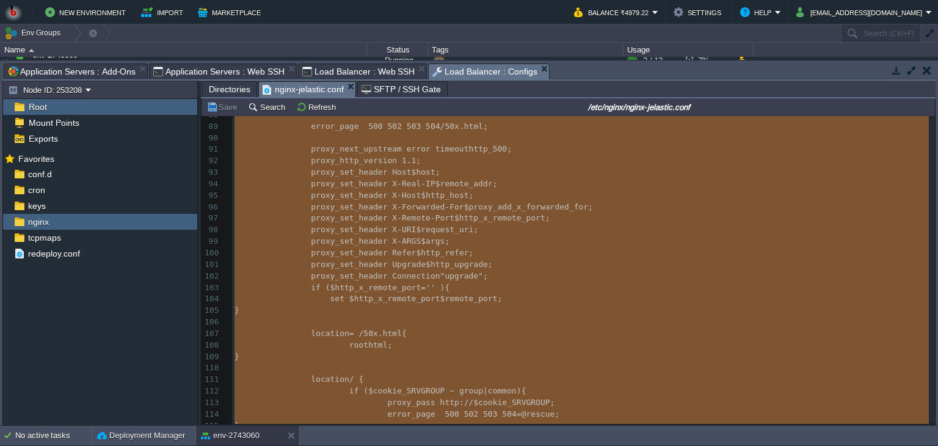
click at [408, 290] on span "($http_x_remote_port" at bounding box center [374, 287] width 96 height 9
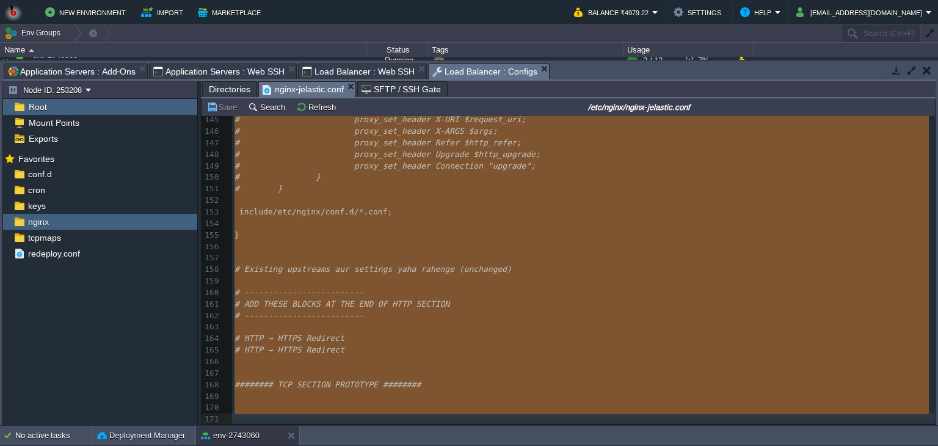
click at [371, 282] on pre "​" at bounding box center [583, 282] width 703 height 12
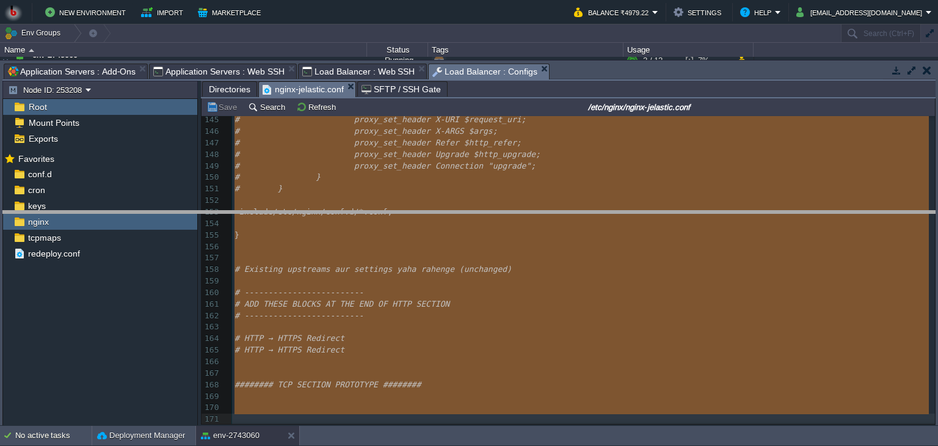
drag, startPoint x: 557, startPoint y: 70, endPoint x: 514, endPoint y: 229, distance: 164.9
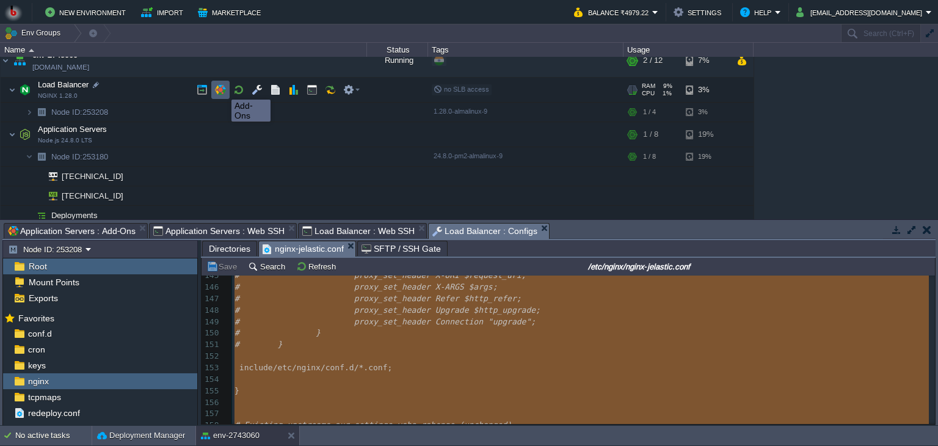
click at [222, 89] on button "button" at bounding box center [220, 89] width 11 height 11
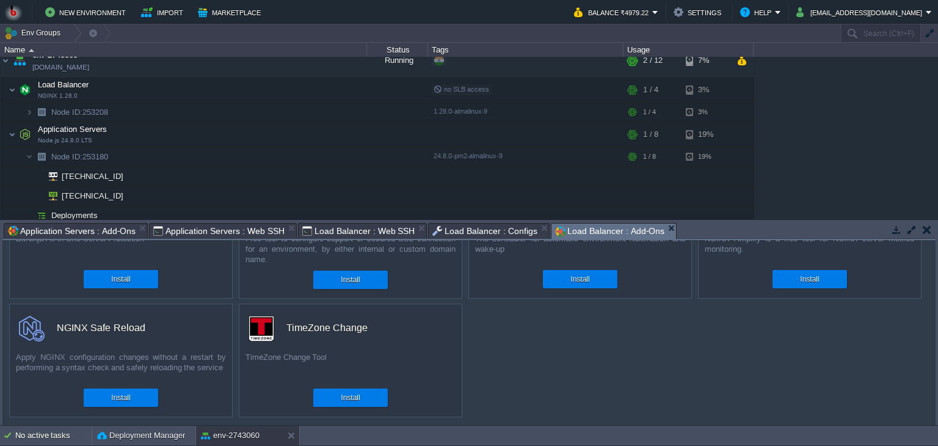
scroll to position [0, 0]
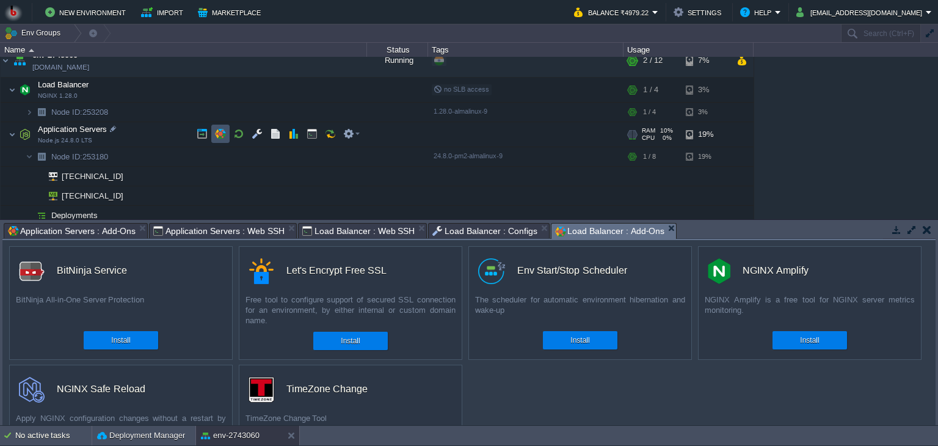
click at [220, 130] on button "button" at bounding box center [220, 133] width 11 height 11
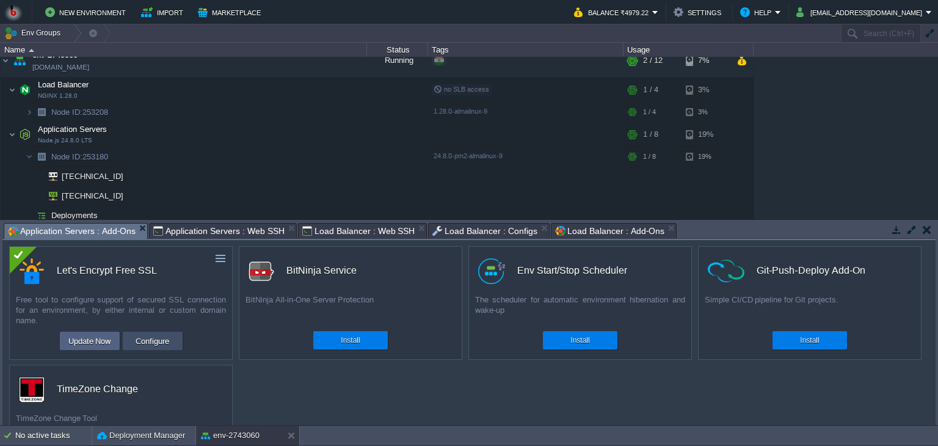
click at [149, 340] on button "Configure" at bounding box center [152, 341] width 41 height 15
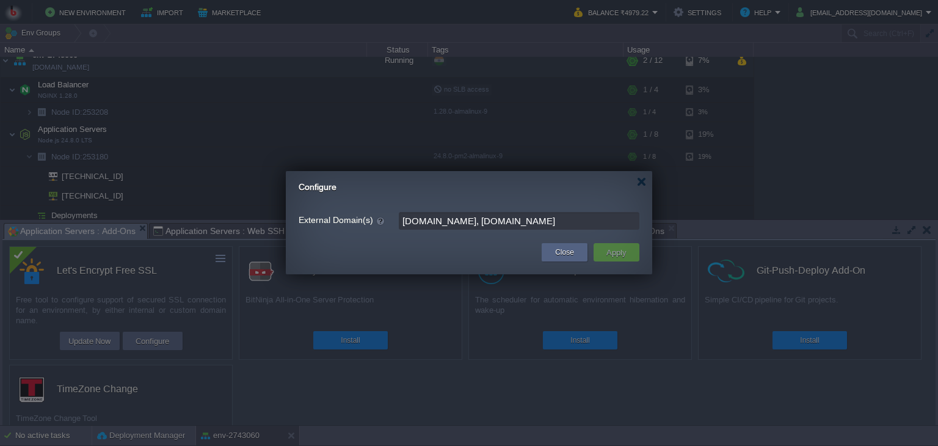
click at [370, 212] on label "External Domain(s)" at bounding box center [348, 220] width 99 height 16
click at [399, 212] on input "[DOMAIN_NAME], [DOMAIN_NAME]" at bounding box center [519, 221] width 241 height 18
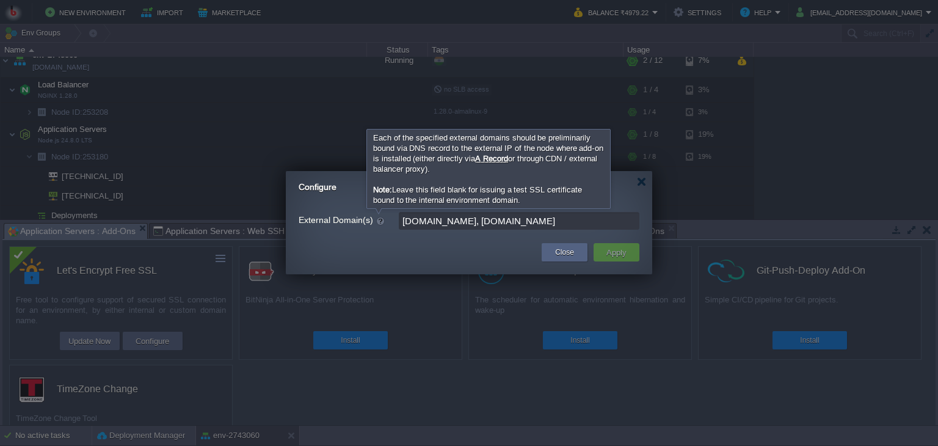
click at [375, 221] on div at bounding box center [381, 220] width 12 height 13
click at [399, 221] on input "[DOMAIN_NAME], [DOMAIN_NAME]" at bounding box center [519, 221] width 241 height 18
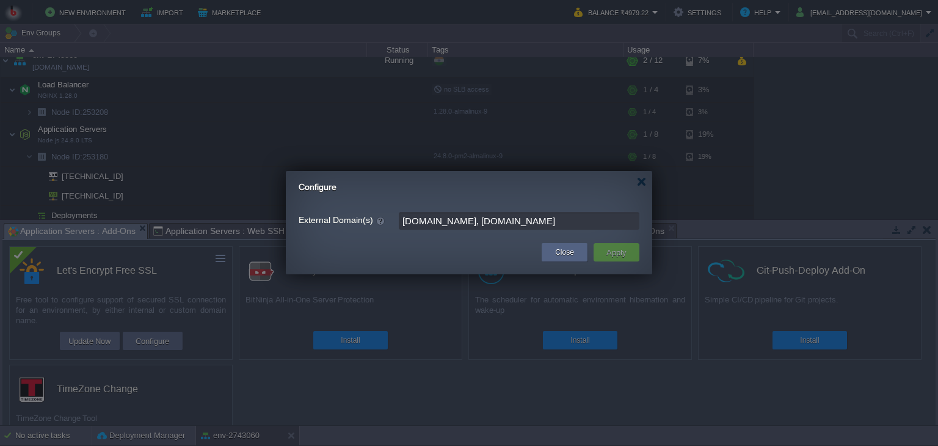
click at [616, 258] on button "Apply" at bounding box center [616, 252] width 27 height 15
click at [576, 249] on div "Close" at bounding box center [564, 252] width 27 height 18
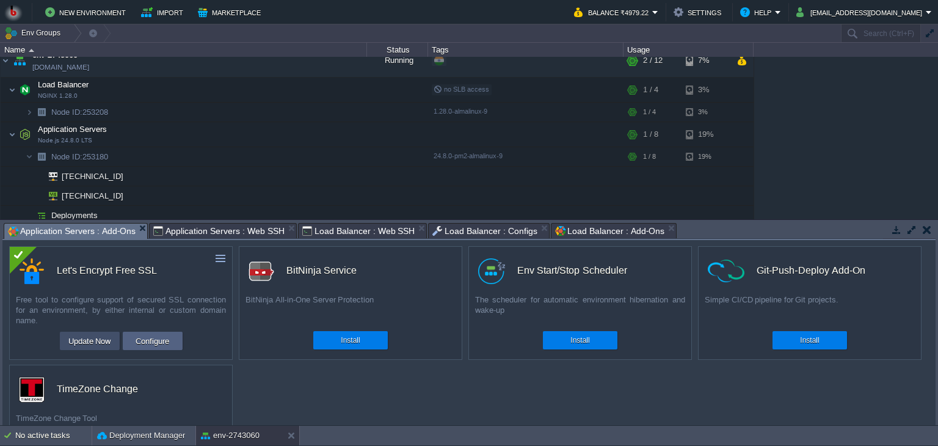
click at [100, 341] on button "Update Now" at bounding box center [90, 341] width 50 height 15
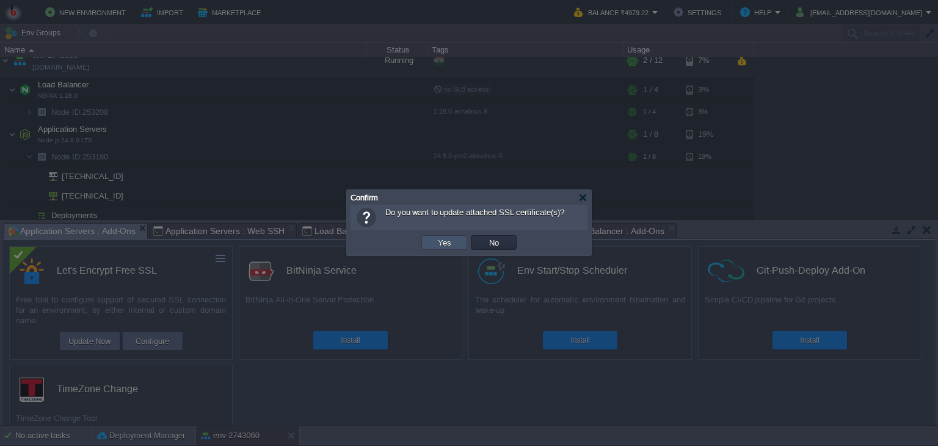
click at [439, 240] on button "Yes" at bounding box center [444, 242] width 21 height 11
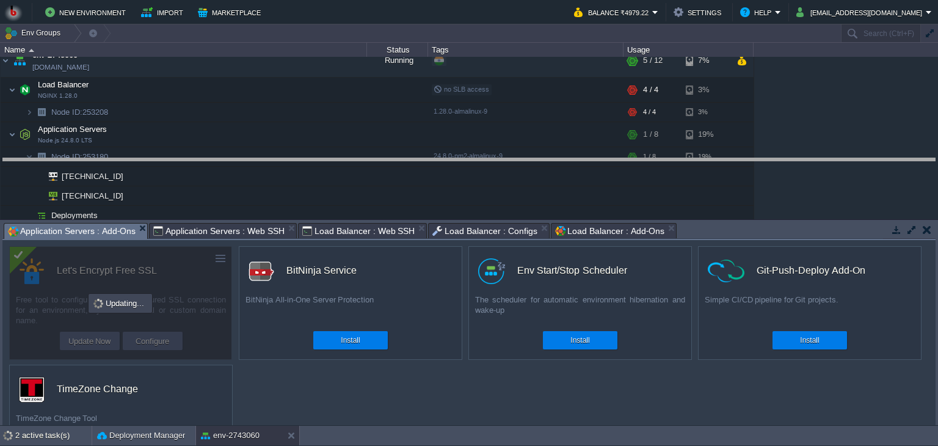
drag, startPoint x: 685, startPoint y: 233, endPoint x: 679, endPoint y: 166, distance: 66.9
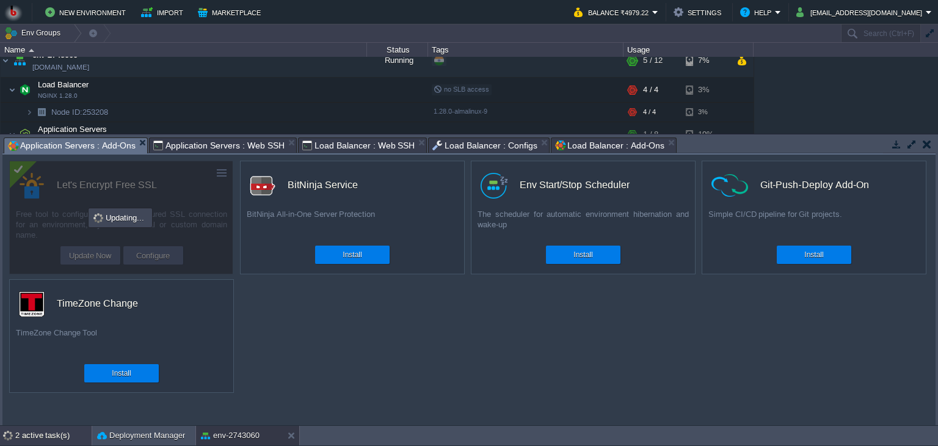
click at [53, 434] on div "2 active task(s)" at bounding box center [53, 436] width 76 height 20
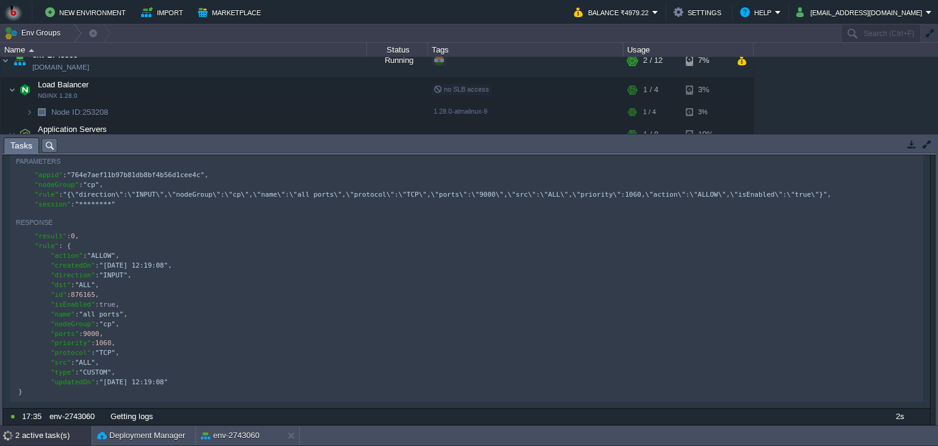
scroll to position [2374, 0]
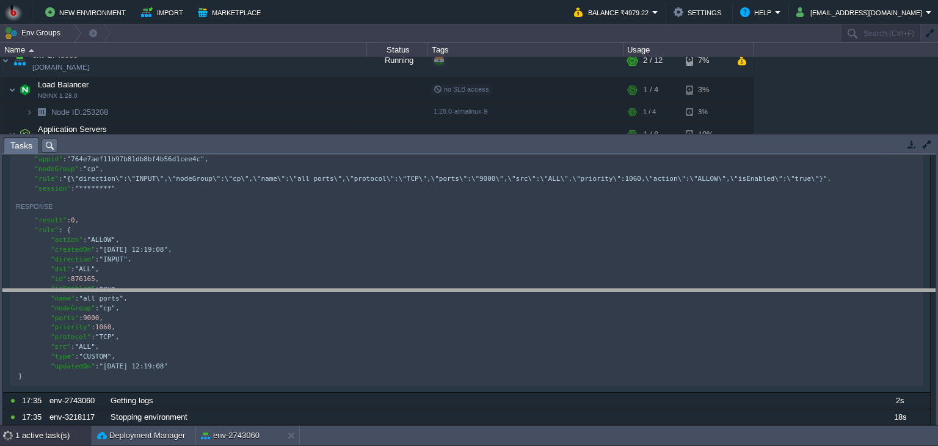
drag, startPoint x: 348, startPoint y: 145, endPoint x: 349, endPoint y: 298, distance: 152.7
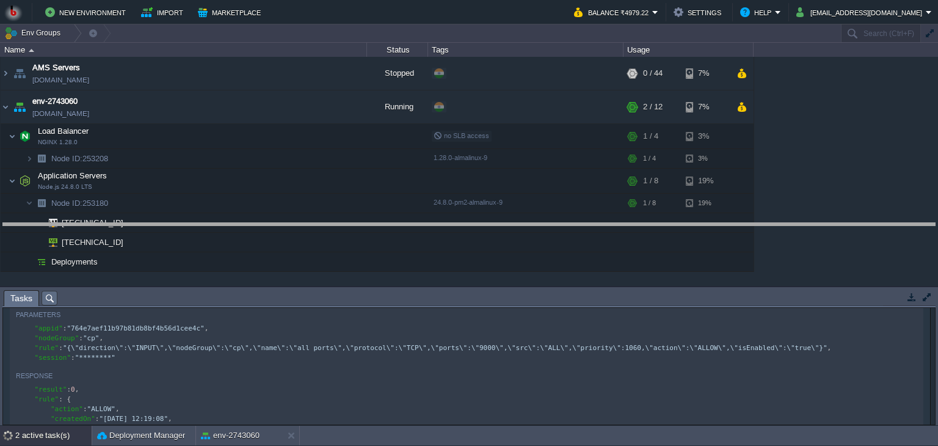
drag, startPoint x: 342, startPoint y: 297, endPoint x: 327, endPoint y: 227, distance: 71.7
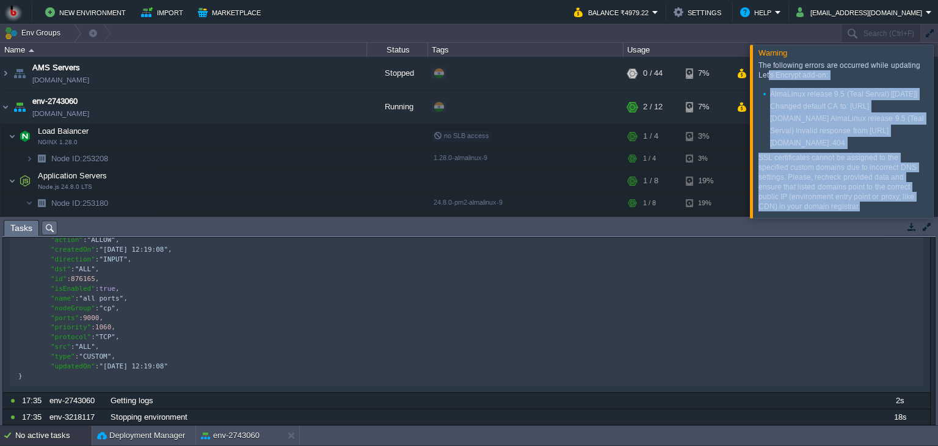
scroll to position [0, 0]
drag, startPoint x: 863, startPoint y: 207, endPoint x: 755, endPoint y: 67, distance: 176.9
click at [755, 67] on div "The following errors are occurred while updating Let's Encrypt add-on: AlmaLinu…" at bounding box center [842, 137] width 176 height 160
copy div "The following errors are occurred while updating Let's Encrypt add-on: AlmaLinu…"
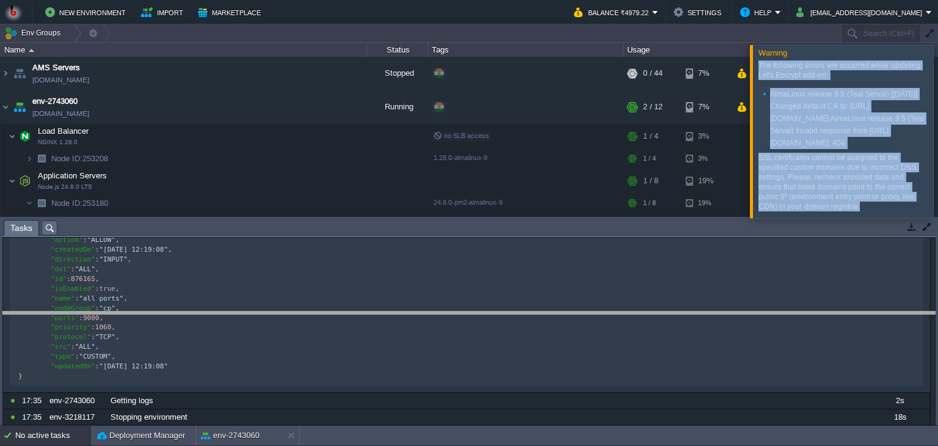
drag, startPoint x: 715, startPoint y: 221, endPoint x: 743, endPoint y: 325, distance: 107.4
click at [743, 325] on body "New Environment Import Marketplace Bonus ₹0.00 Upgrade Account Balance ₹4979.22…" at bounding box center [469, 223] width 938 height 446
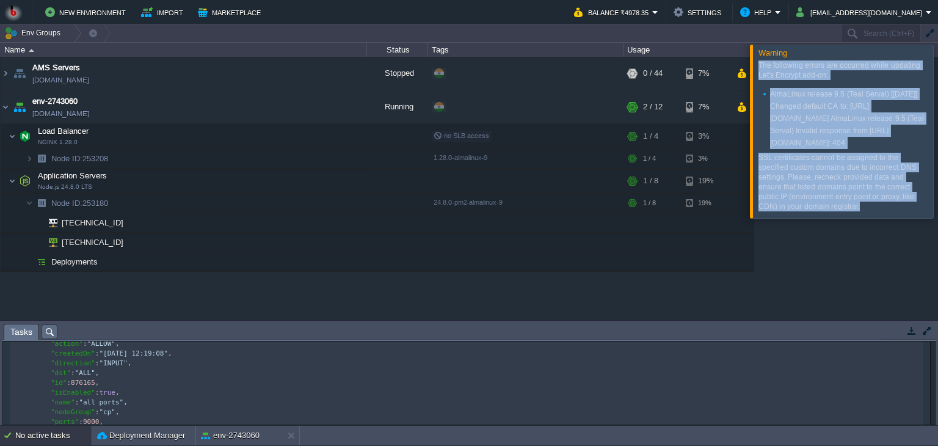
click at [772, 139] on li "AlmaLinux release 9.5 (Teal Serval) [[DATE]] Changed default CA to: [URL][DOMAI…" at bounding box center [845, 118] width 164 height 61
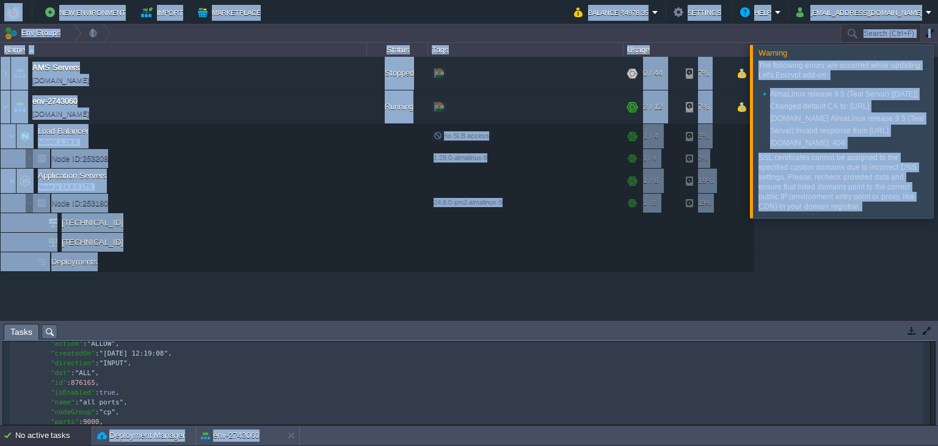
click at [772, 139] on li "AlmaLinux release 9.5 (Teal Serval) [[DATE]] Changed default CA to: [URL][DOMAI…" at bounding box center [845, 118] width 164 height 61
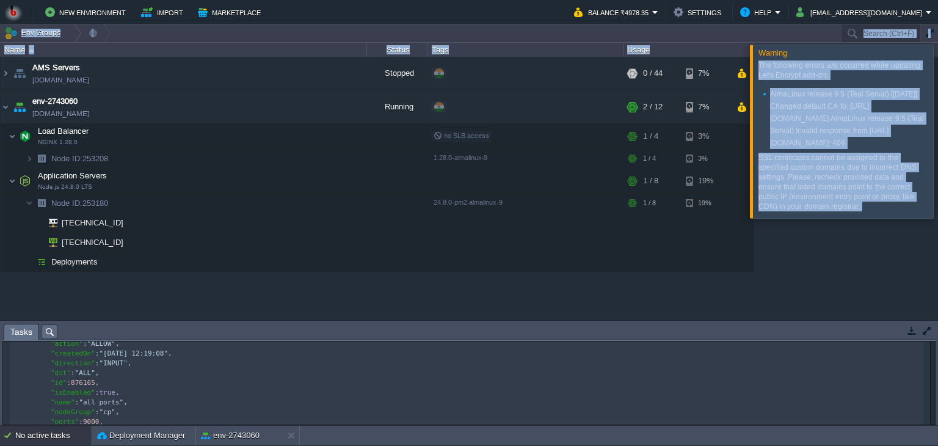
scroll to position [33, 0]
drag, startPoint x: 759, startPoint y: 58, endPoint x: 870, endPoint y: 214, distance: 191.0
click at [870, 214] on div "The following errors are occurred while updating Let's Encrypt add-on: AlmaLinu…" at bounding box center [844, 137] width 171 height 160
copy div "The following errors are occurred while updating Let's Encrypt add-on: AlmaLinu…"
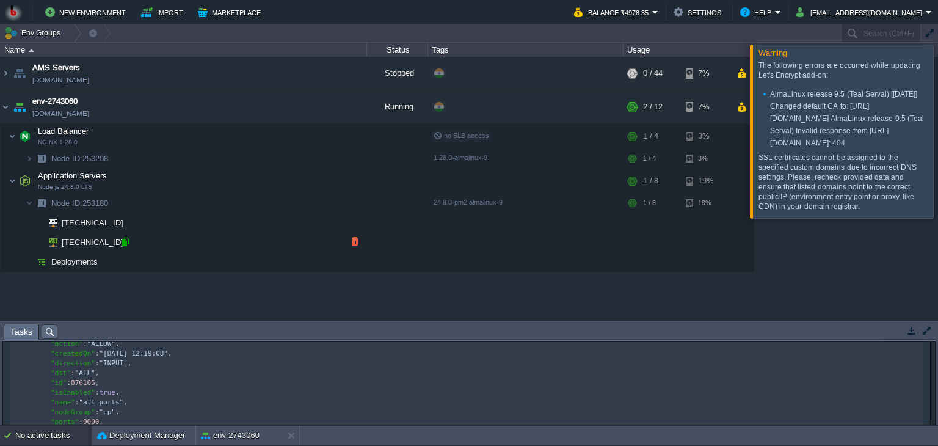
click at [126, 243] on div at bounding box center [125, 241] width 11 height 11
click at [125, 244] on div at bounding box center [125, 241] width 11 height 11
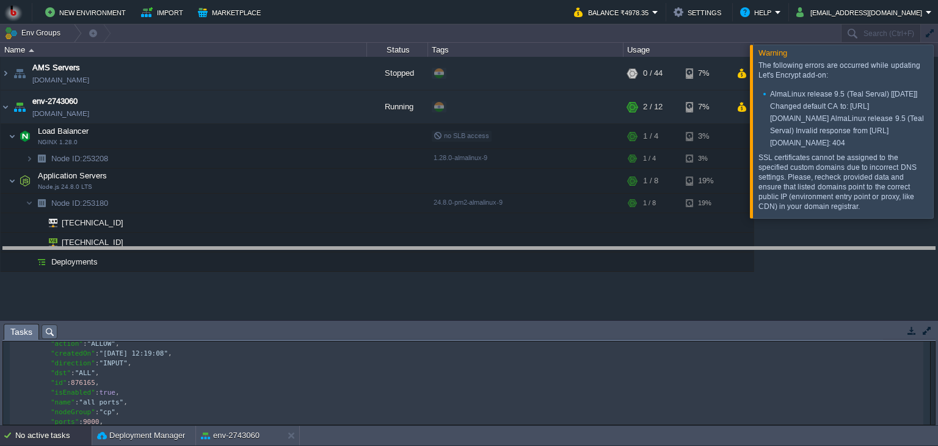
drag, startPoint x: 276, startPoint y: 329, endPoint x: 281, endPoint y: 235, distance: 94.2
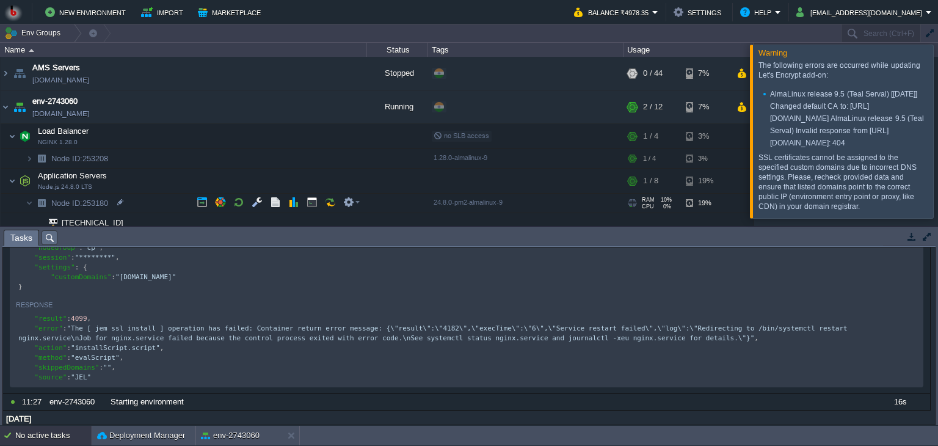
scroll to position [44, 0]
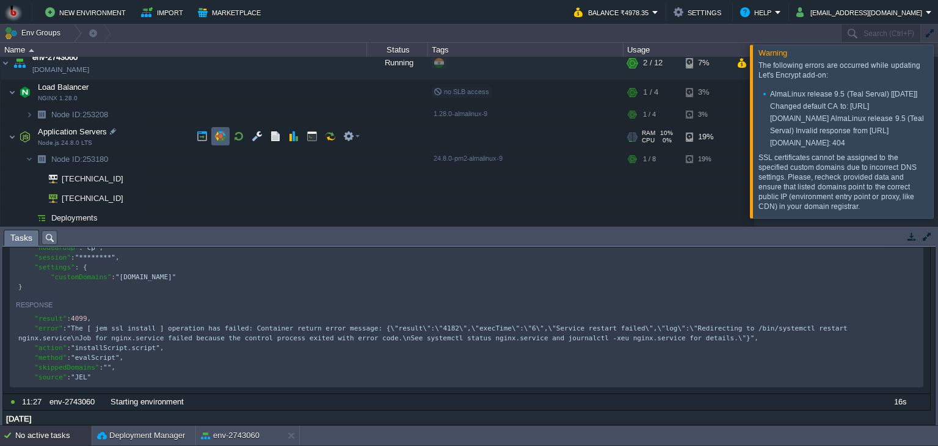
click at [223, 138] on button "button" at bounding box center [220, 136] width 11 height 11
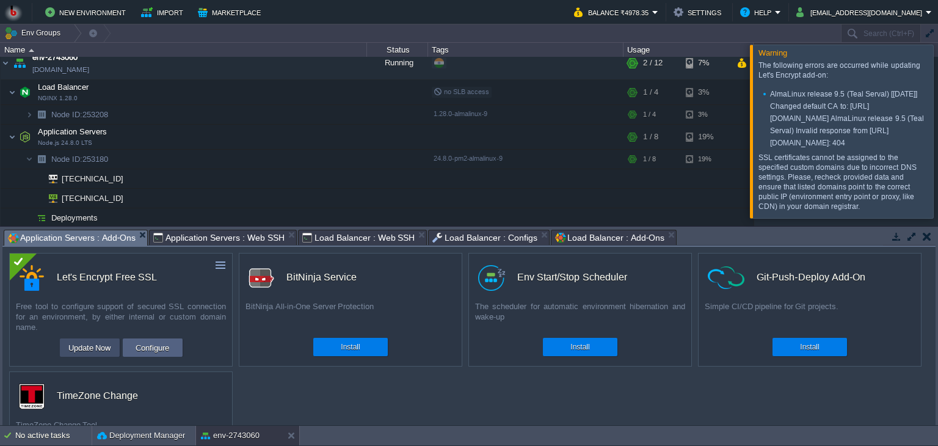
click at [95, 342] on button "Update Now" at bounding box center [90, 347] width 50 height 15
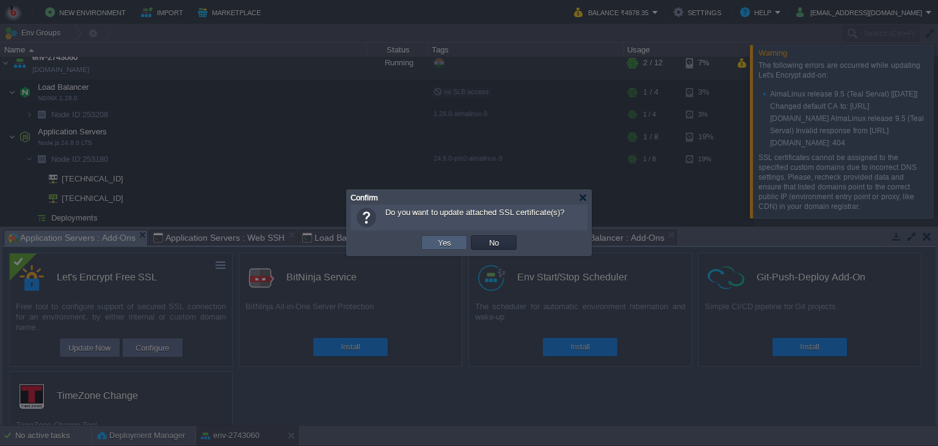
click at [444, 248] on td "Yes" at bounding box center [445, 242] width 46 height 15
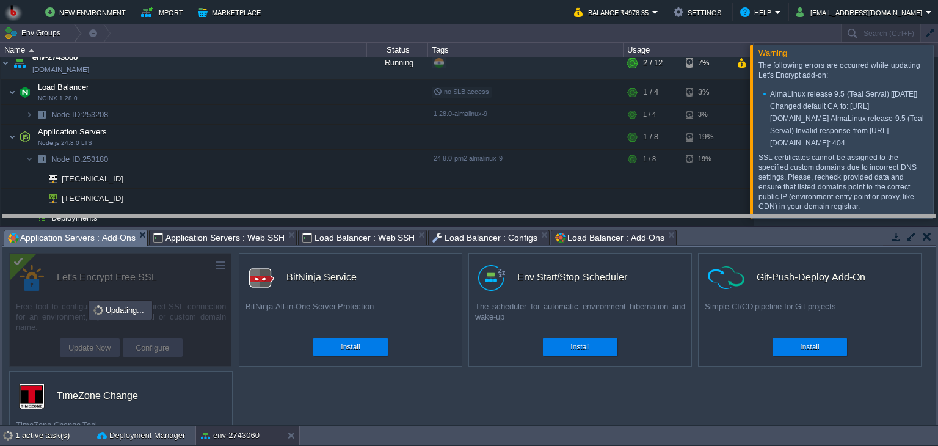
drag, startPoint x: 709, startPoint y: 230, endPoint x: 699, endPoint y: 146, distance: 84.9
click at [699, 146] on body "New Environment Import Marketplace Bonus ₹0.00 Upgrade Account Balance ₹4978.35…" at bounding box center [469, 223] width 938 height 446
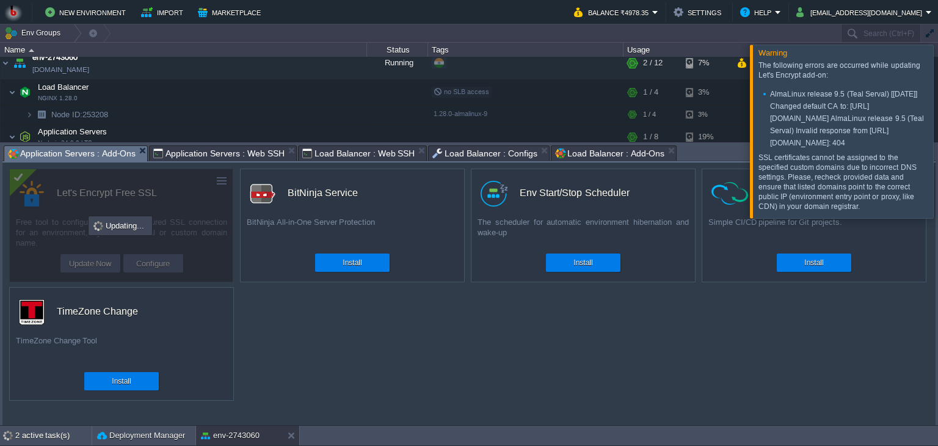
click at [938, 130] on div at bounding box center [953, 131] width 0 height 173
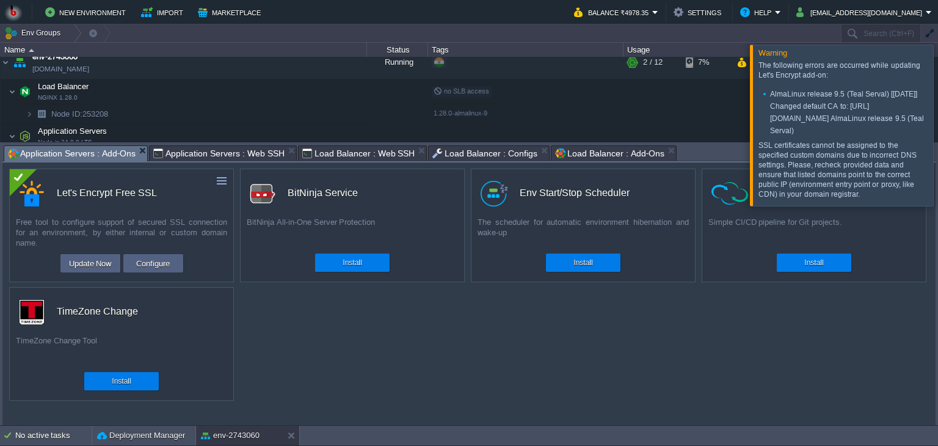
scroll to position [0, 0]
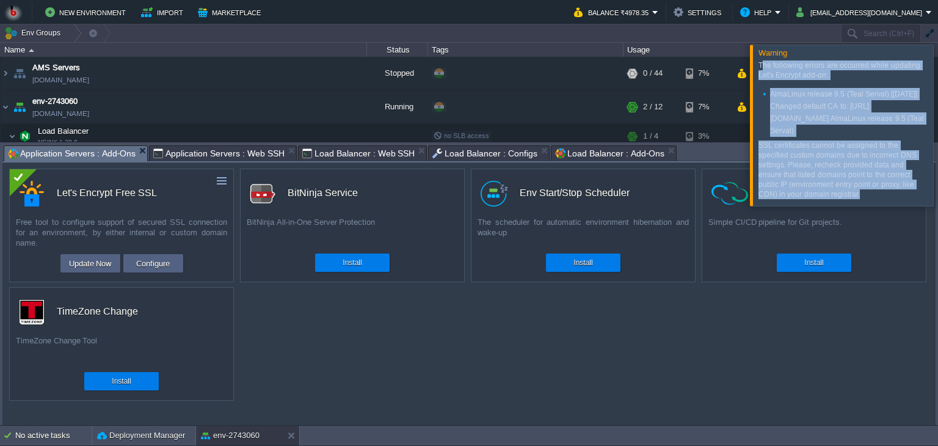
drag, startPoint x: 846, startPoint y: 194, endPoint x: 761, endPoint y: 64, distance: 155.2
click at [761, 64] on div "The following errors are occurred while updating Let's Encrypt add-on: AlmaLinu…" at bounding box center [843, 129] width 169 height 139
copy div "he following errors are occurred while updating Let's Encrypt add-on: AlmaLinux…"
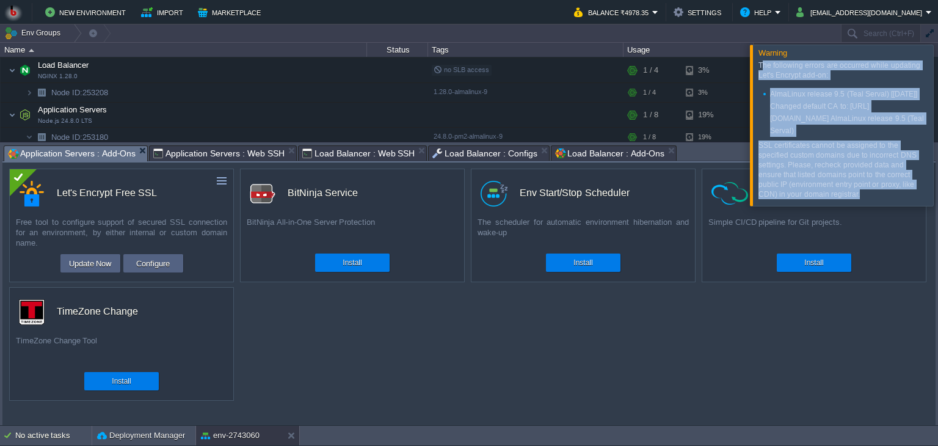
scroll to position [117, 0]
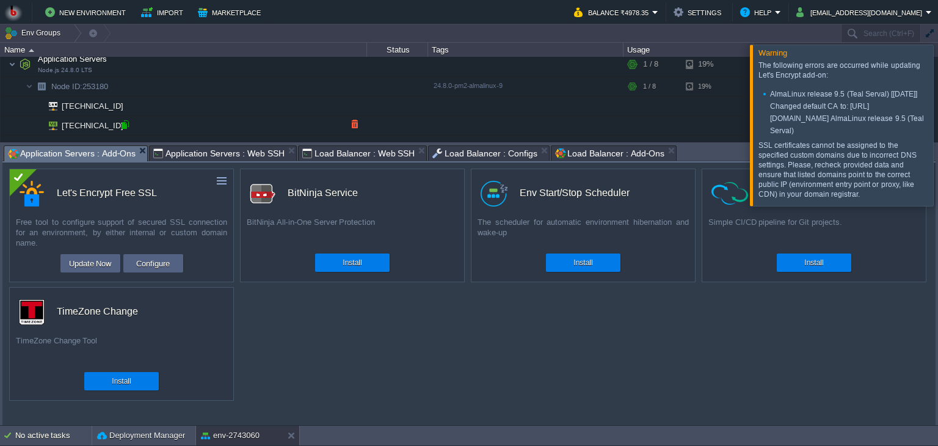
click at [125, 128] on div at bounding box center [125, 124] width 11 height 11
